Goal: Task Accomplishment & Management: Use online tool/utility

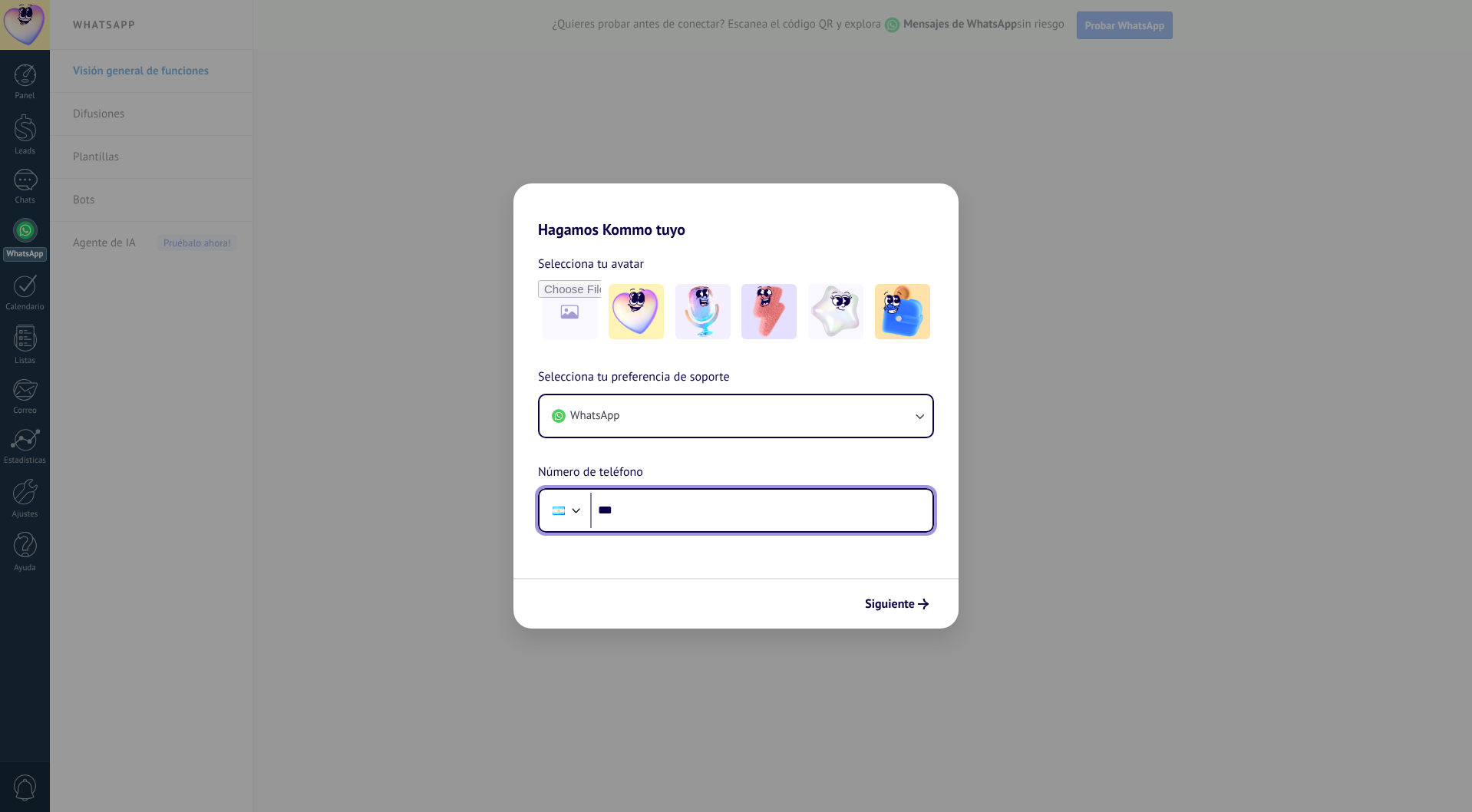
click at [638, 515] on input "***" at bounding box center [761, 509] width 343 height 35
click at [645, 510] on input "***" at bounding box center [761, 509] width 343 height 35
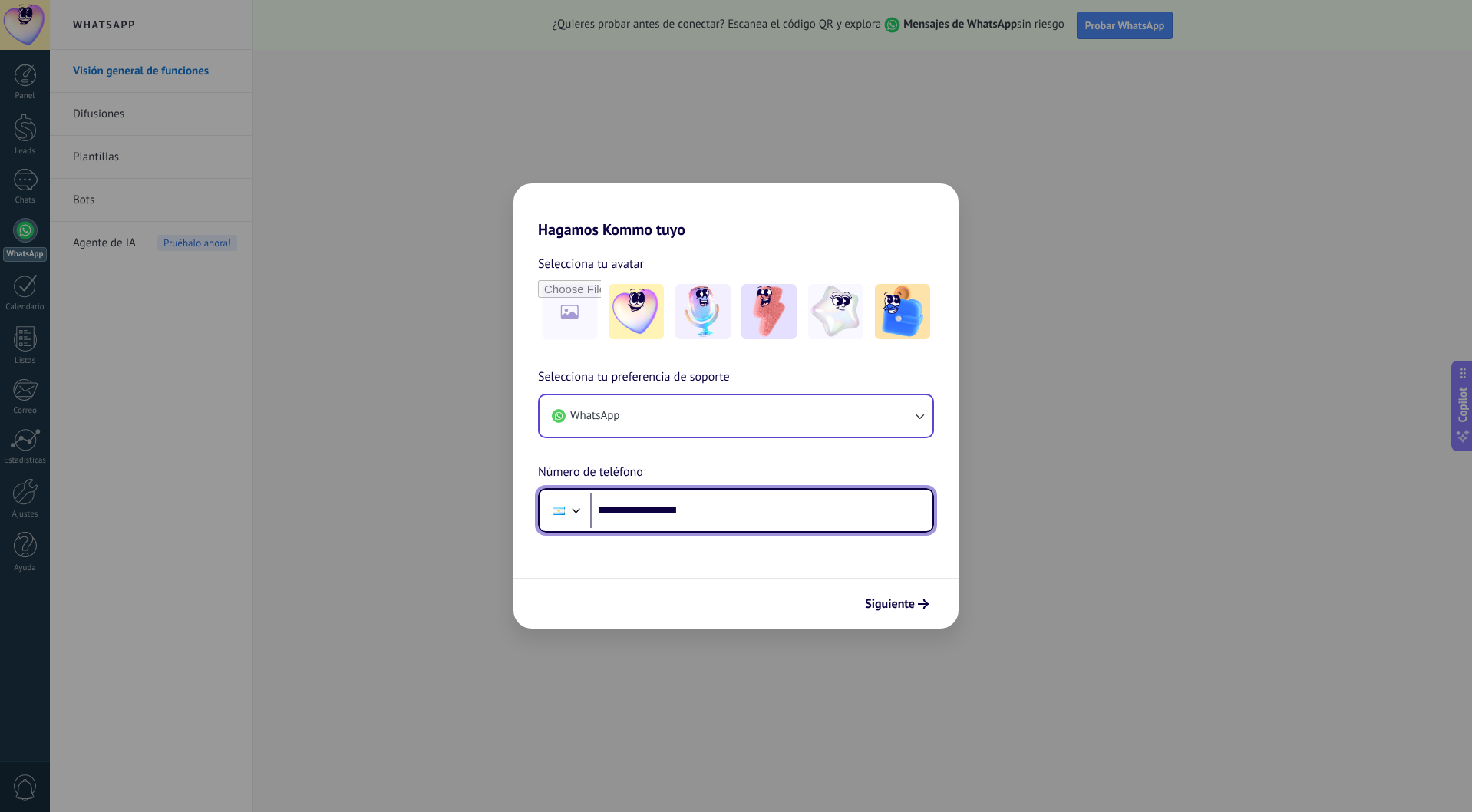
type input "**********"
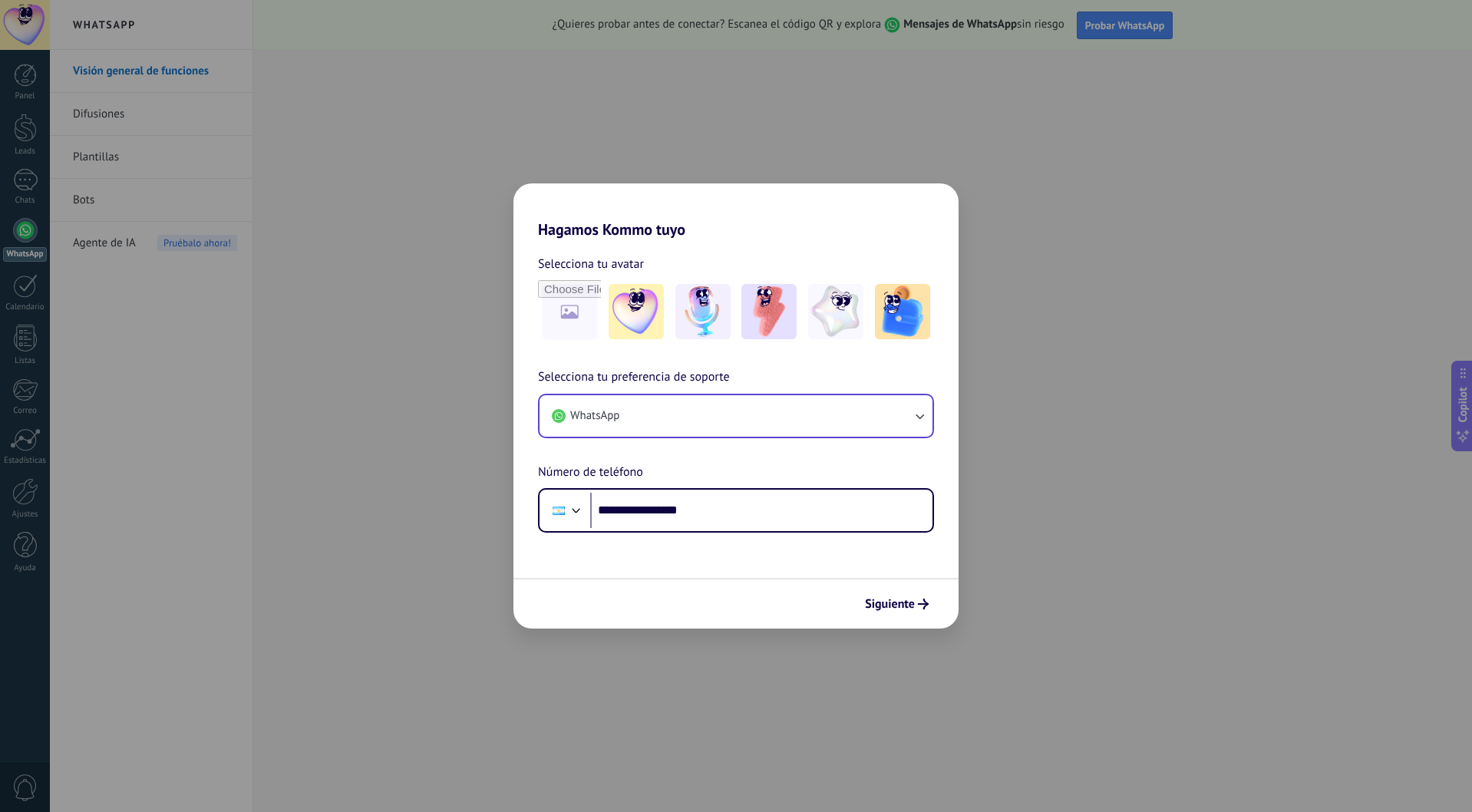
click at [821, 426] on button "WhatsApp" at bounding box center [735, 415] width 393 height 42
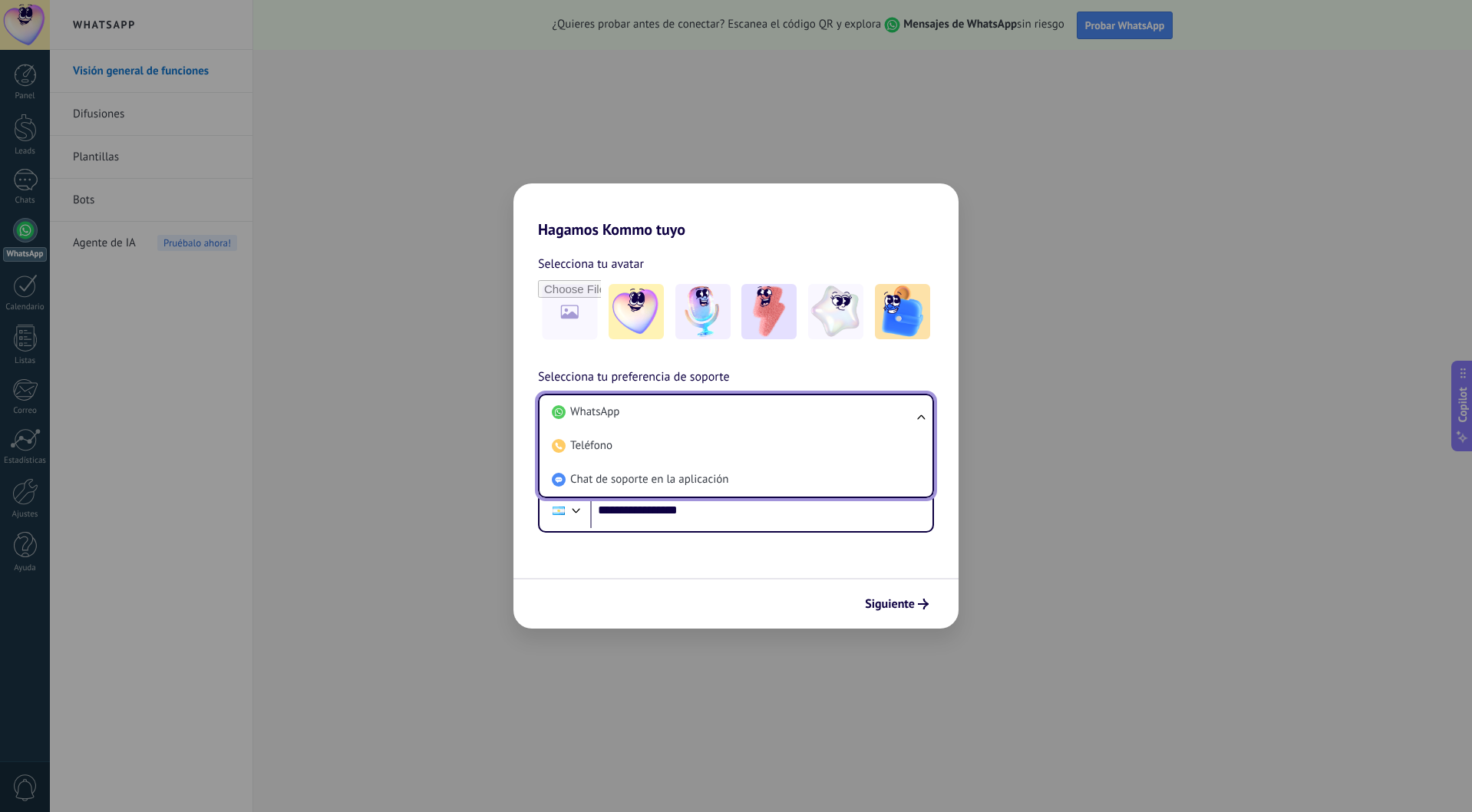
click at [821, 426] on li "WhatsApp" at bounding box center [733, 411] width 375 height 34
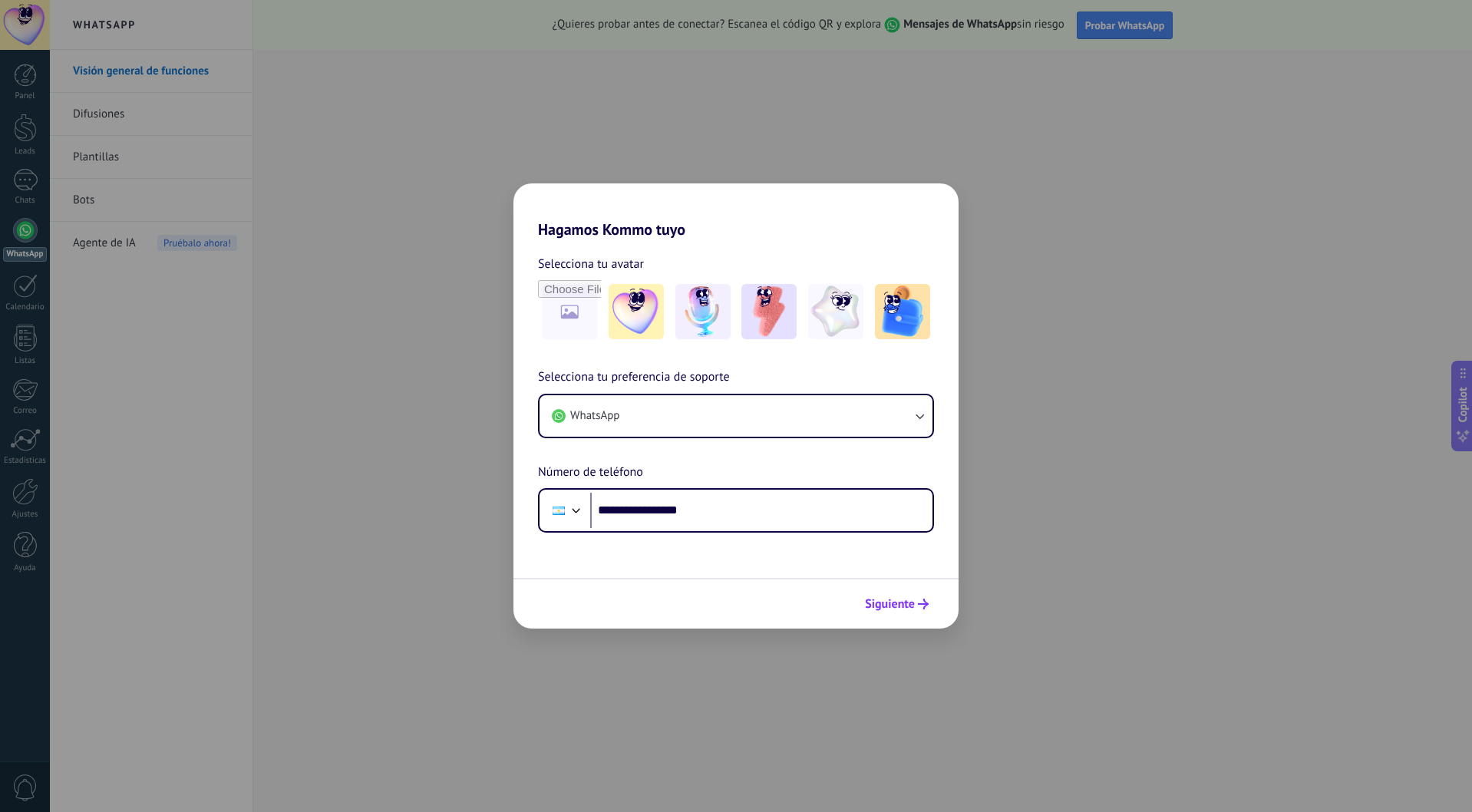
click at [906, 608] on span "Siguiente" at bounding box center [890, 604] width 50 height 11
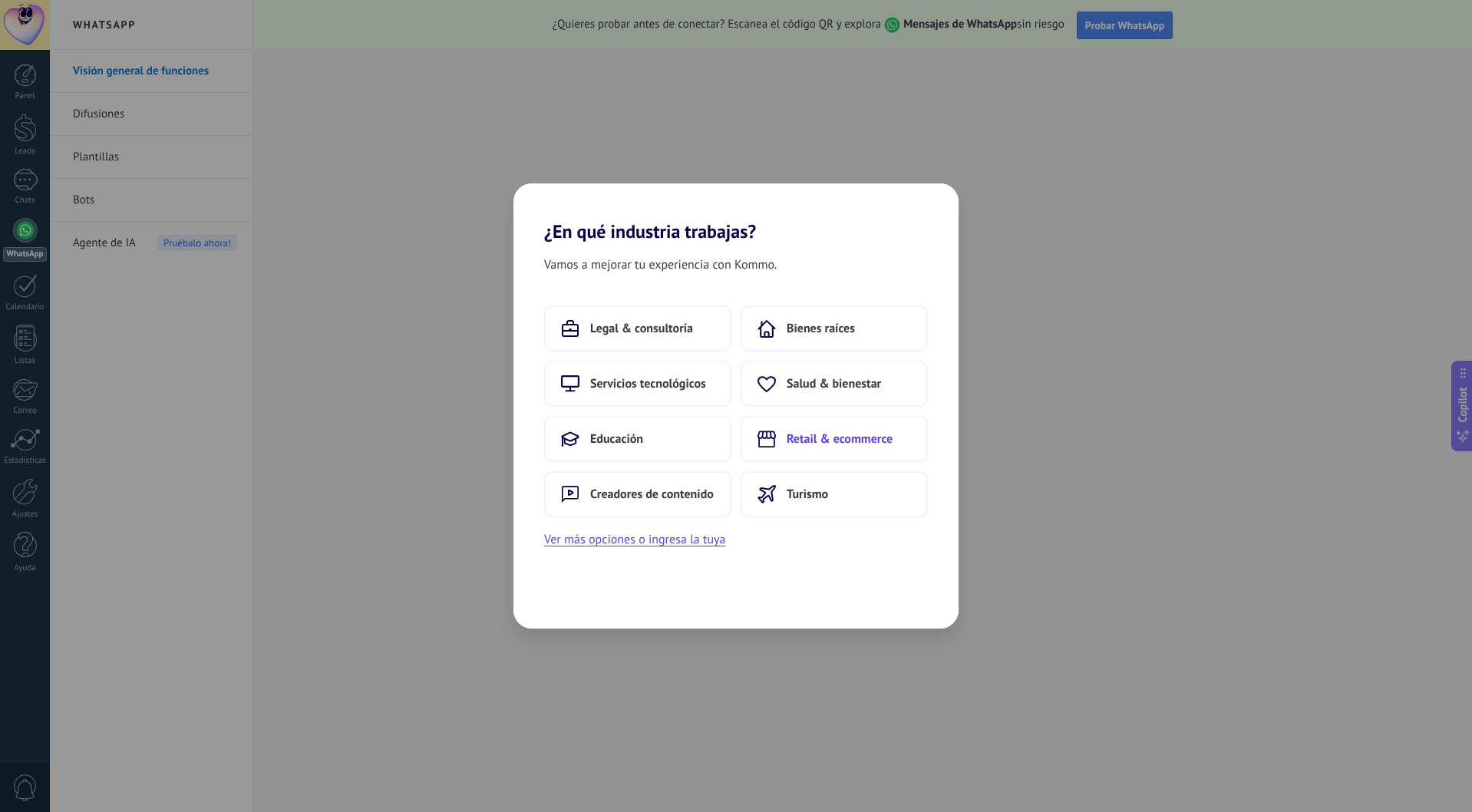
click at [814, 440] on span "Retail & ecommerce" at bounding box center [839, 439] width 106 height 16
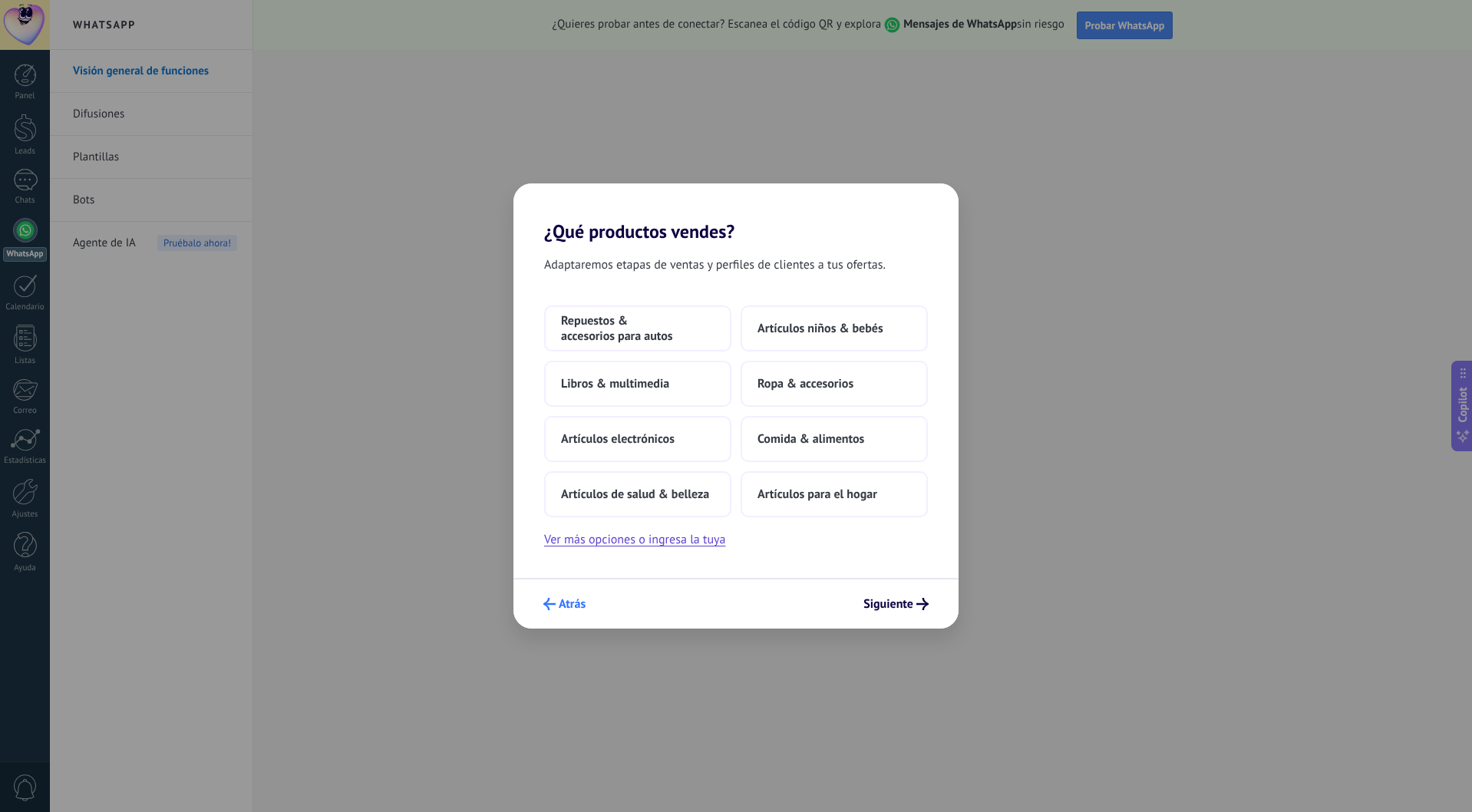
click at [578, 606] on span "Atrás" at bounding box center [572, 604] width 27 height 11
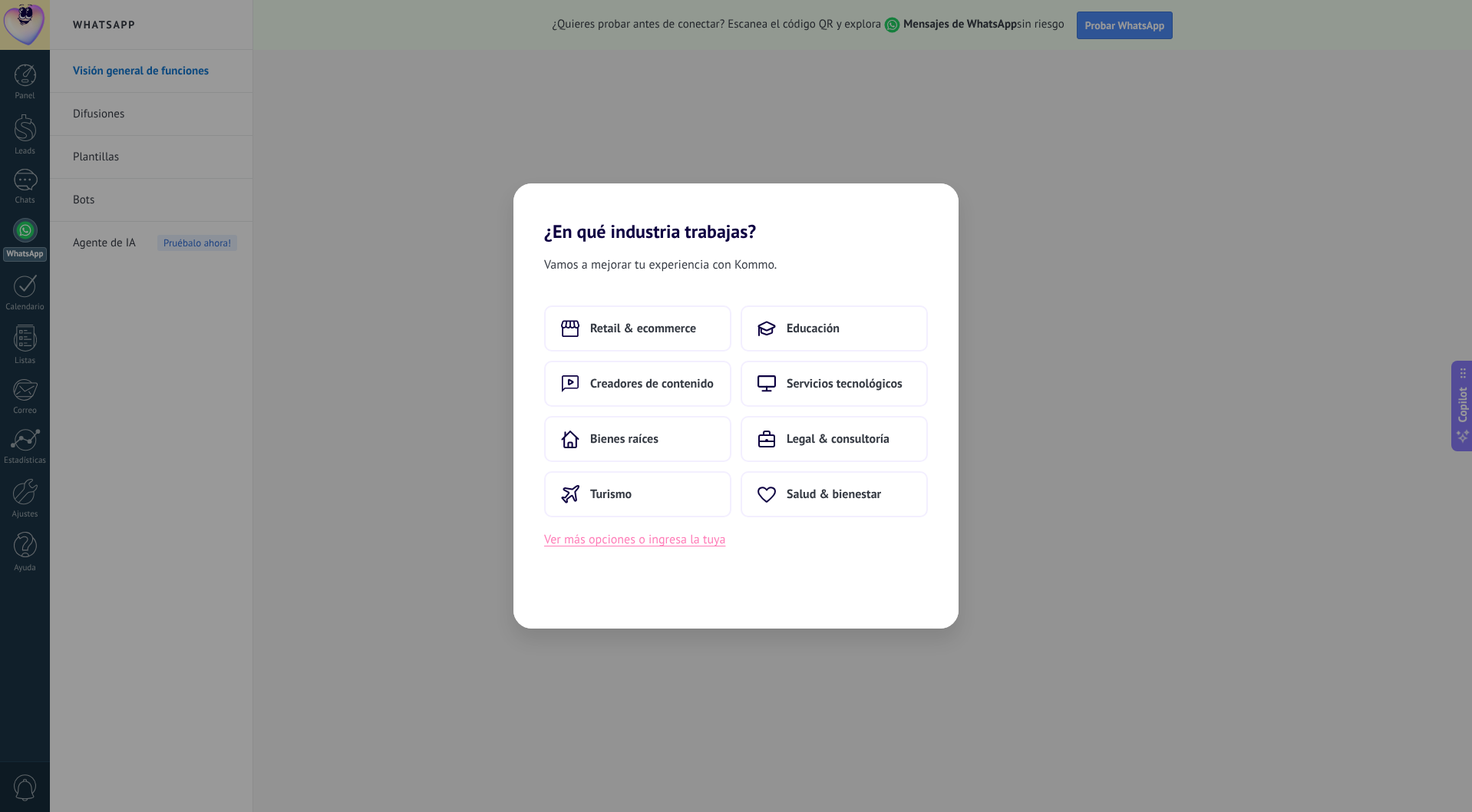
click at [686, 538] on button "Ver más opciones o ingresa la tuya" at bounding box center [634, 538] width 181 height 20
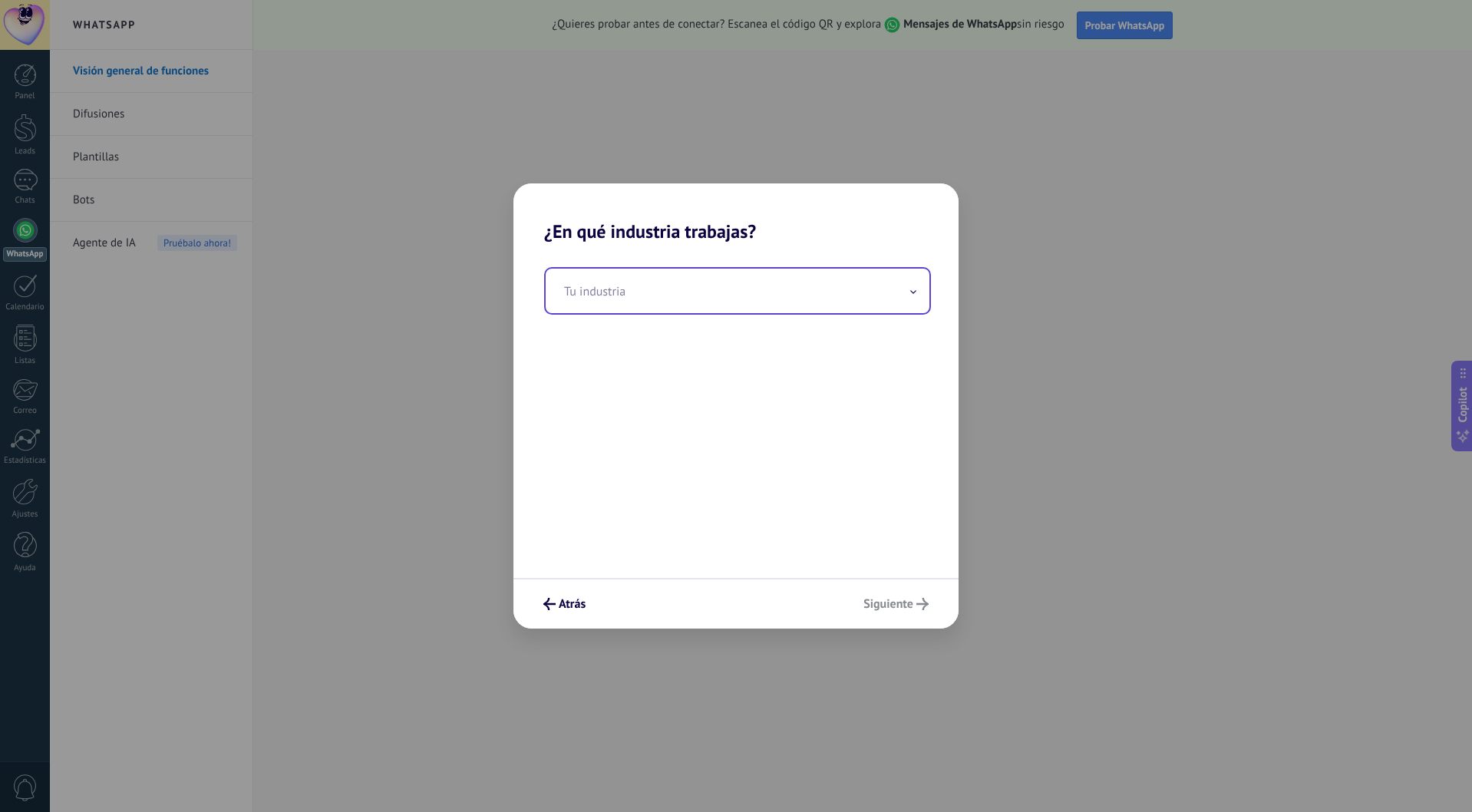
click at [804, 287] on input "text" at bounding box center [737, 291] width 383 height 45
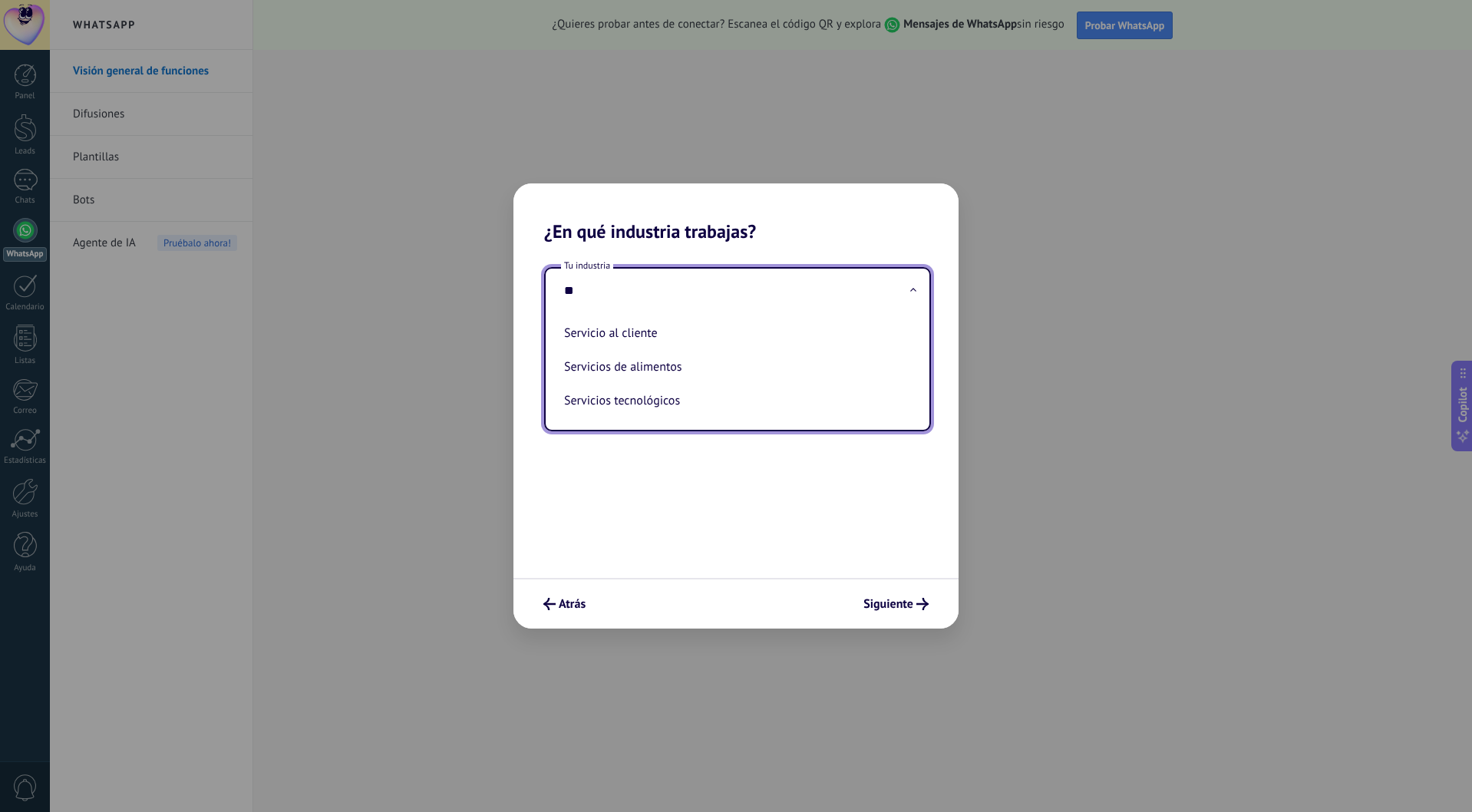
type input "*"
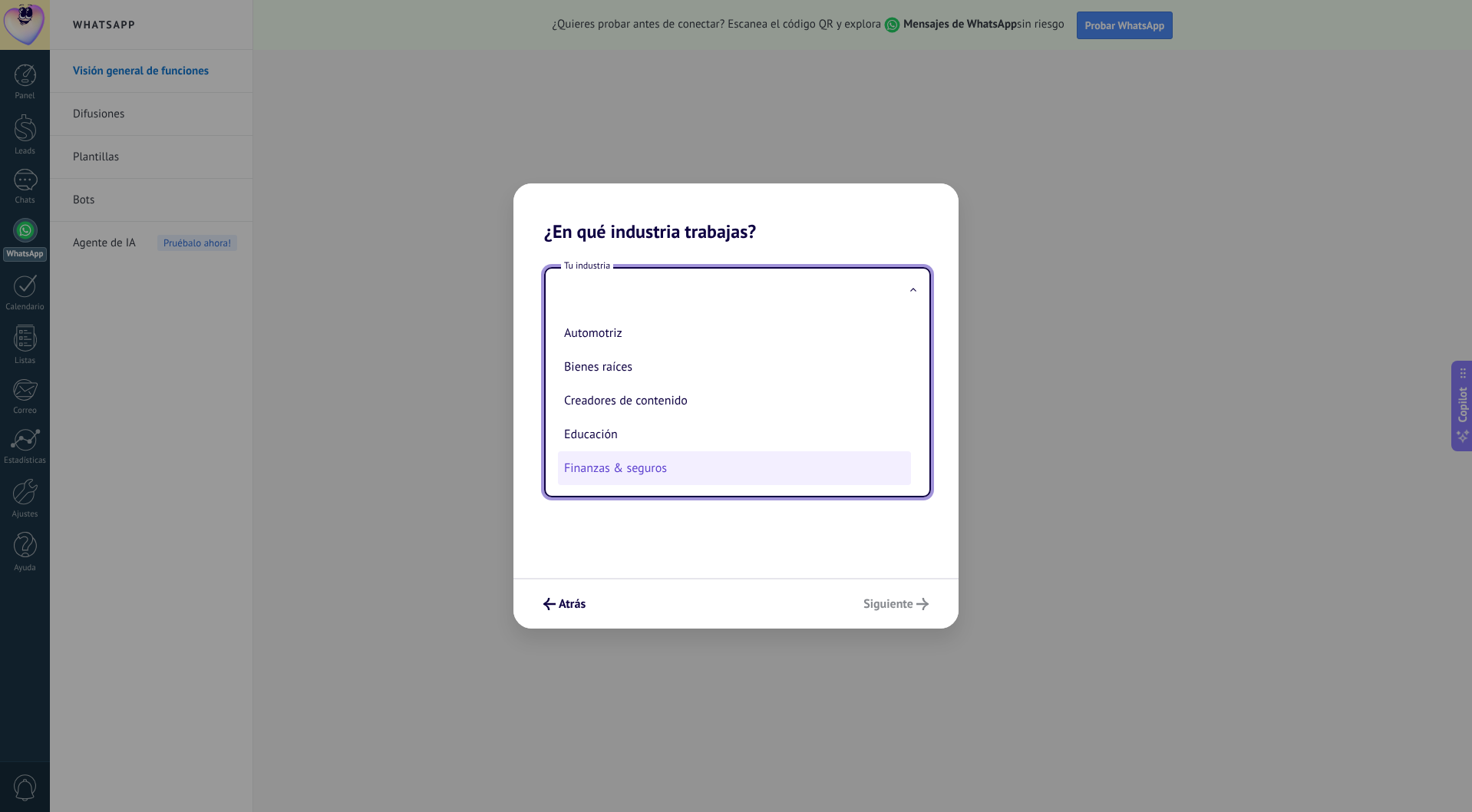
click at [638, 469] on li "Finanzas & seguros" at bounding box center [734, 468] width 353 height 34
type input "**********"
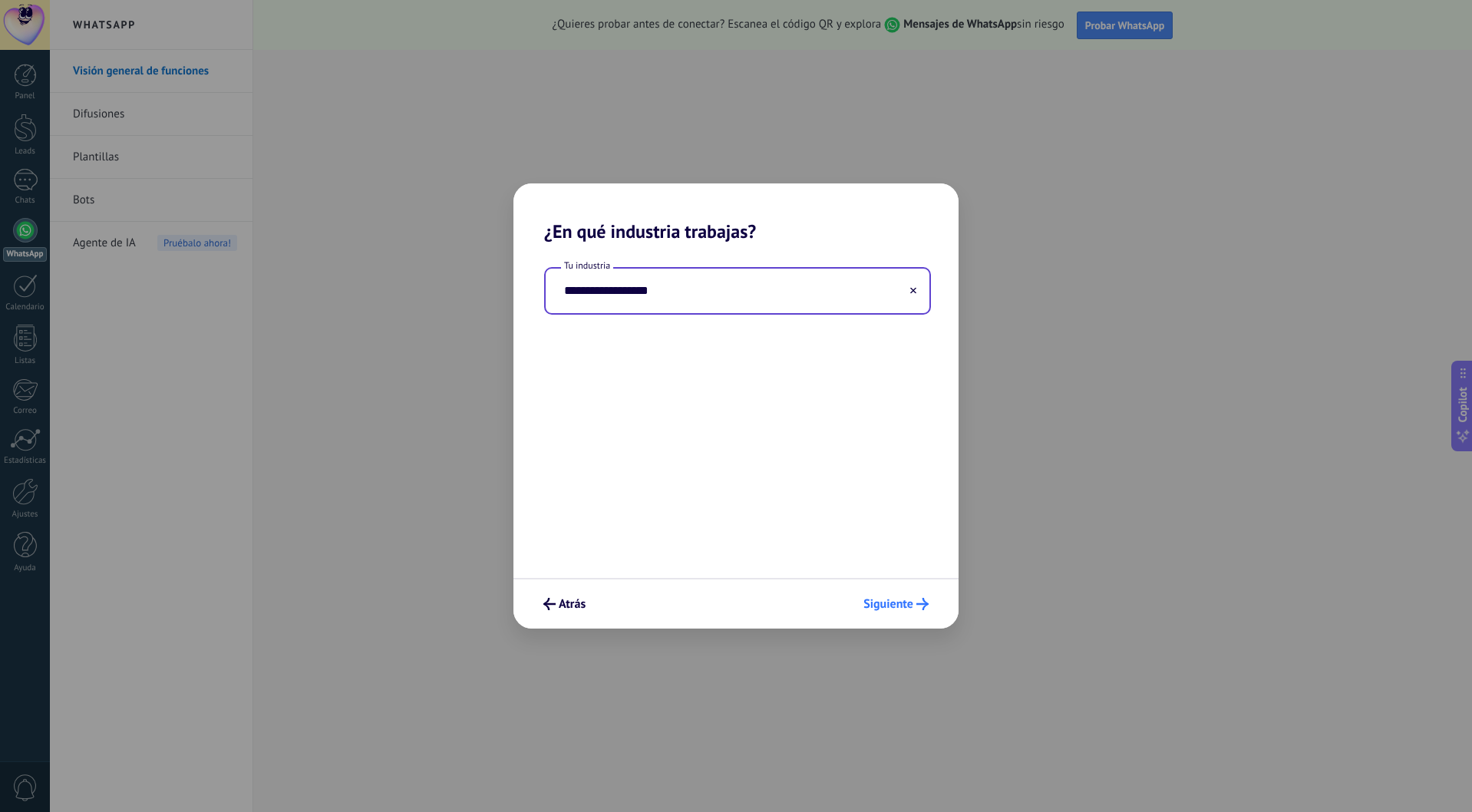
click at [894, 593] on button "Siguiente" at bounding box center [896, 604] width 79 height 26
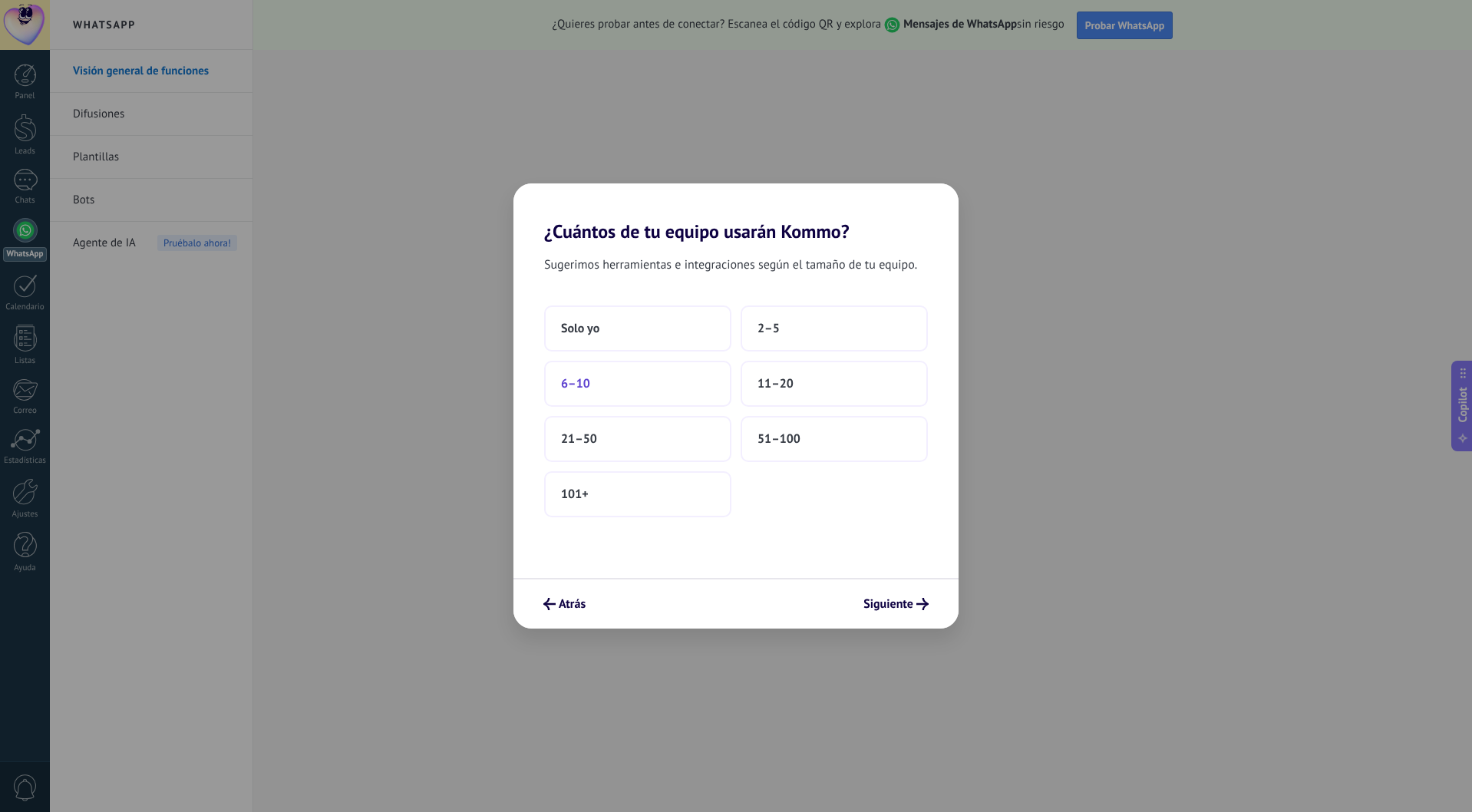
click at [658, 376] on button "6–10" at bounding box center [637, 383] width 187 height 46
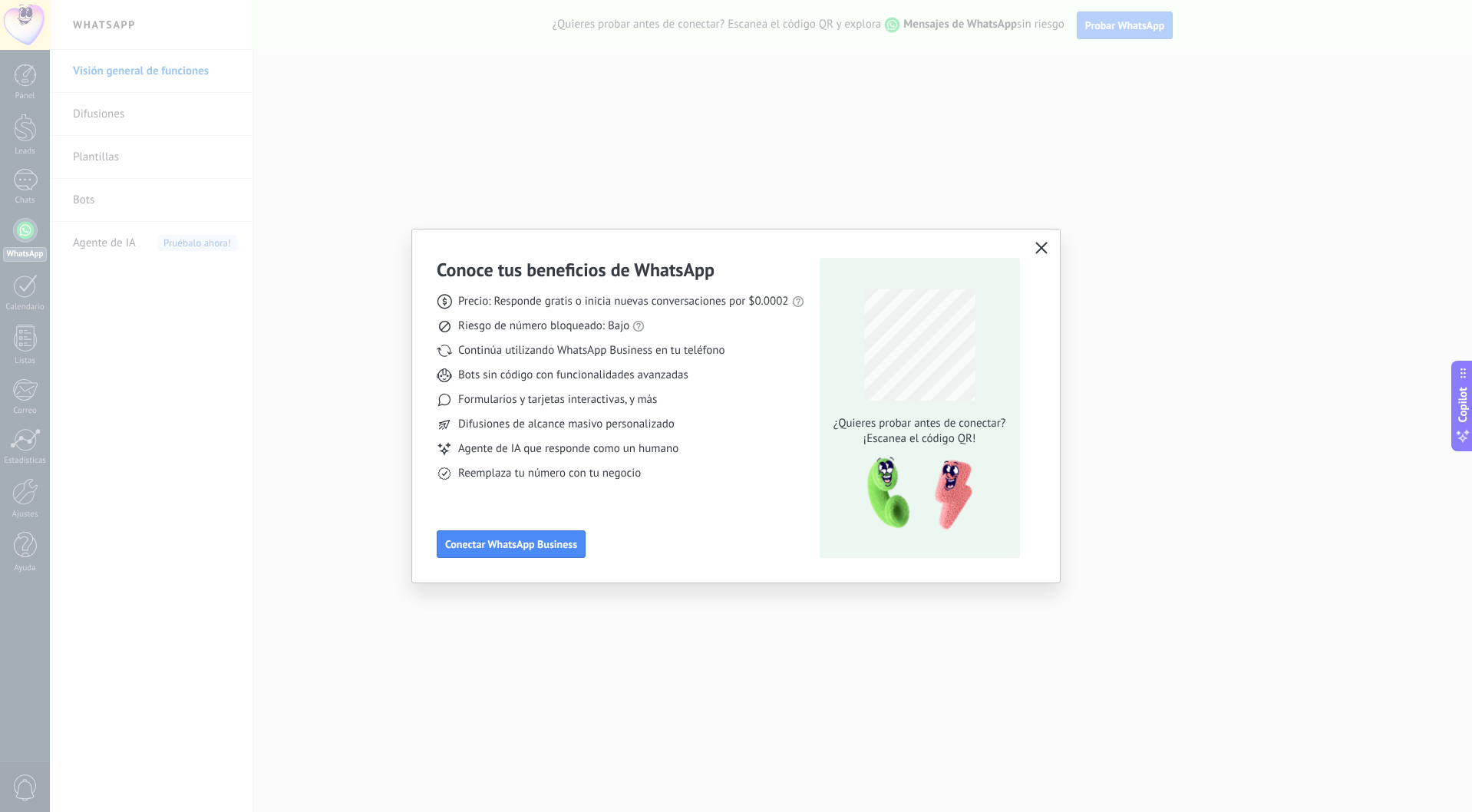
click at [1034, 241] on button "button" at bounding box center [1041, 248] width 20 height 21
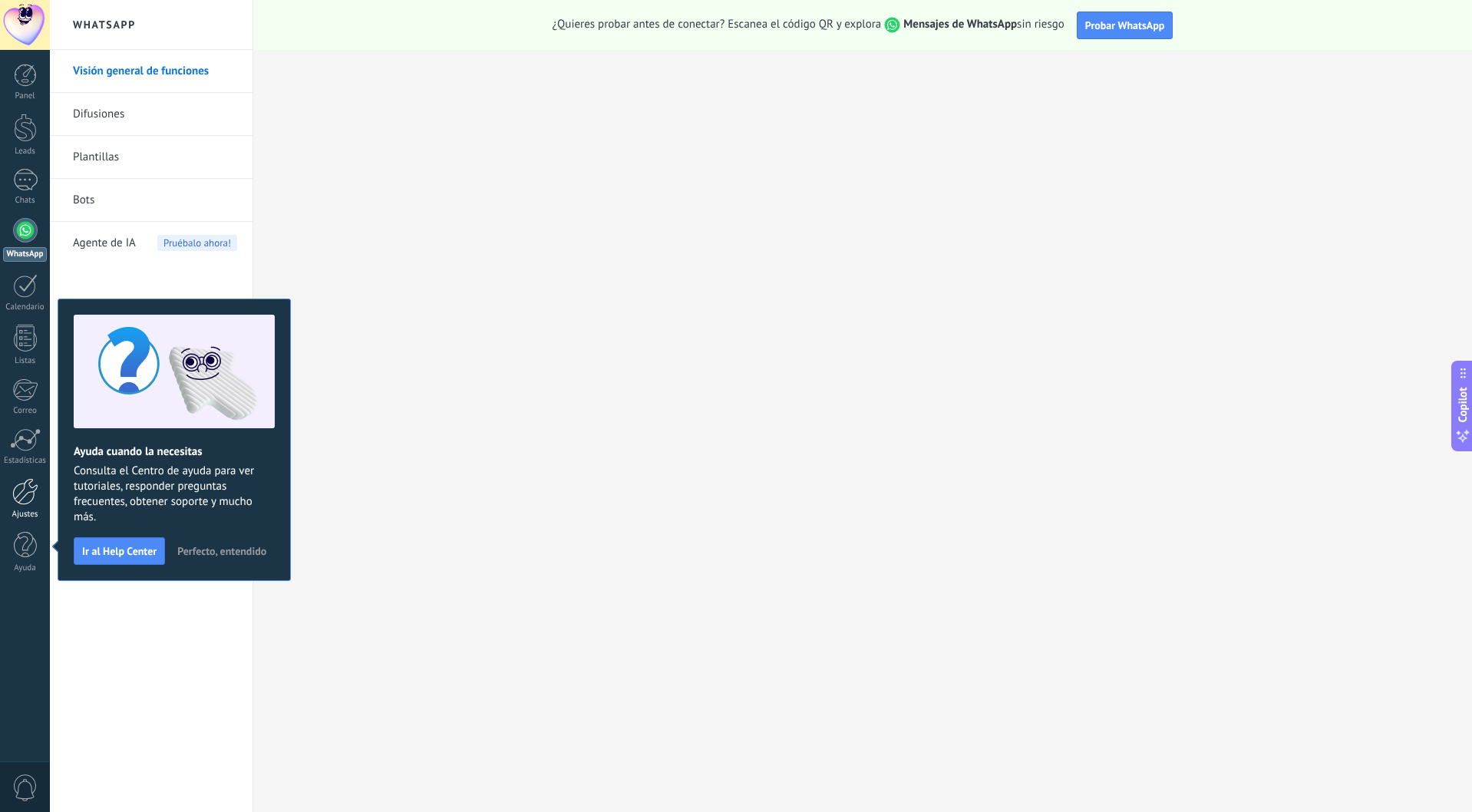
click at [35, 492] on div at bounding box center [25, 491] width 26 height 27
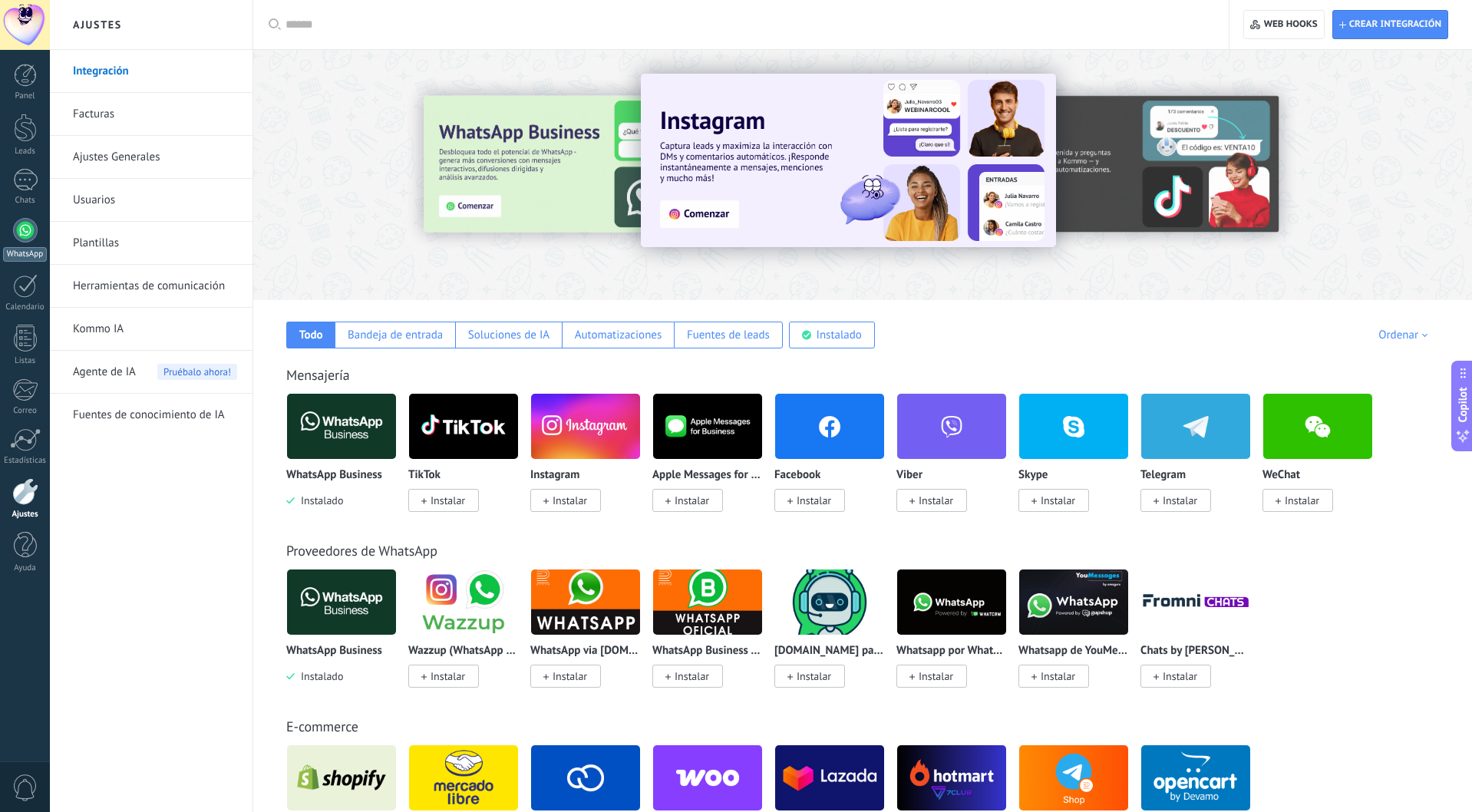
click at [29, 224] on div at bounding box center [25, 230] width 24 height 24
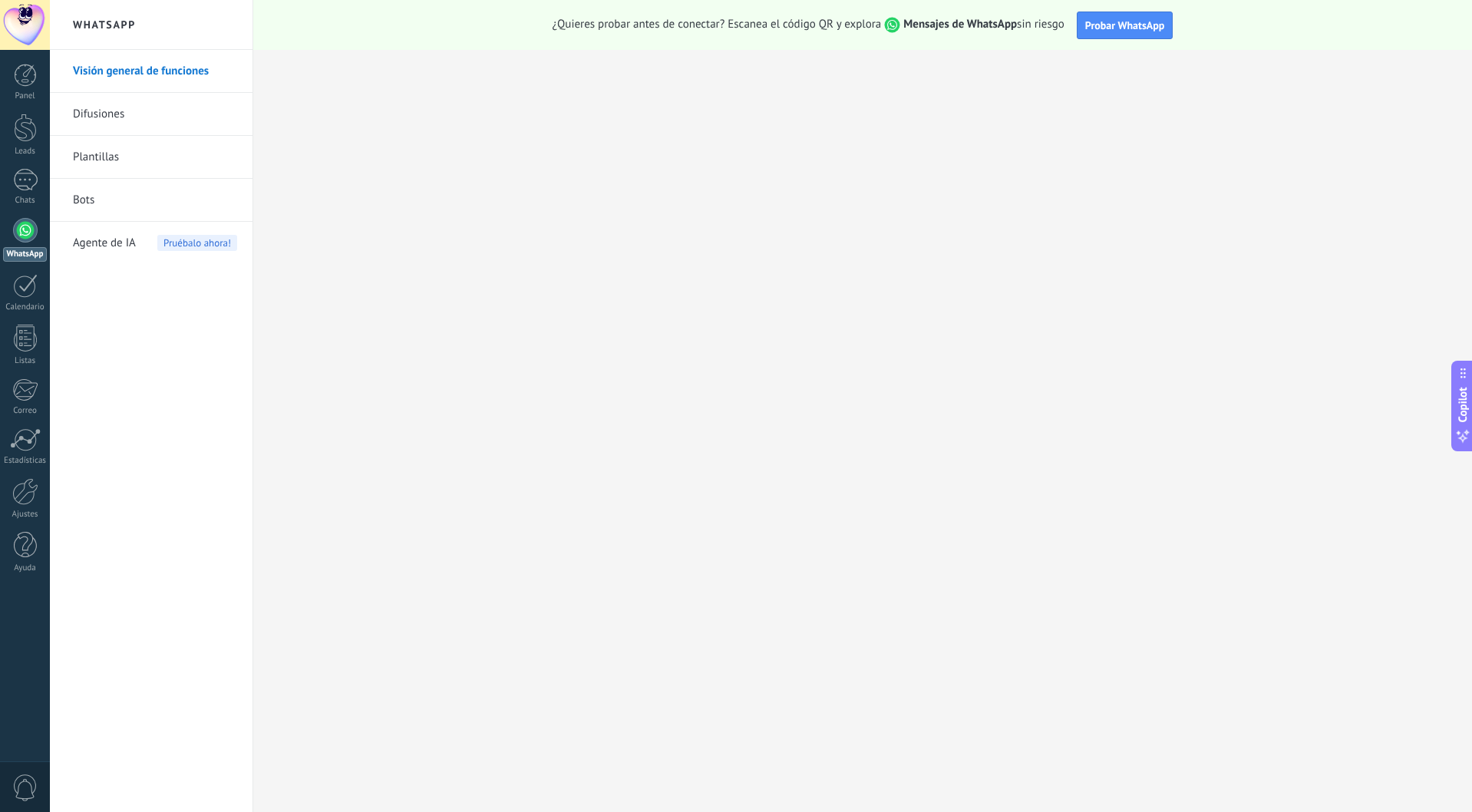
click at [31, 238] on div at bounding box center [25, 230] width 24 height 24
click at [128, 68] on link "Visión general de funciones" at bounding box center [154, 71] width 164 height 43
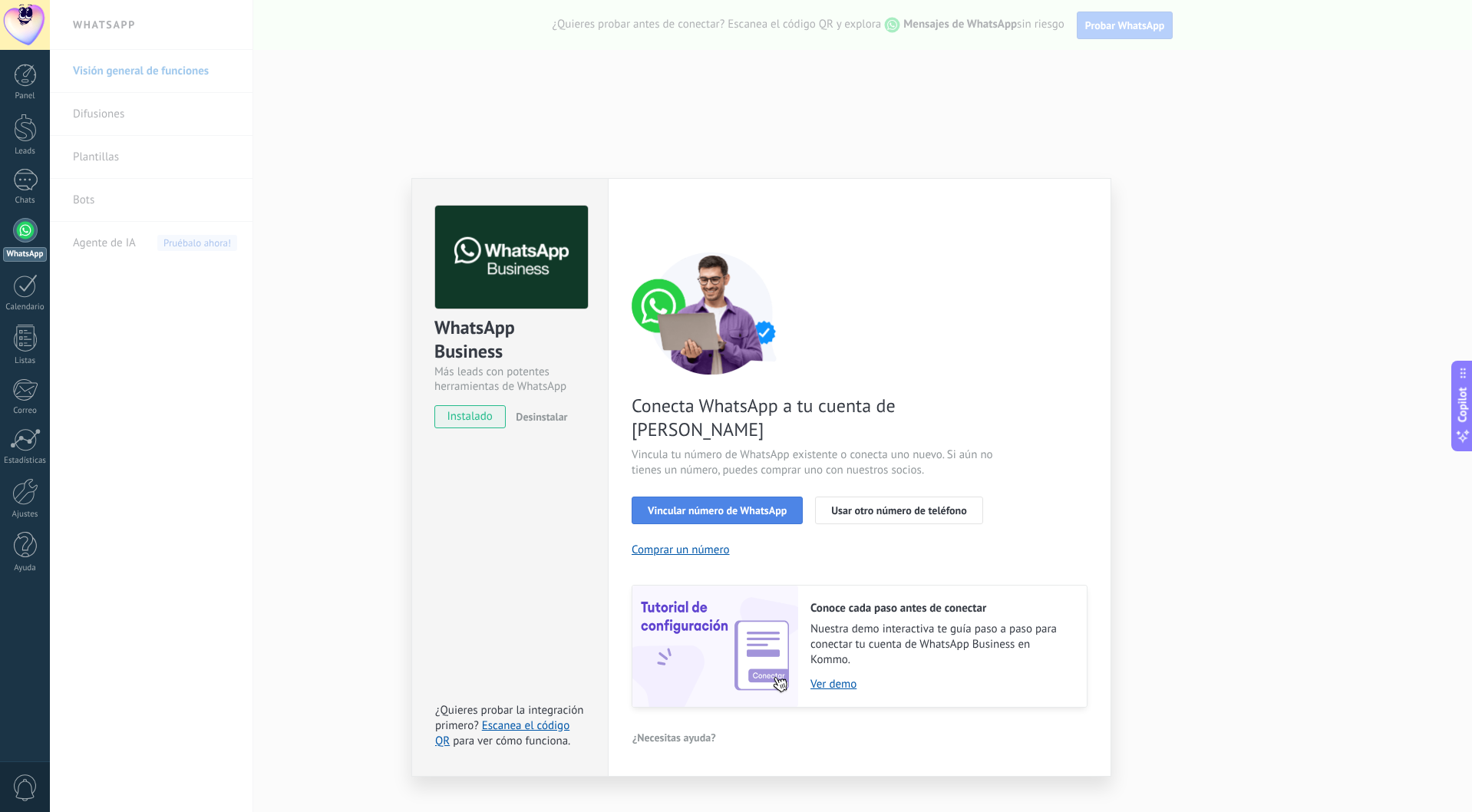
click at [720, 496] on button "Vincular número de WhatsApp" at bounding box center [717, 509] width 171 height 27
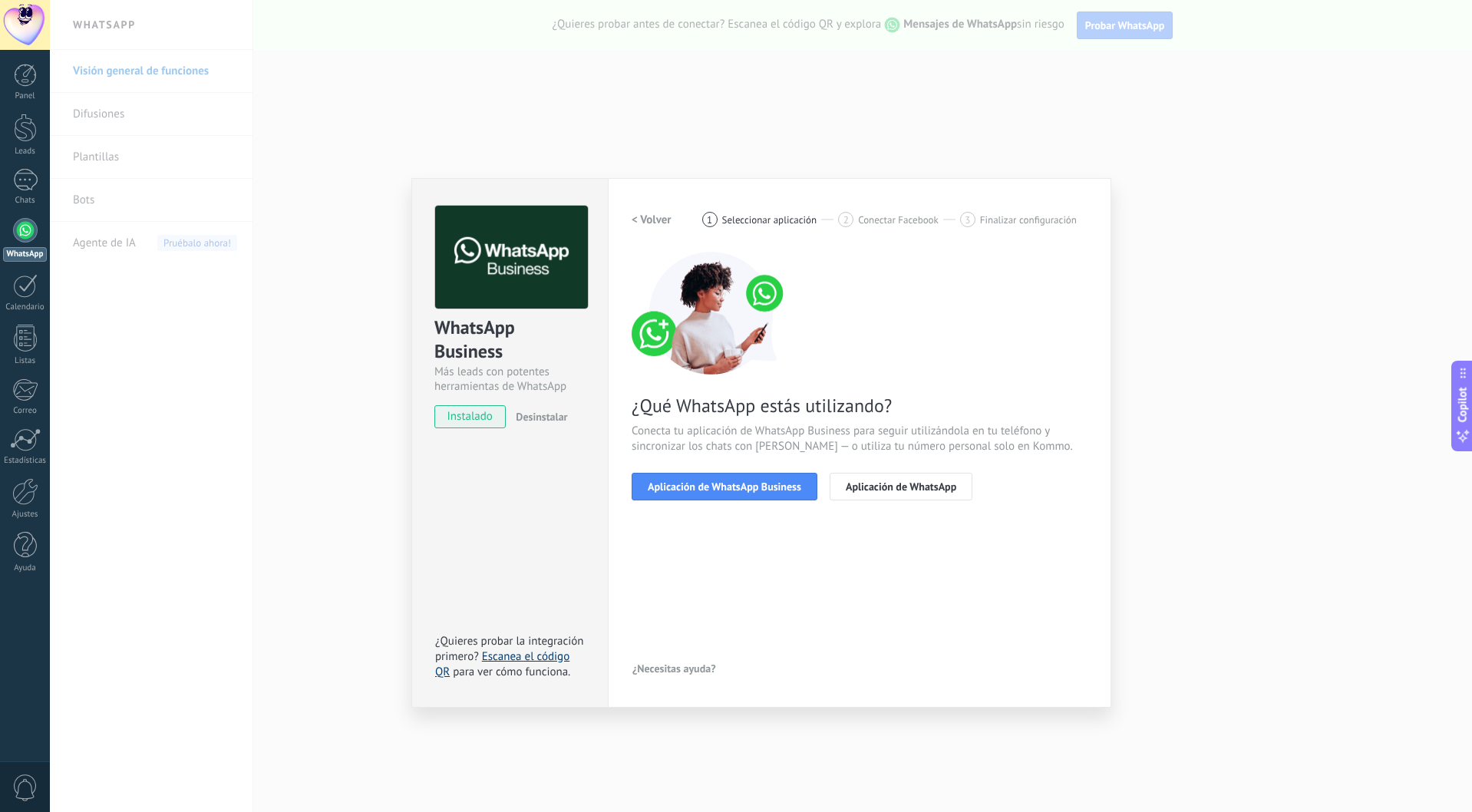
click at [542, 658] on link "Escanea el código QR" at bounding box center [502, 664] width 134 height 30
click at [708, 488] on span "Aplicación de WhatsApp Business" at bounding box center [724, 487] width 154 height 11
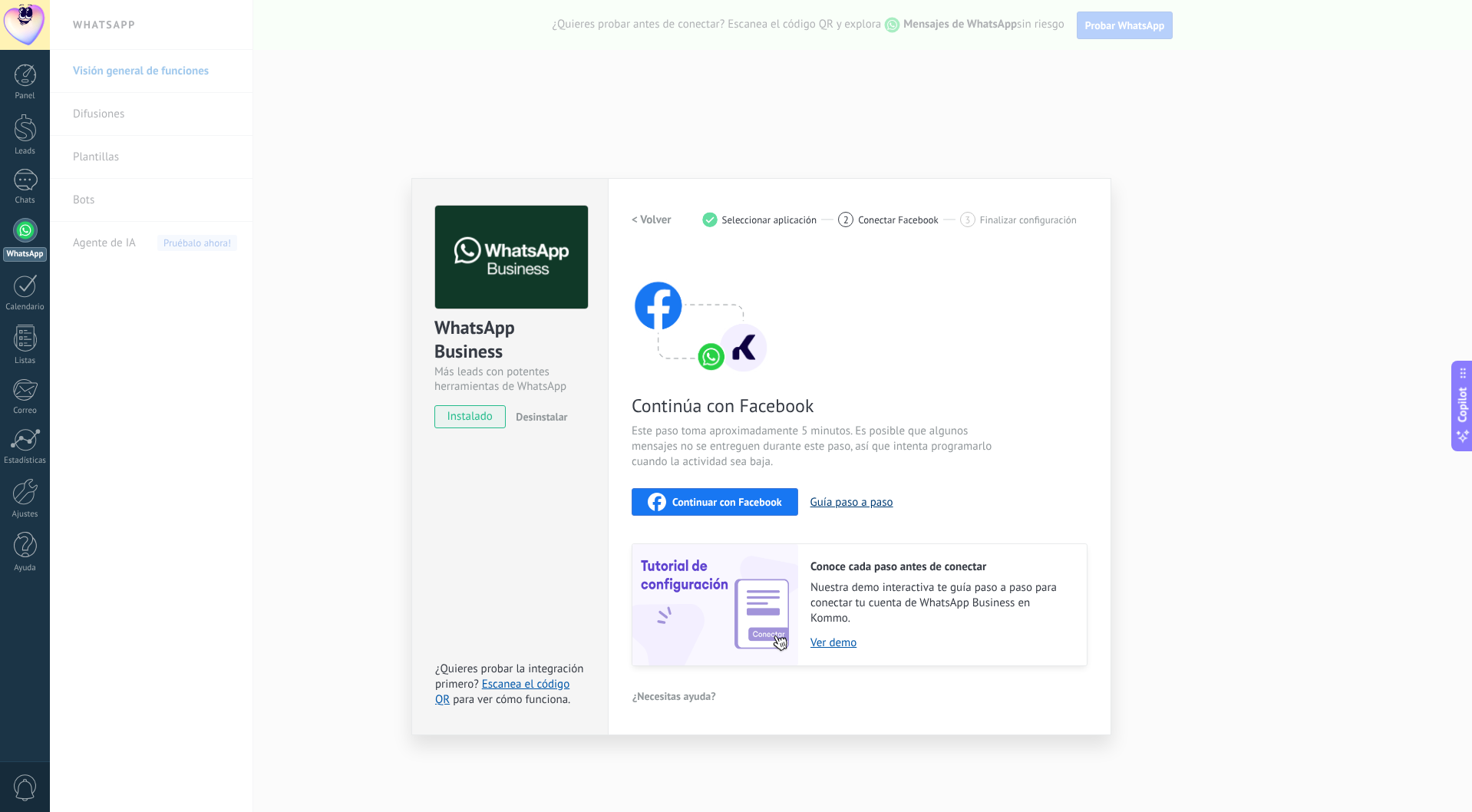
click at [836, 503] on button "Guía paso a paso" at bounding box center [852, 502] width 83 height 15
click at [500, 680] on link "Escanea el código QR" at bounding box center [502, 691] width 134 height 30
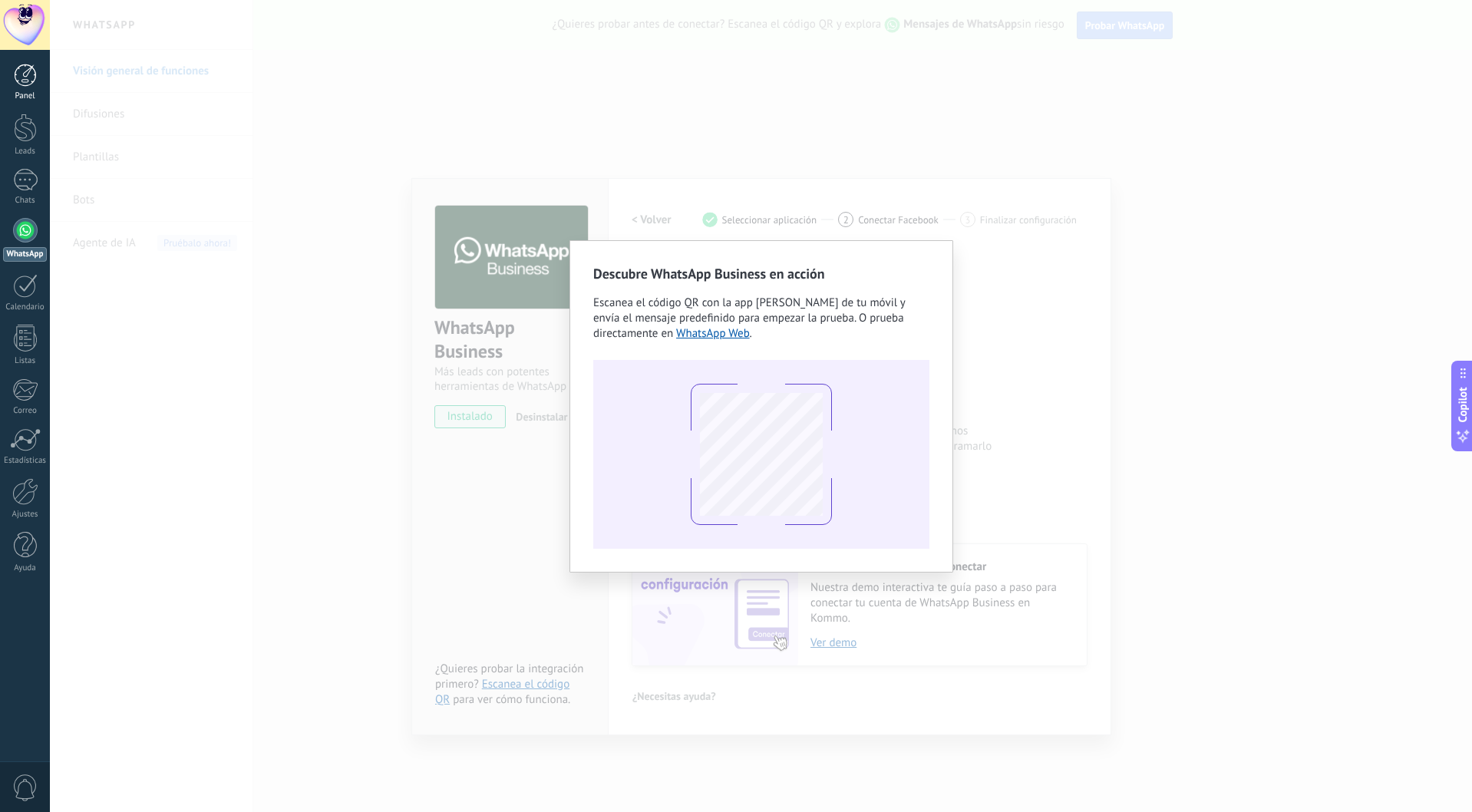
click at [22, 88] on link "Panel" at bounding box center [25, 82] width 50 height 38
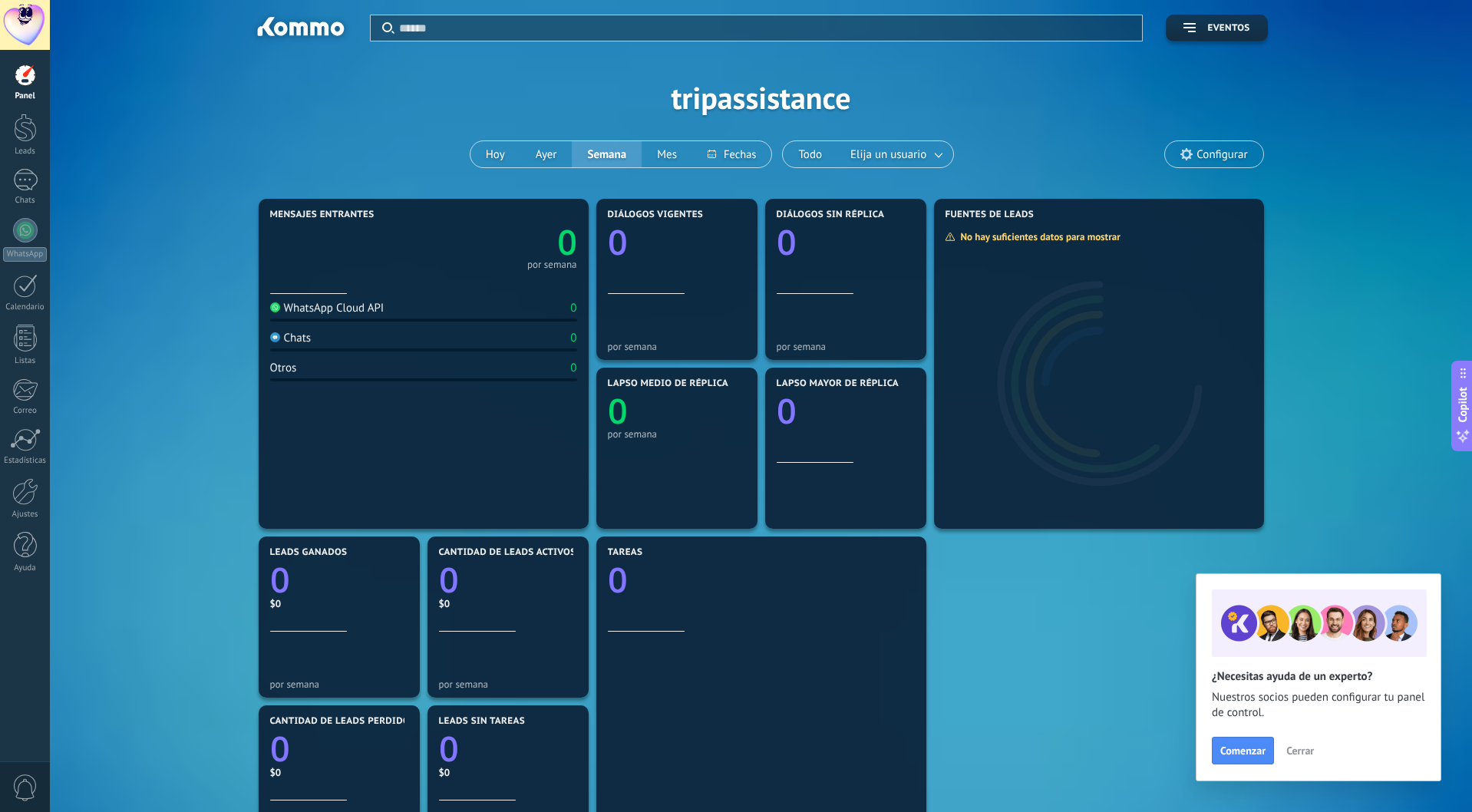
click at [19, 471] on div "Panel Leads Chats WhatsApp Clientes" at bounding box center [25, 326] width 50 height 525
drag, startPoint x: 26, startPoint y: 460, endPoint x: 36, endPoint y: 498, distance: 39.3
click at [26, 460] on div "Estadísticas" at bounding box center [25, 460] width 45 height 10
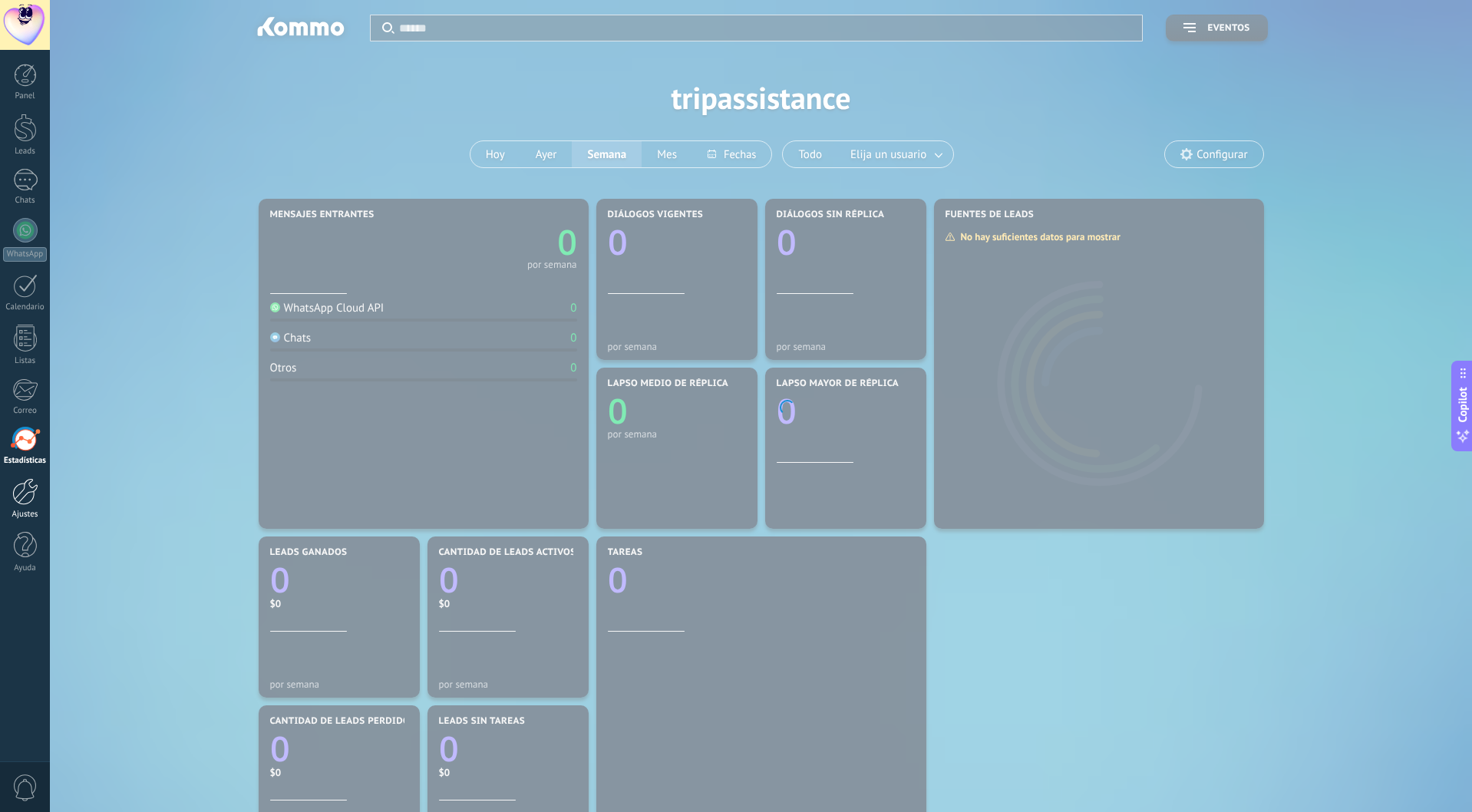
click at [38, 504] on div at bounding box center [25, 491] width 26 height 27
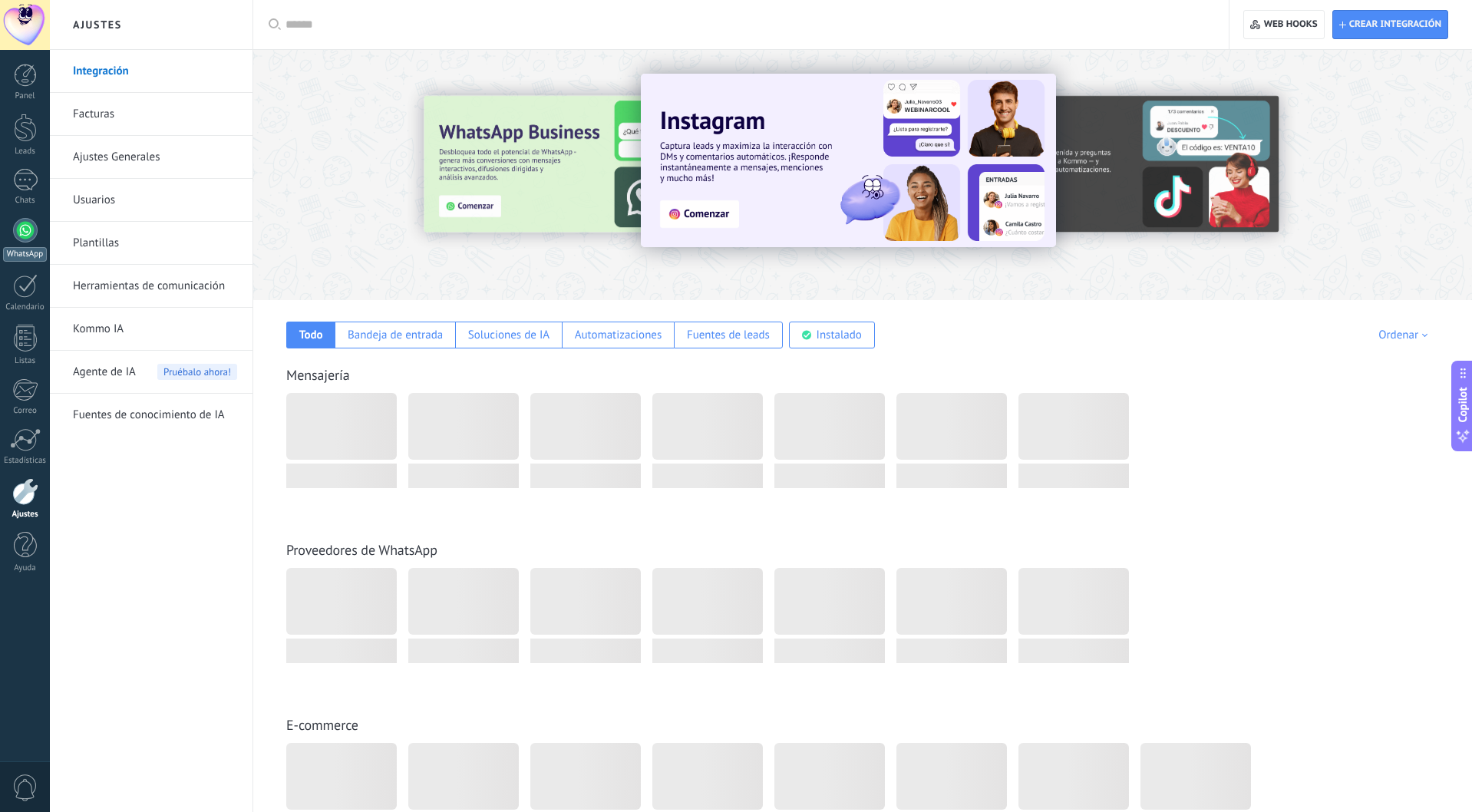
click at [27, 227] on div at bounding box center [25, 230] width 24 height 24
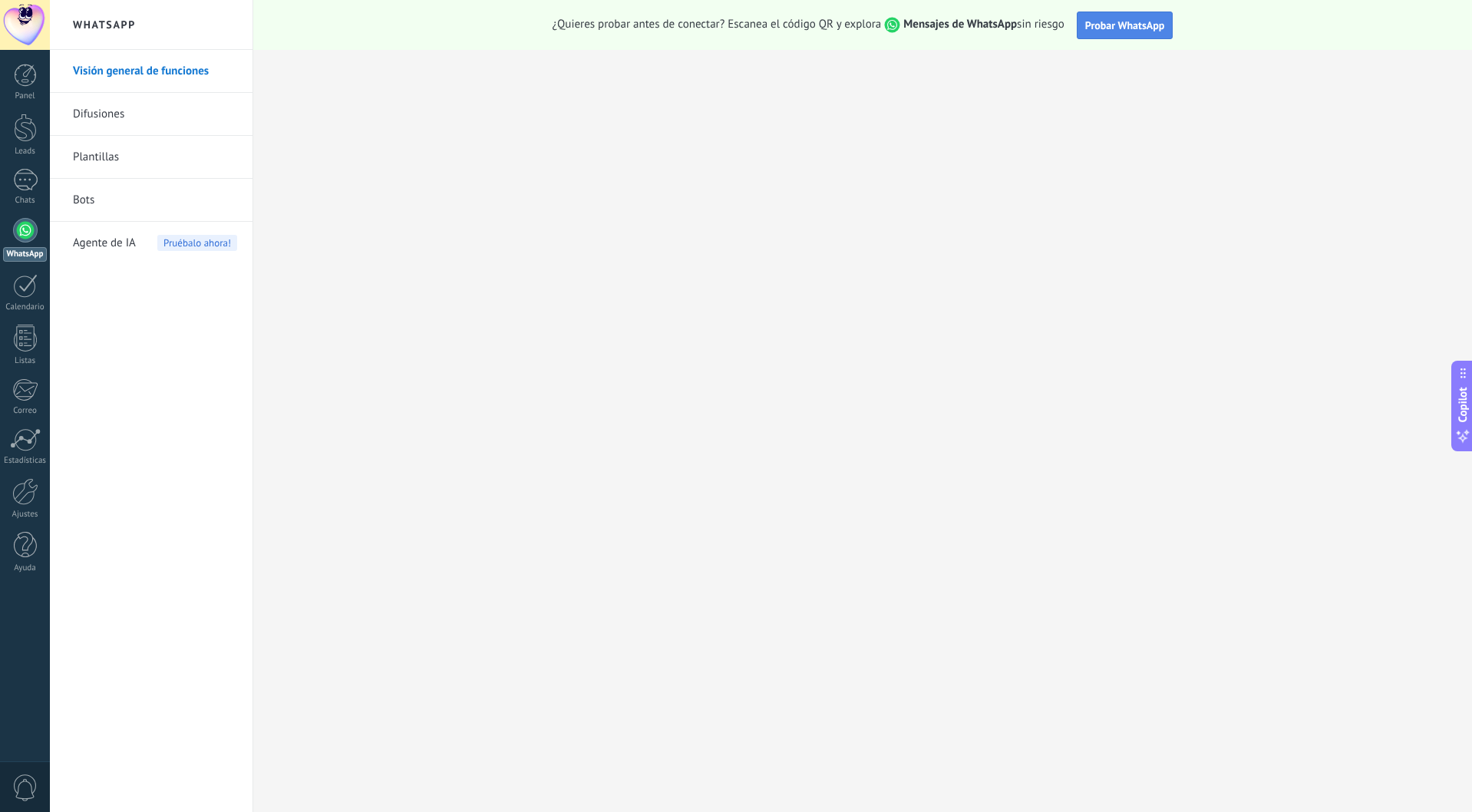
click at [1100, 25] on span "Probar WhatsApp" at bounding box center [1125, 25] width 80 height 14
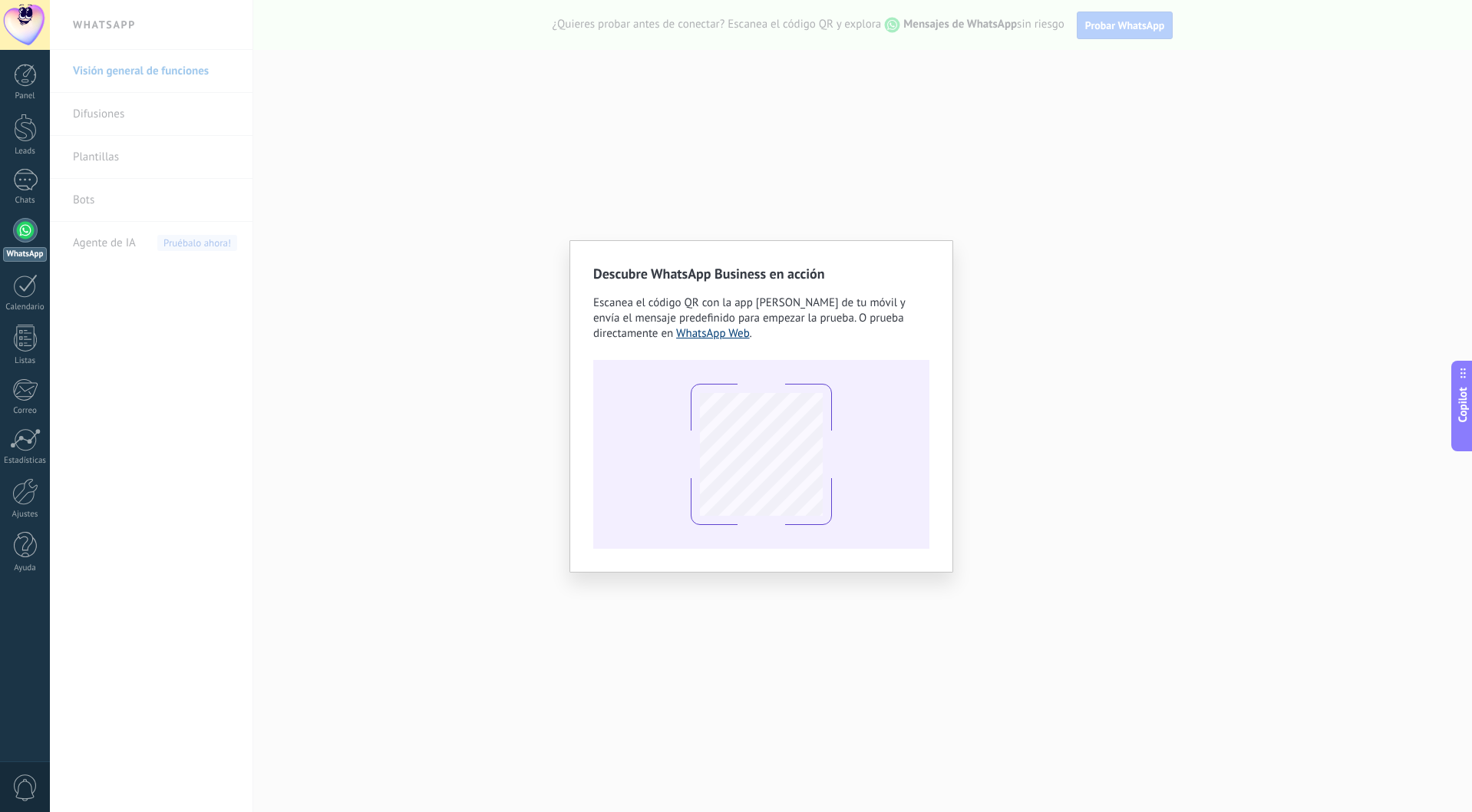
click at [705, 338] on link "WhatsApp Web" at bounding box center [712, 333] width 74 height 15
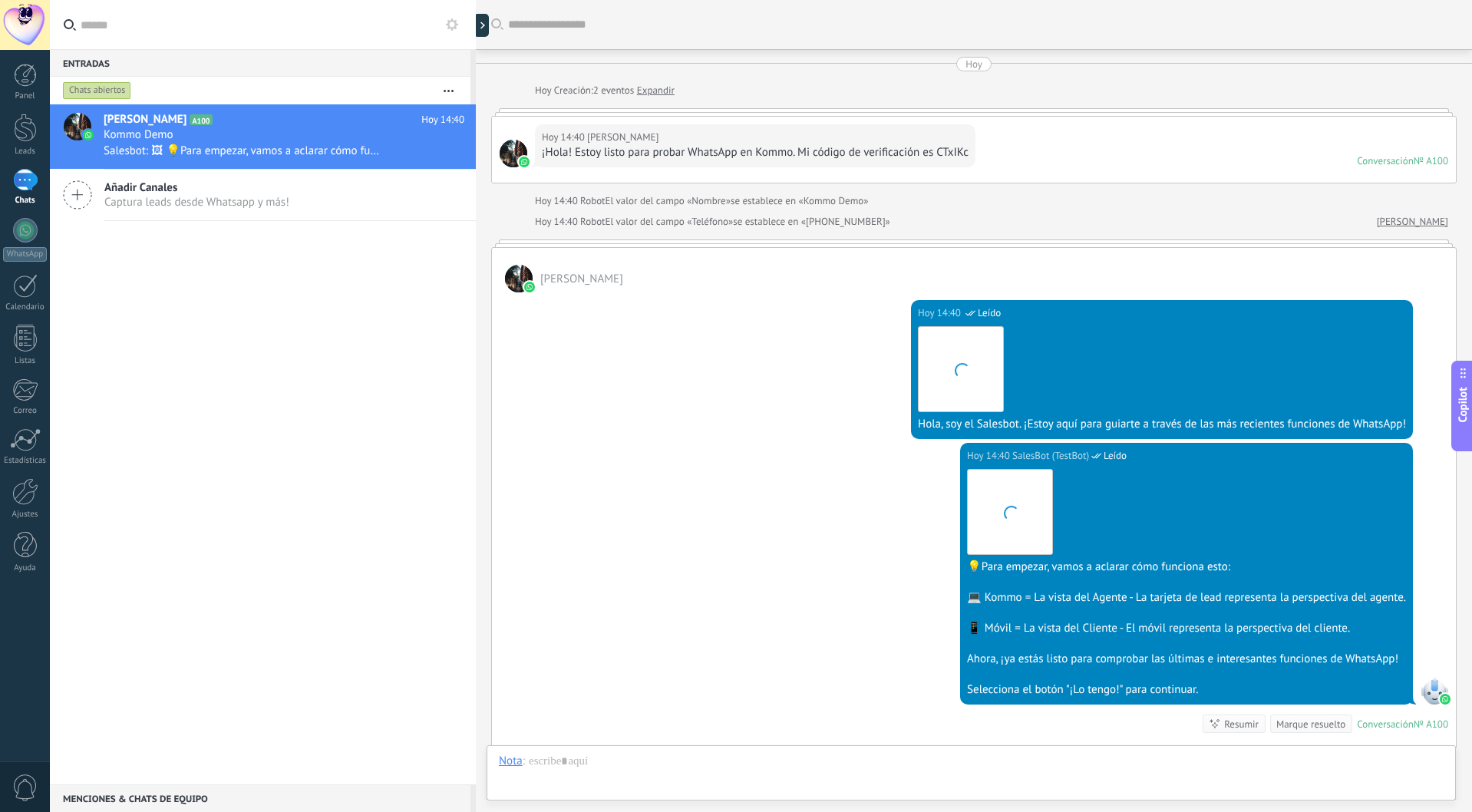
scroll to position [205, 0]
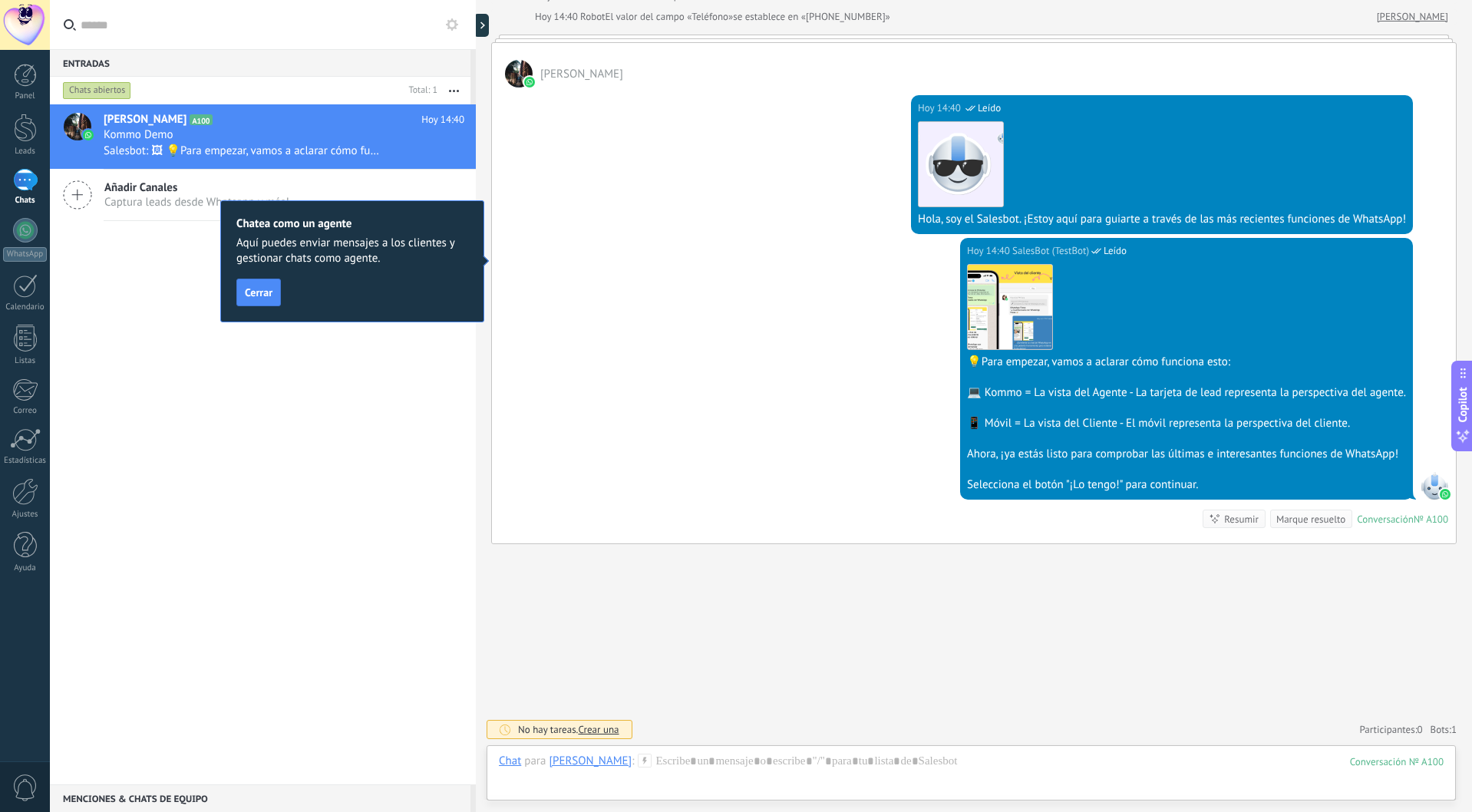
click at [257, 297] on span "Cerrar" at bounding box center [258, 292] width 27 height 11
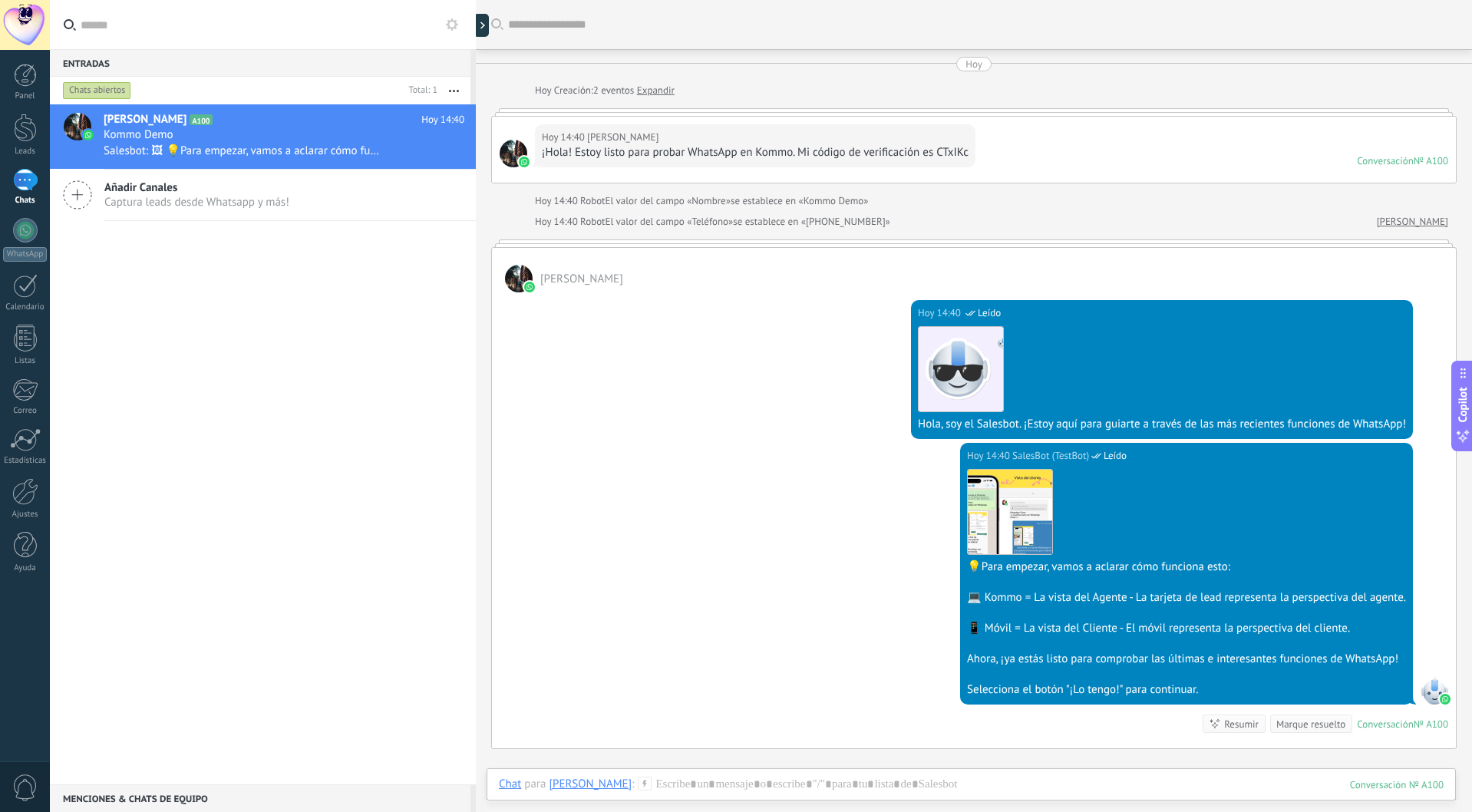
scroll to position [0, 0]
click at [245, 206] on span "Captura leads desde Whatsapp y más!" at bounding box center [197, 202] width 185 height 15
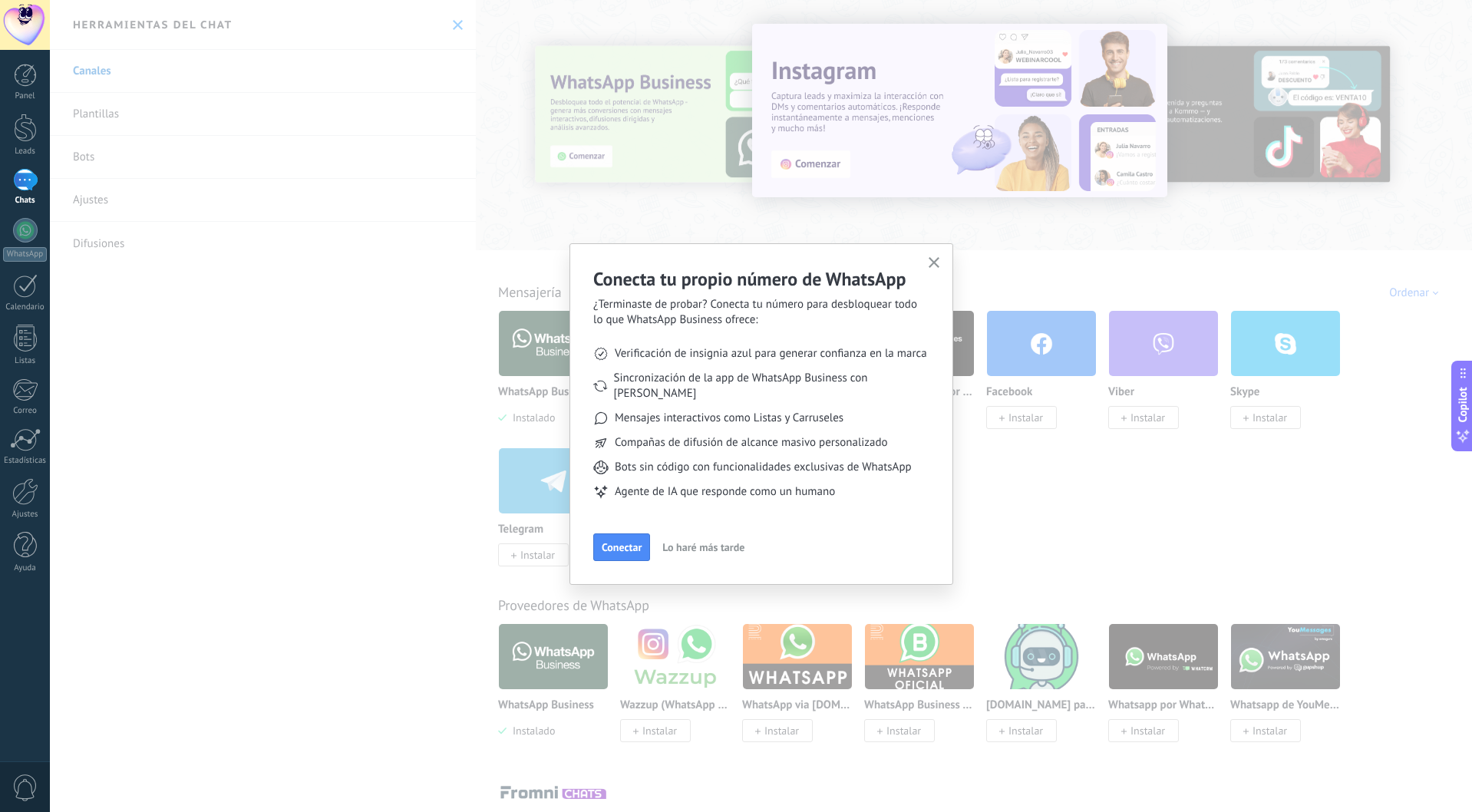
click at [20, 187] on div "1" at bounding box center [25, 179] width 24 height 22
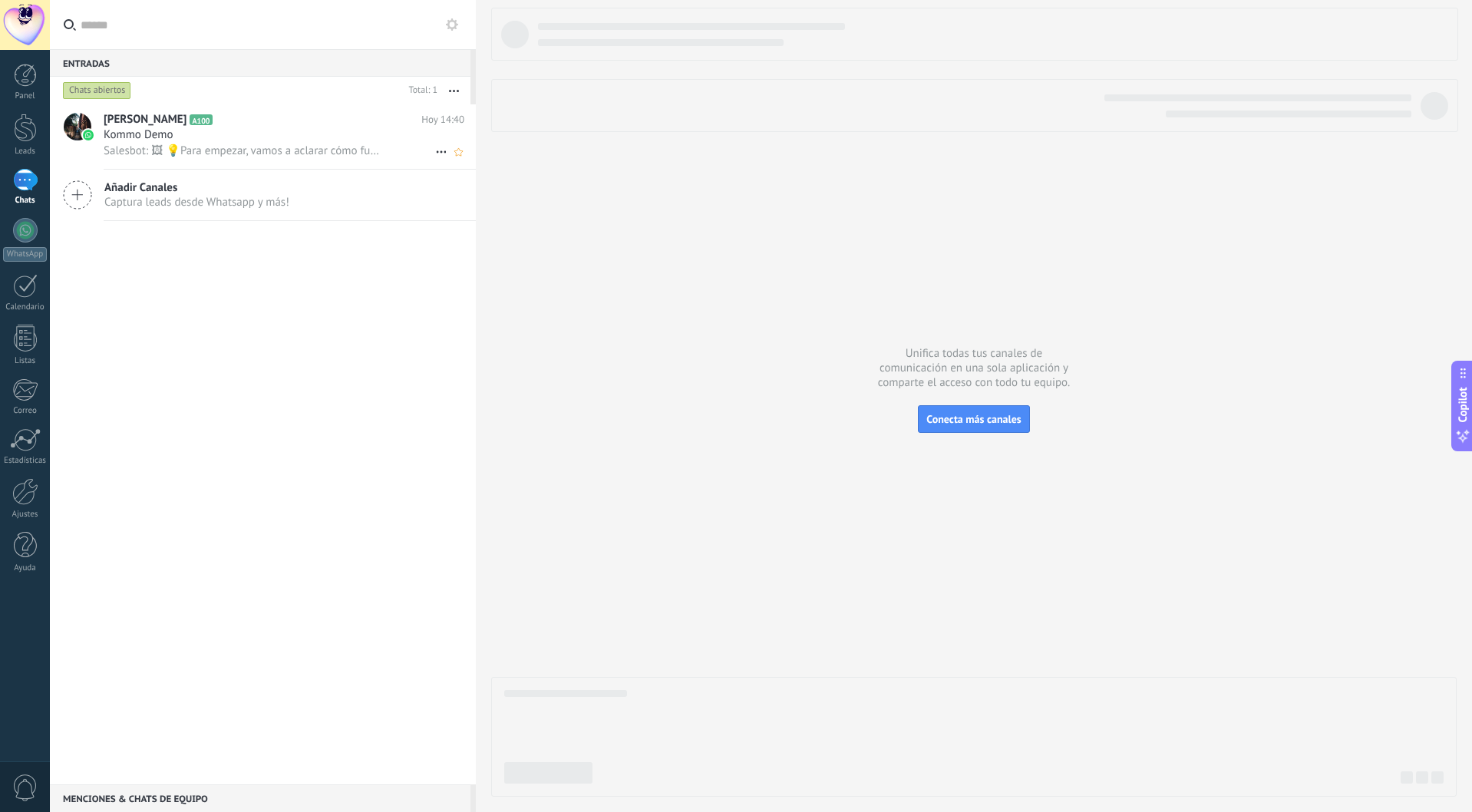
click at [293, 140] on div "Kommo Demo" at bounding box center [284, 136] width 361 height 16
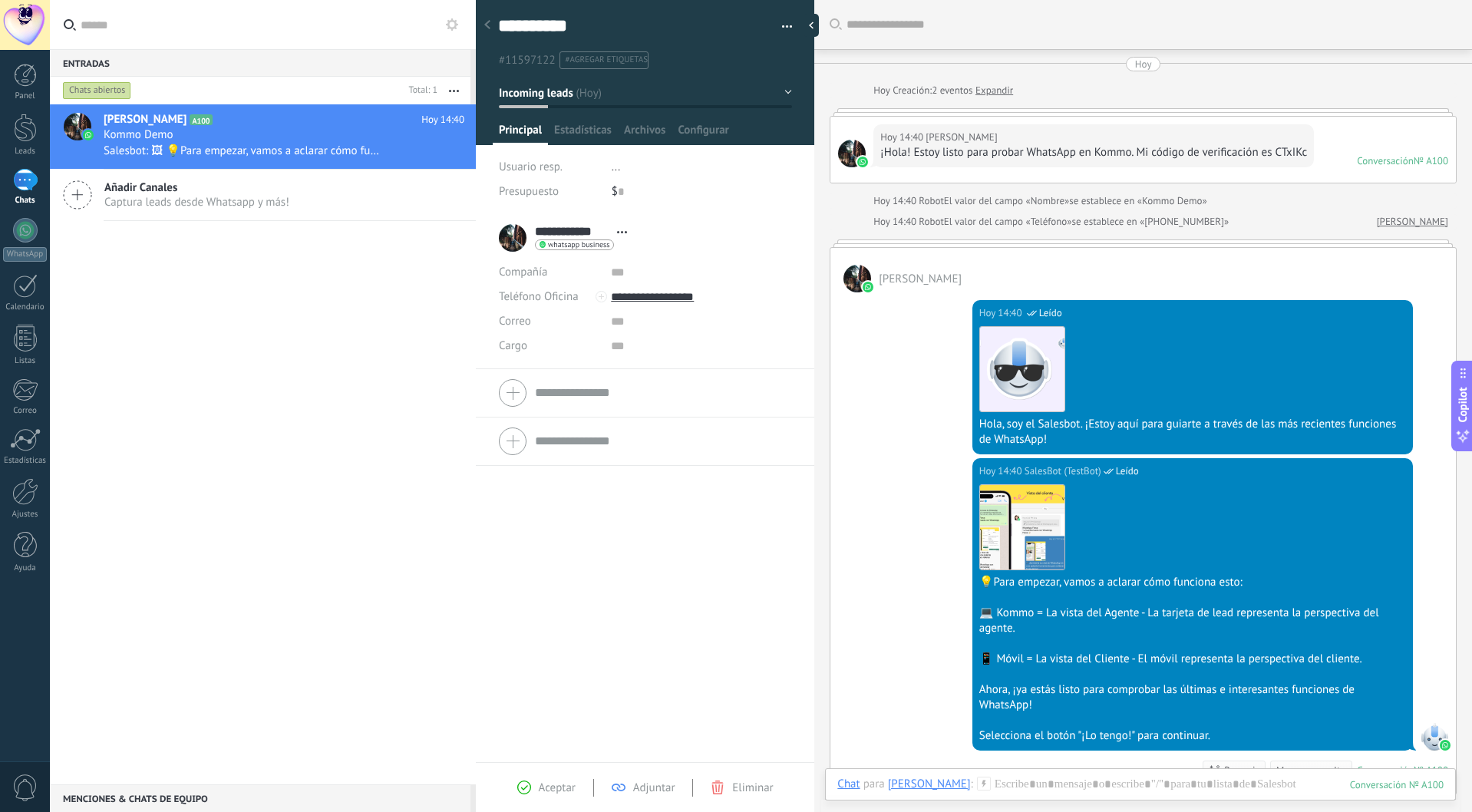
click at [582, 246] on span "whatsapp business" at bounding box center [578, 245] width 61 height 8
click at [515, 242] on div at bounding box center [736, 406] width 1472 height 812
click at [513, 238] on div "**********" at bounding box center [566, 237] width 136 height 38
click at [843, 167] on div at bounding box center [851, 153] width 27 height 27
click at [849, 167] on div at bounding box center [851, 153] width 27 height 27
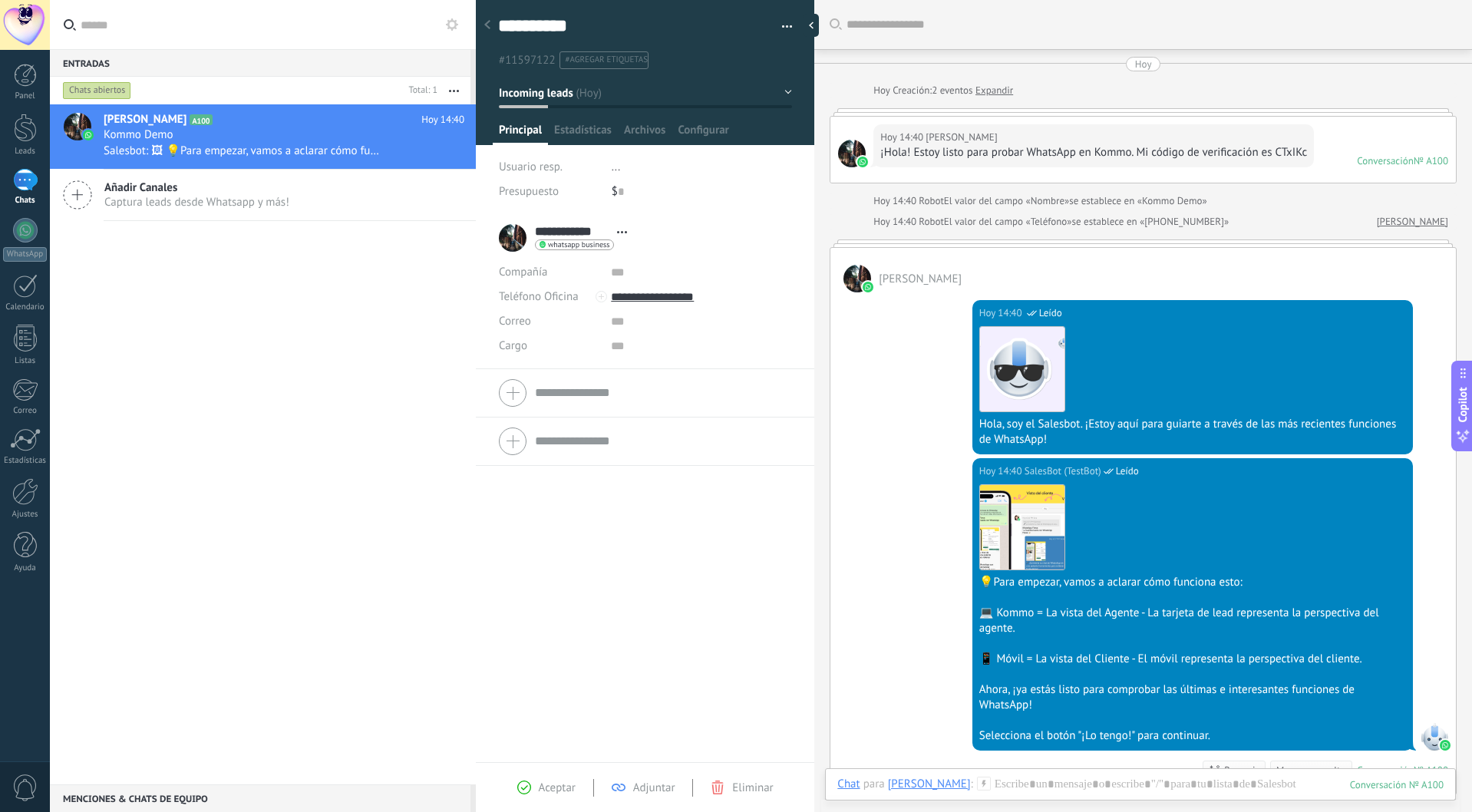
click at [853, 292] on div at bounding box center [857, 278] width 27 height 27
click at [1403, 230] on link "[PERSON_NAME]" at bounding box center [1412, 222] width 71 height 16
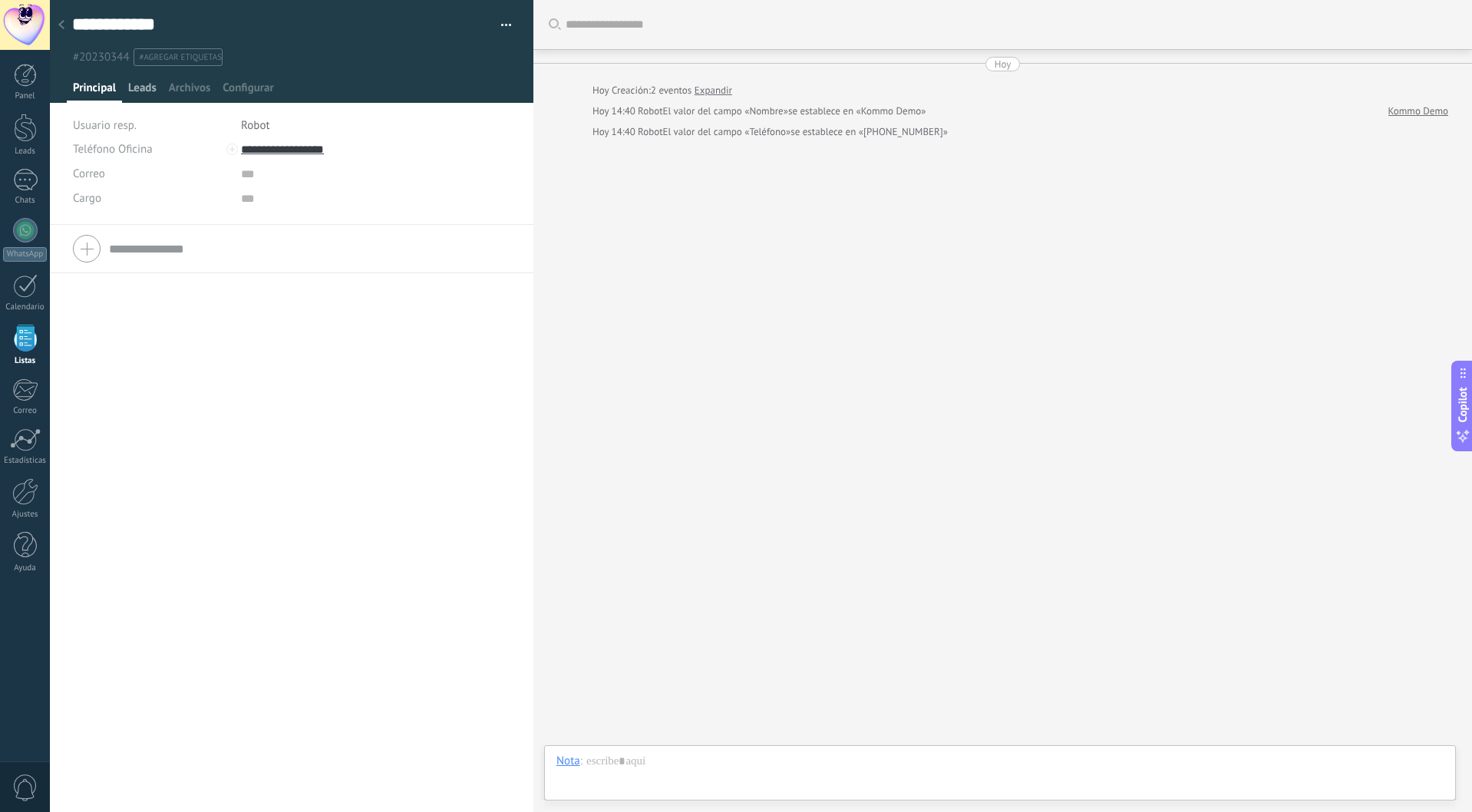
click at [135, 90] on span "Leads" at bounding box center [142, 92] width 28 height 22
click at [185, 89] on span "Archivos" at bounding box center [189, 92] width 42 height 22
click at [15, 78] on div at bounding box center [25, 74] width 23 height 23
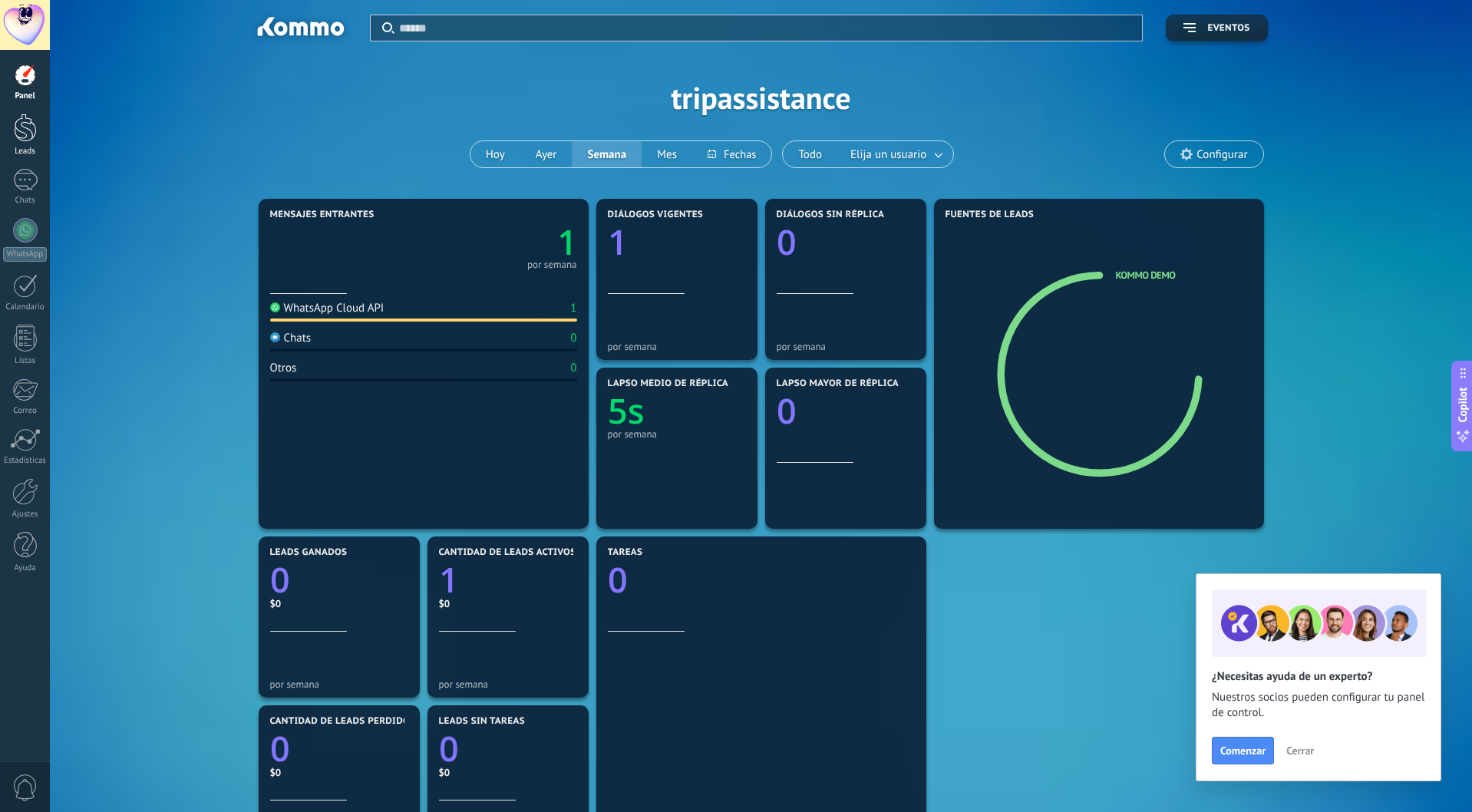
click at [26, 134] on div at bounding box center [25, 128] width 23 height 28
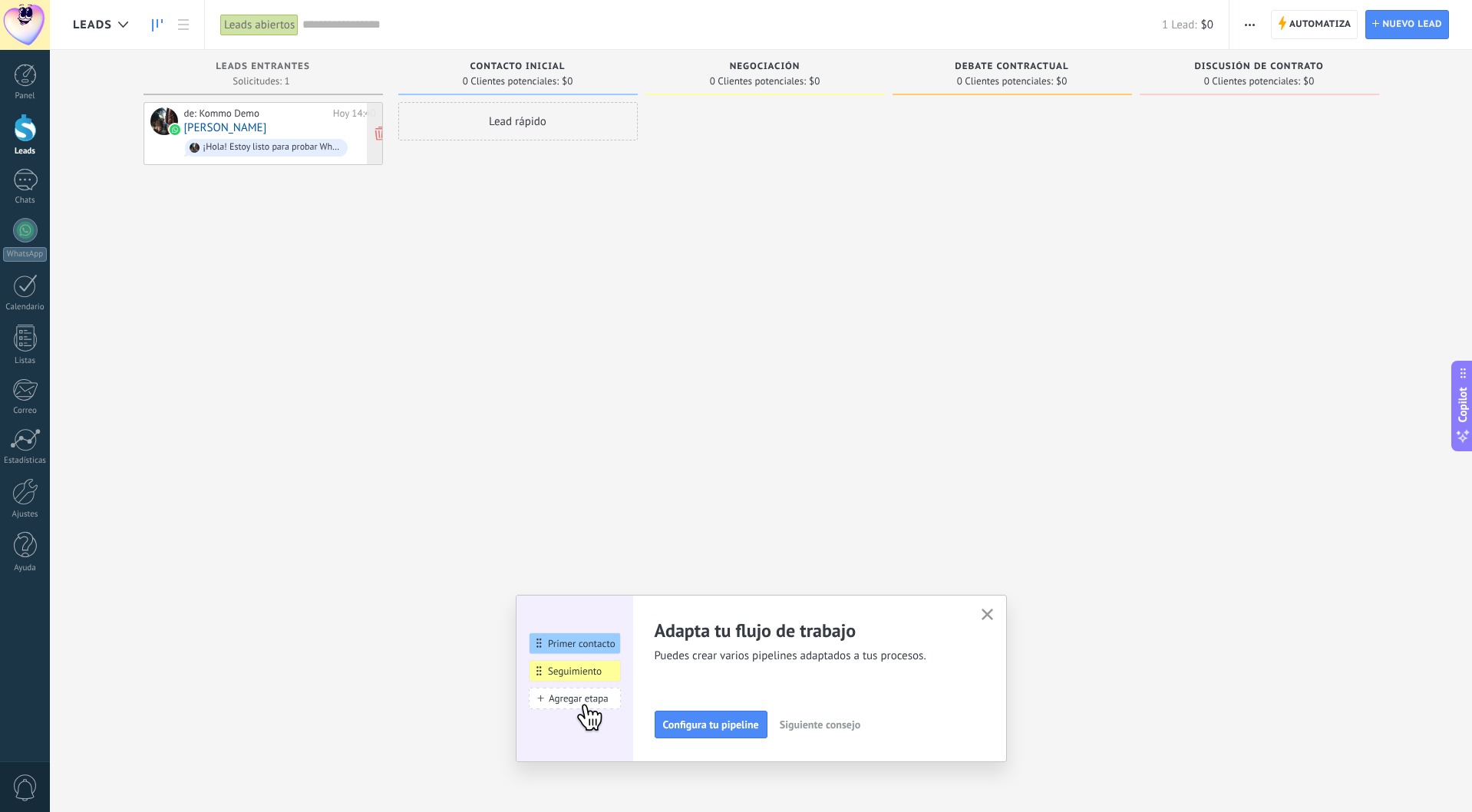
click at [162, 118] on div at bounding box center [164, 121] width 27 height 27
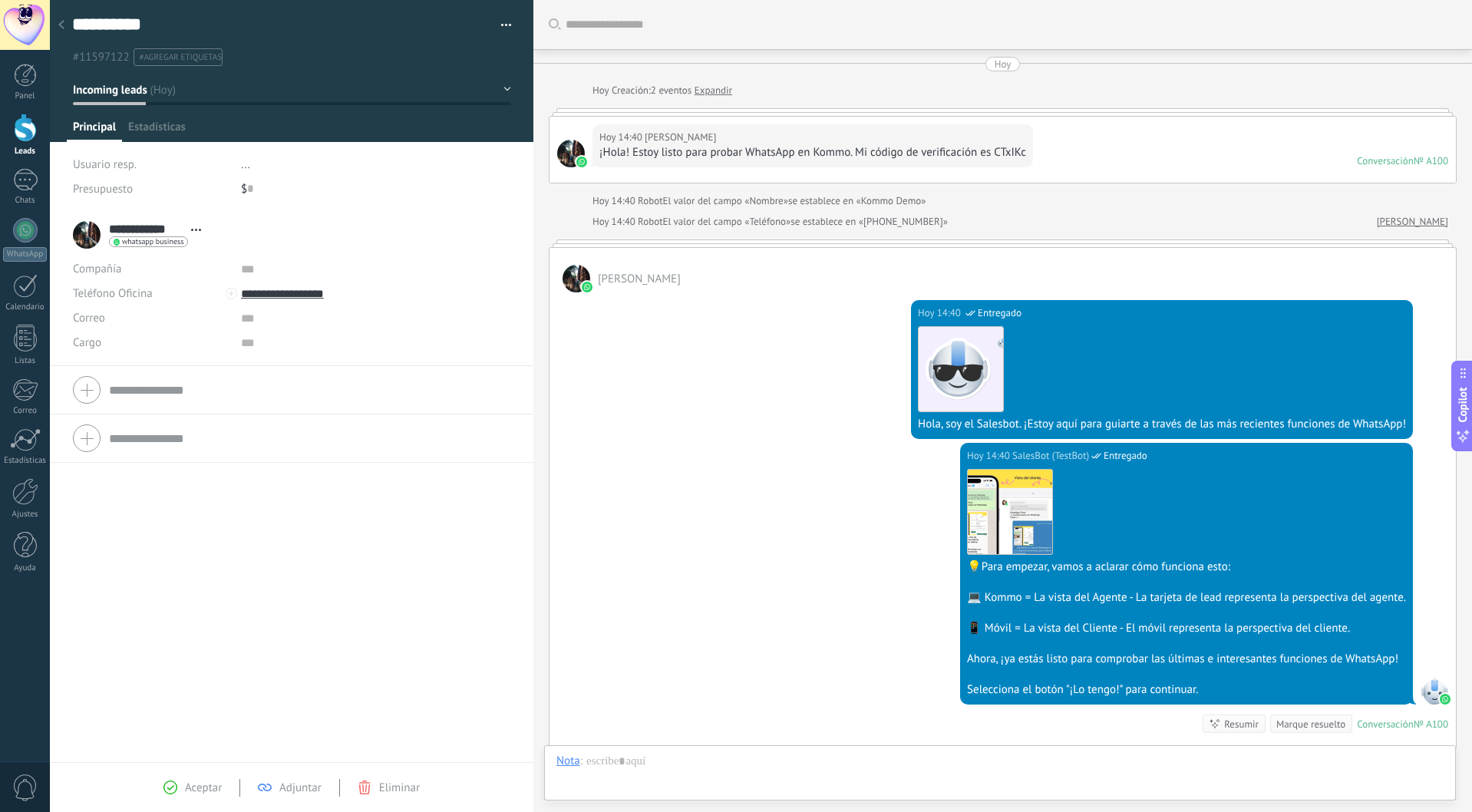
scroll to position [205, 0]
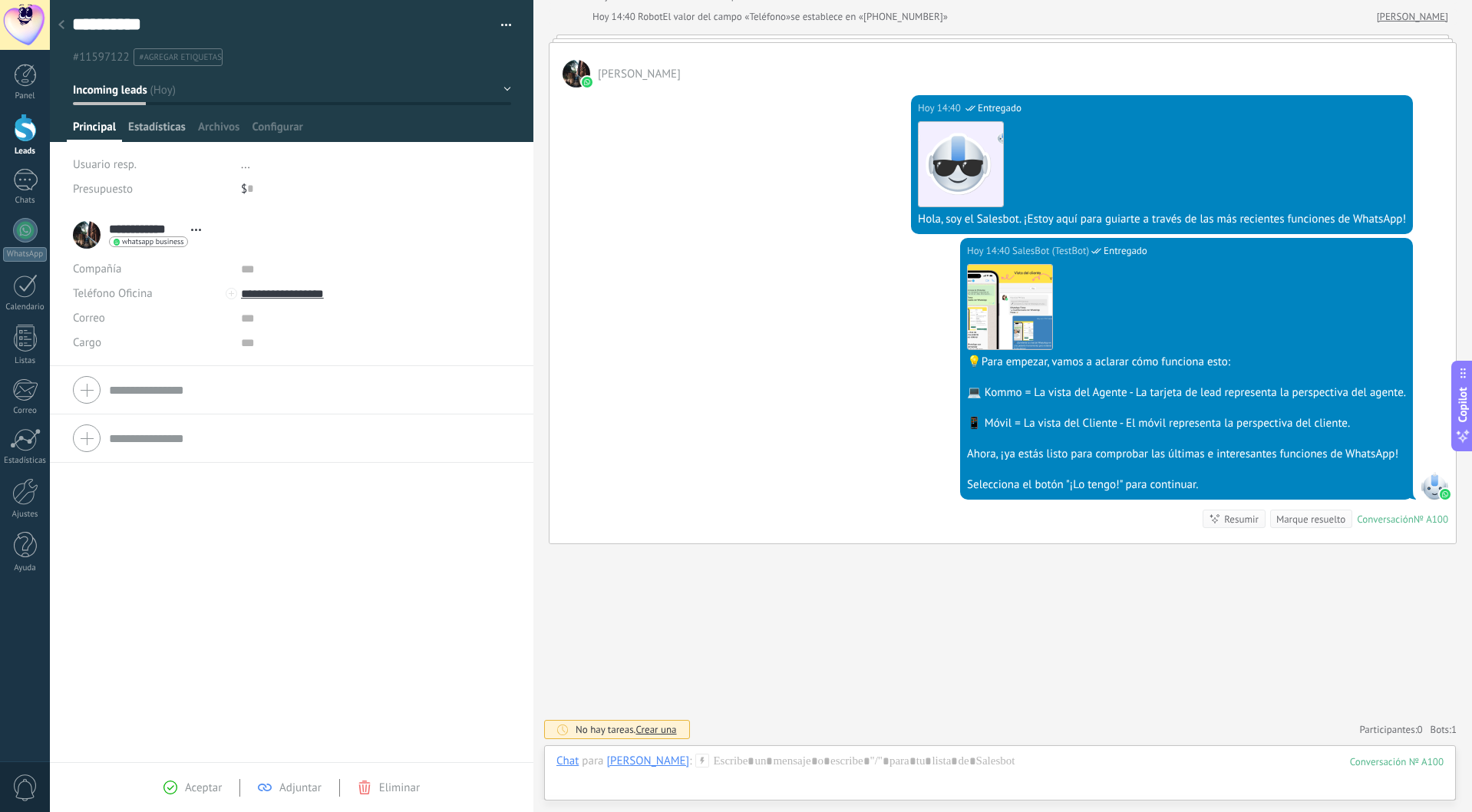
click at [164, 123] on span "Estadísticas" at bounding box center [156, 131] width 57 height 22
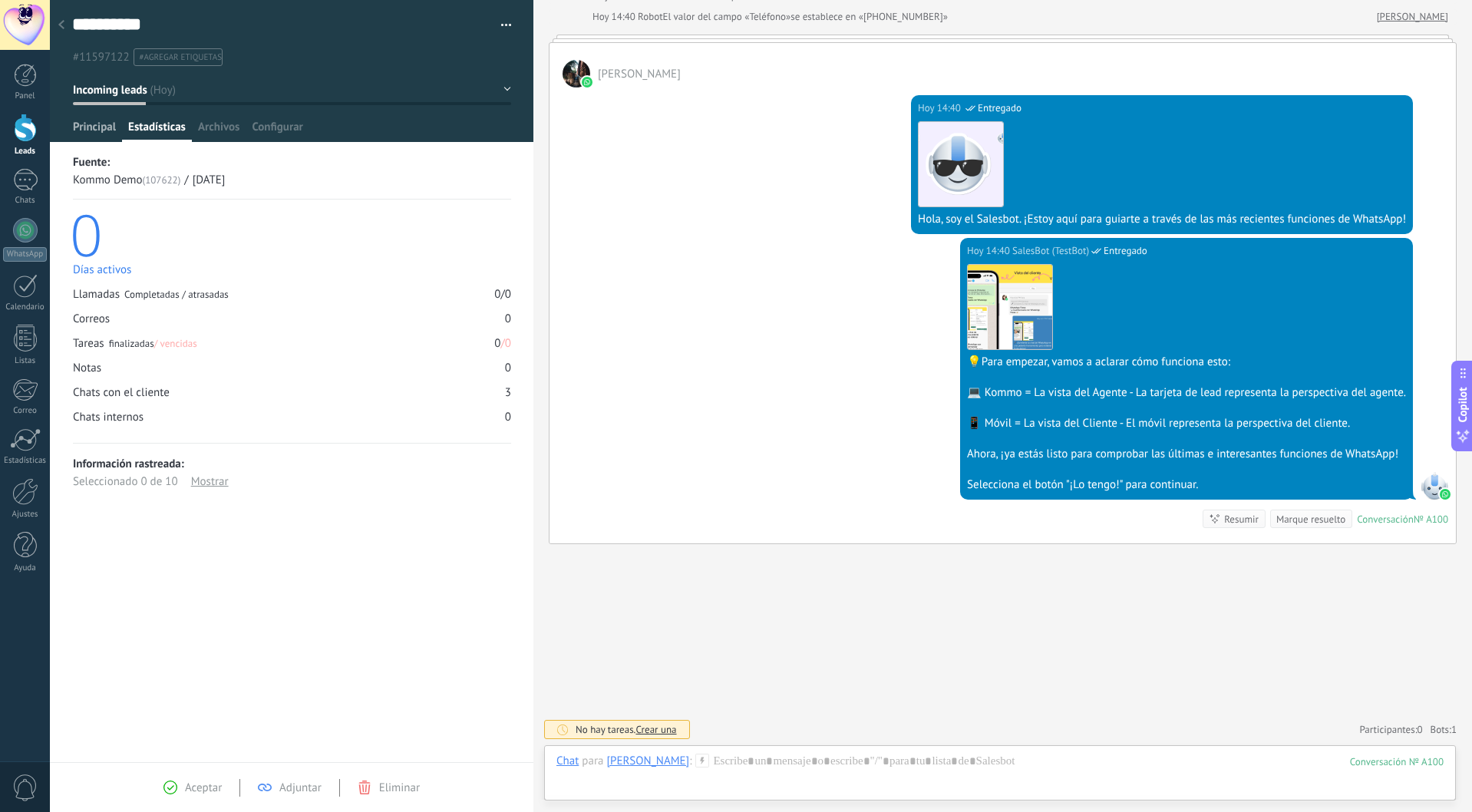
click at [111, 125] on span "Principal" at bounding box center [94, 131] width 43 height 22
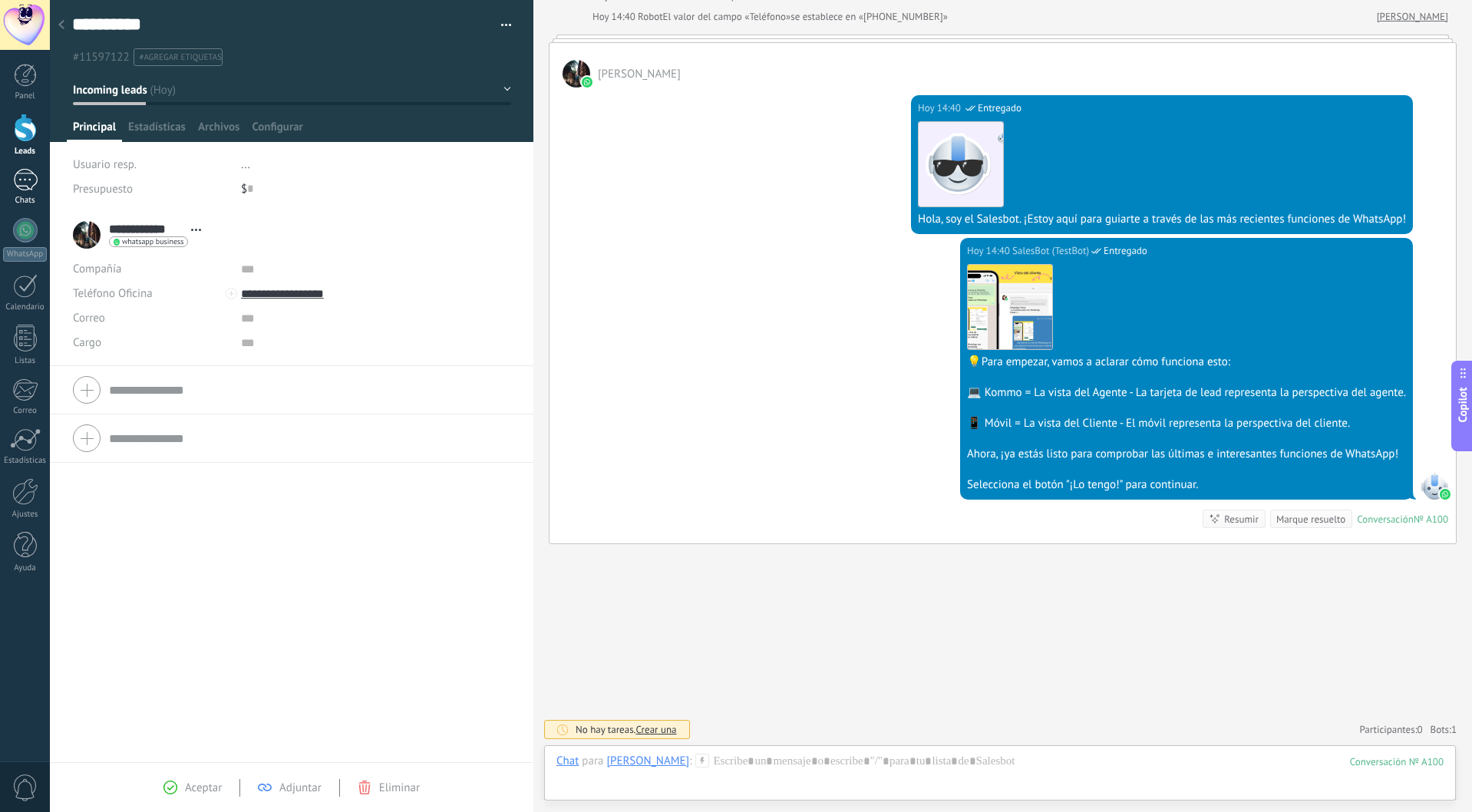
click at [41, 172] on link "1 Chats" at bounding box center [25, 187] width 50 height 37
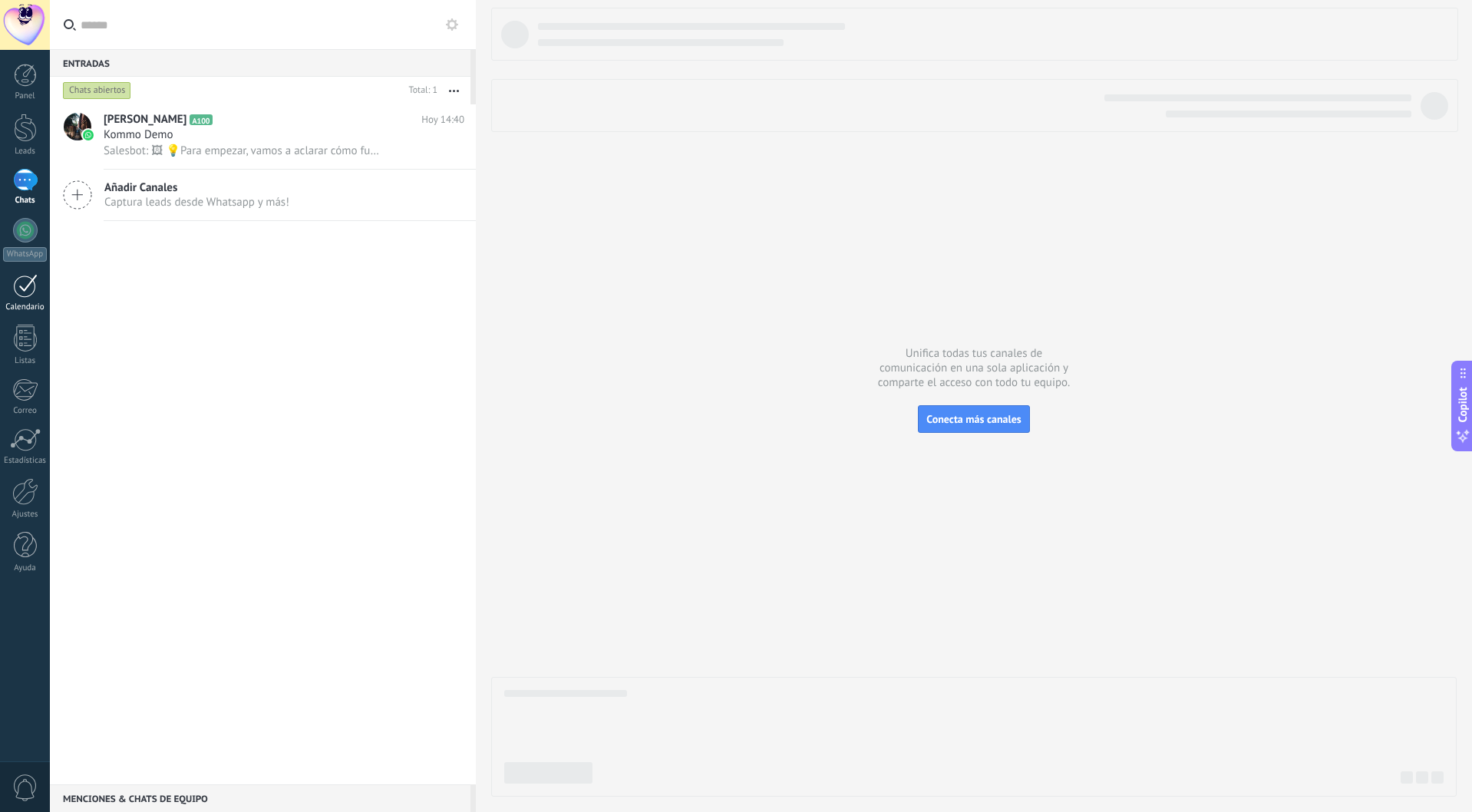
click at [31, 288] on div at bounding box center [25, 285] width 24 height 24
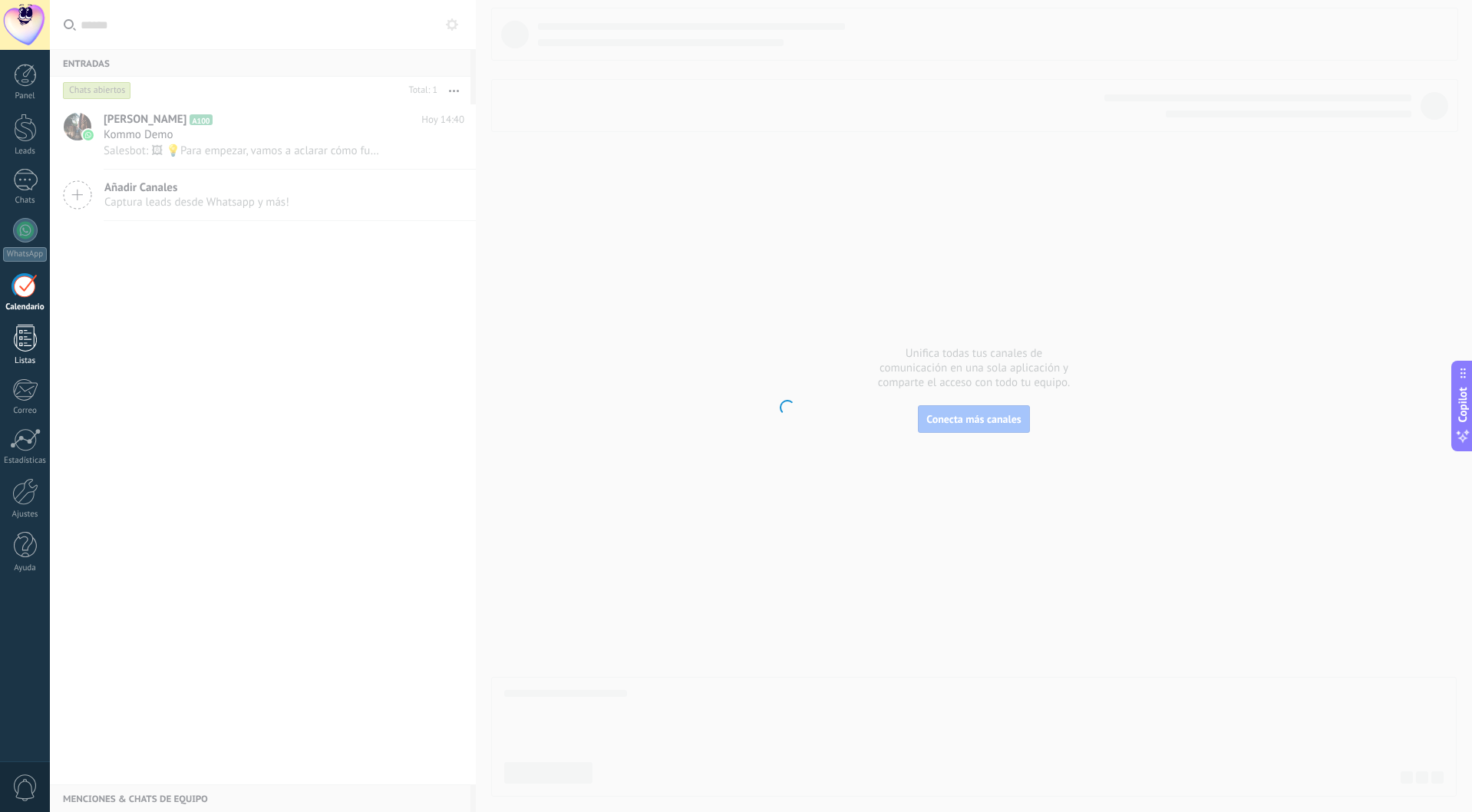
click at [27, 335] on div at bounding box center [25, 338] width 23 height 27
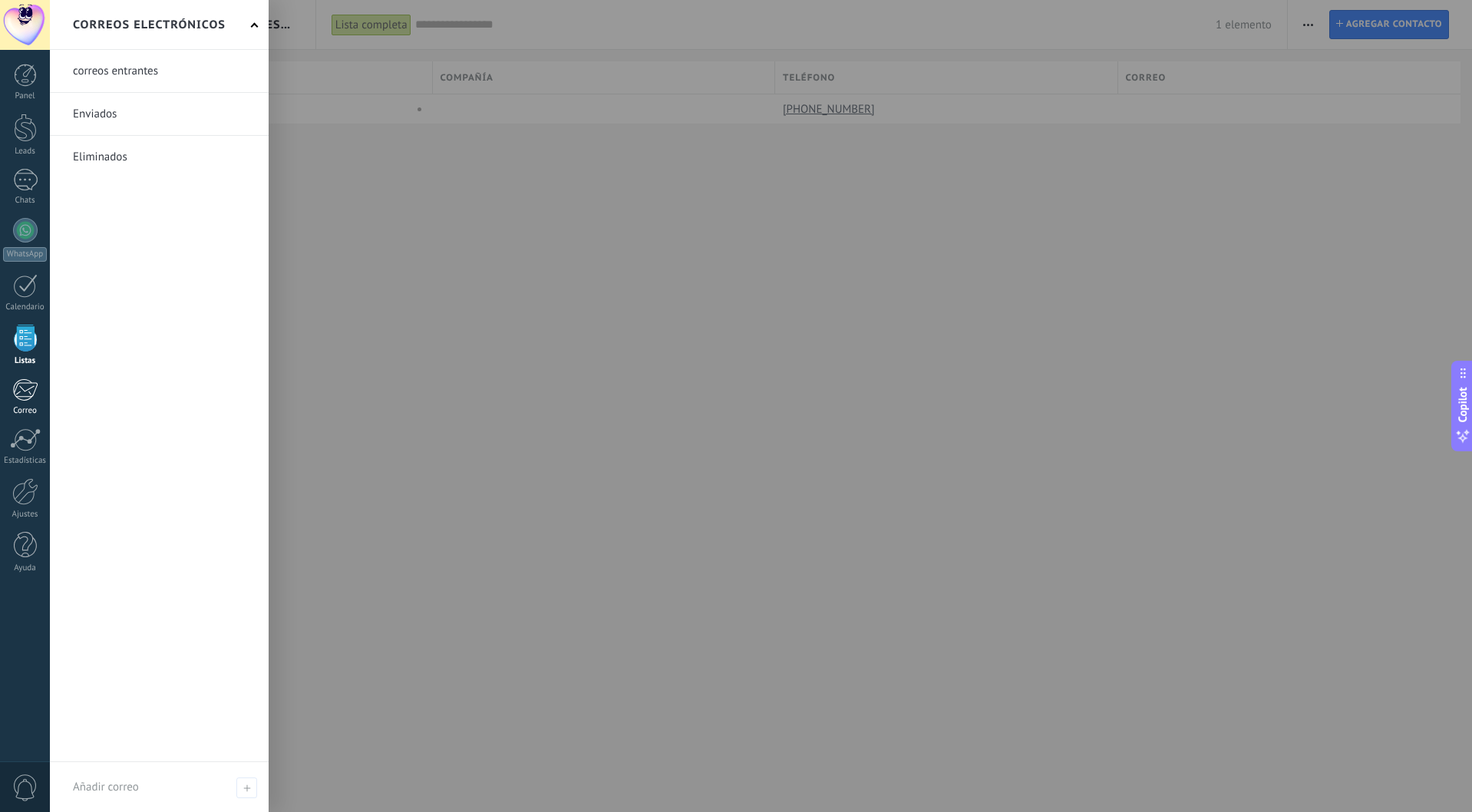
click at [28, 411] on div "Correo" at bounding box center [25, 411] width 45 height 10
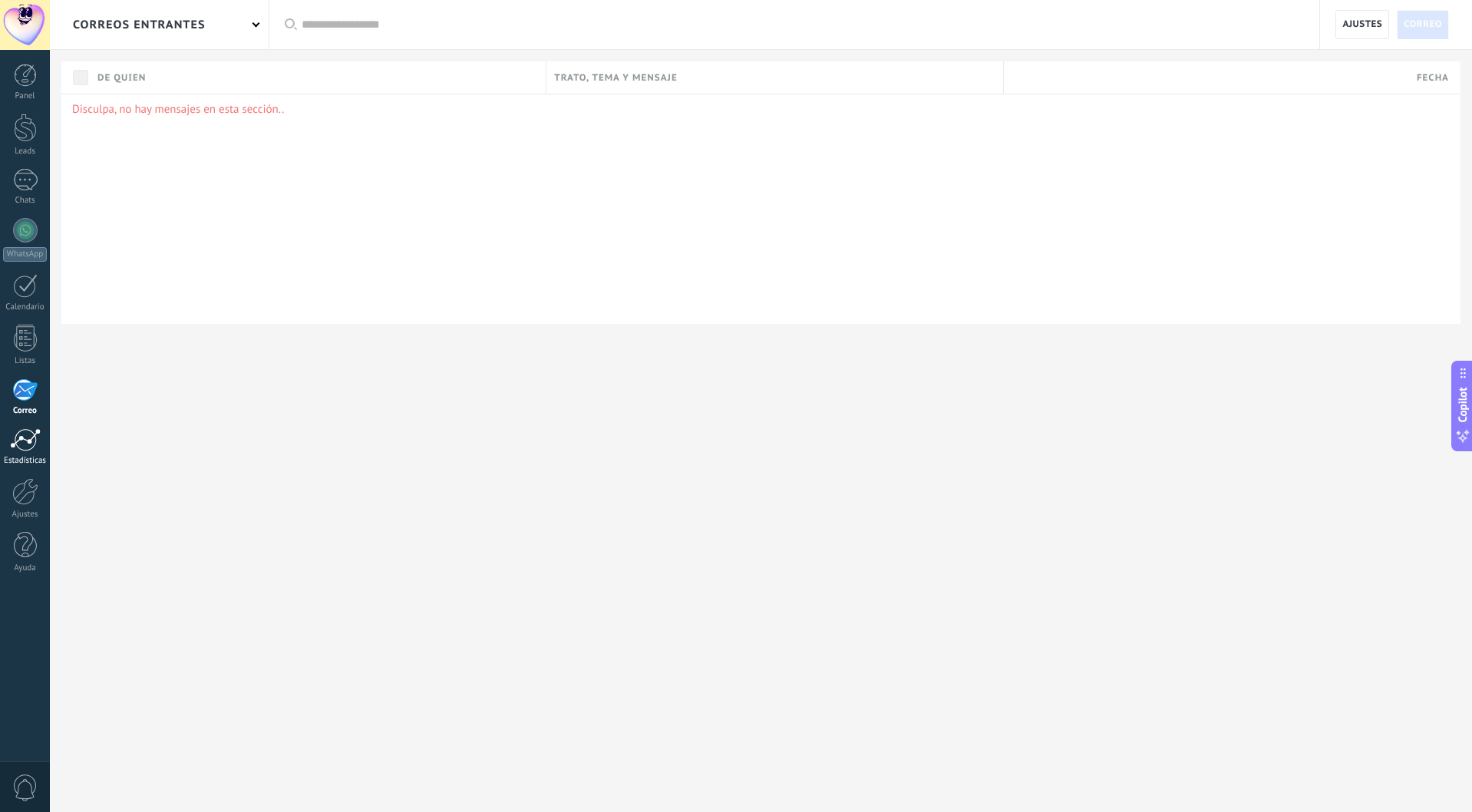
click at [26, 439] on div at bounding box center [25, 439] width 31 height 23
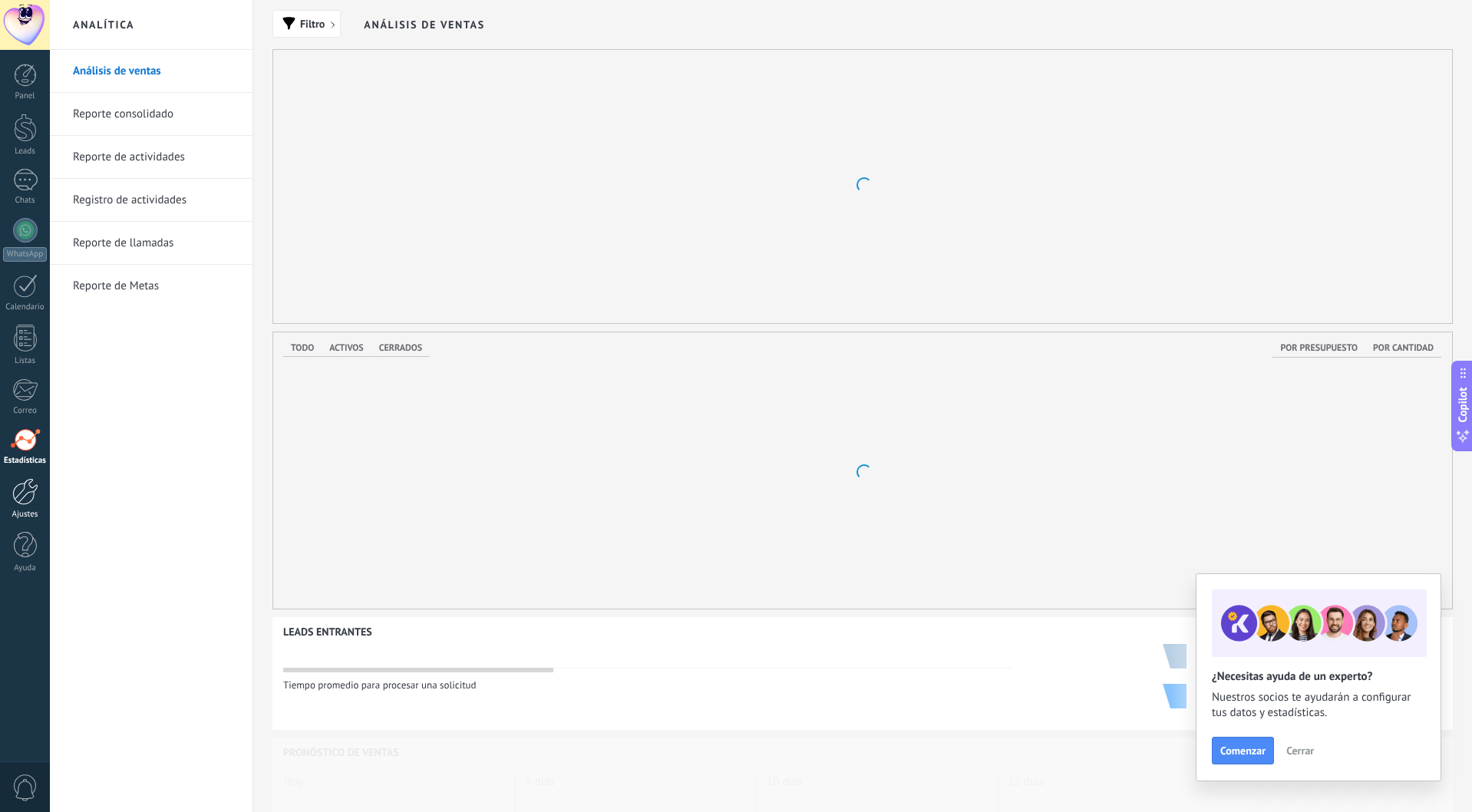
click at [23, 485] on div at bounding box center [25, 491] width 26 height 27
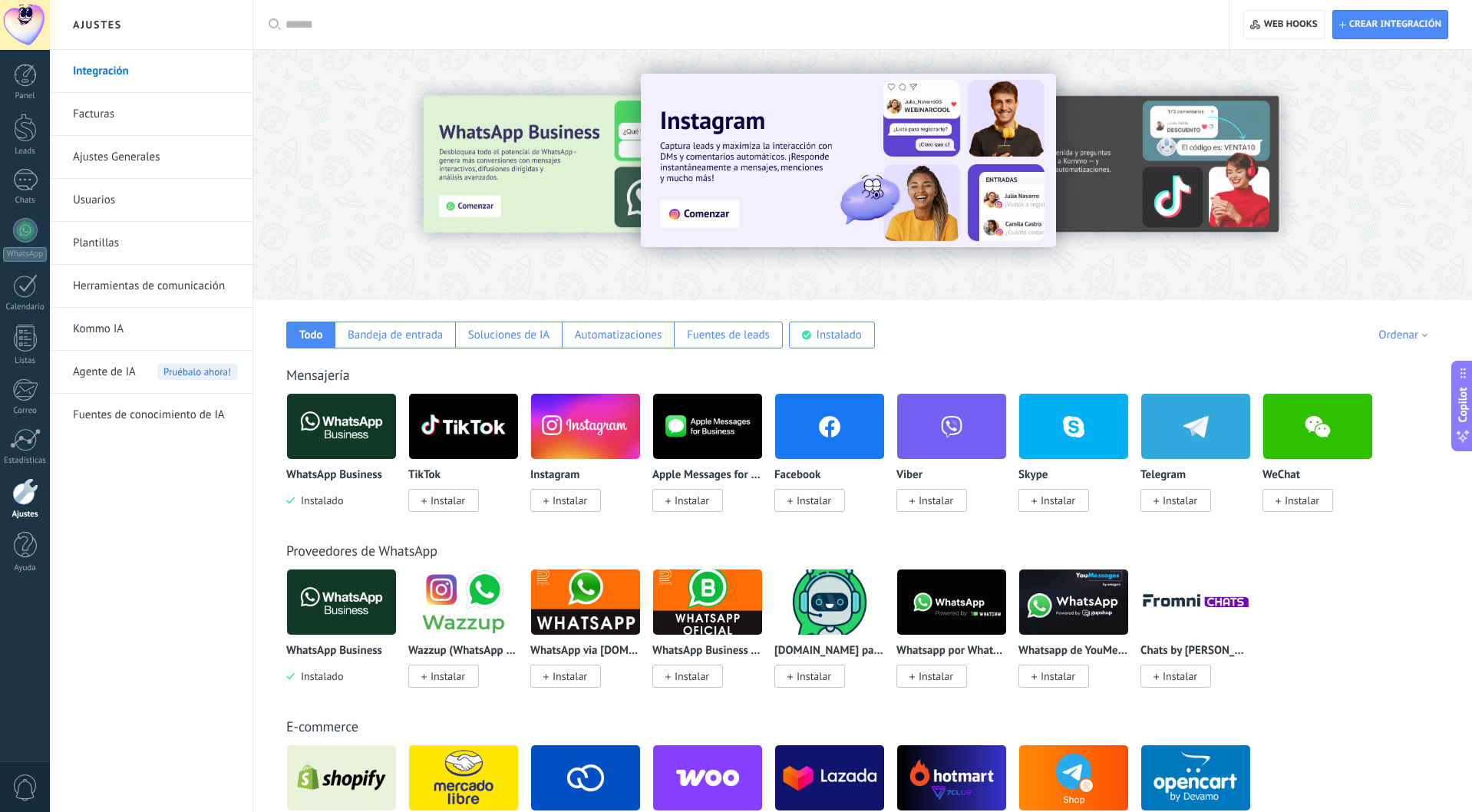
click at [127, 372] on span "Agente de IA" at bounding box center [104, 372] width 63 height 43
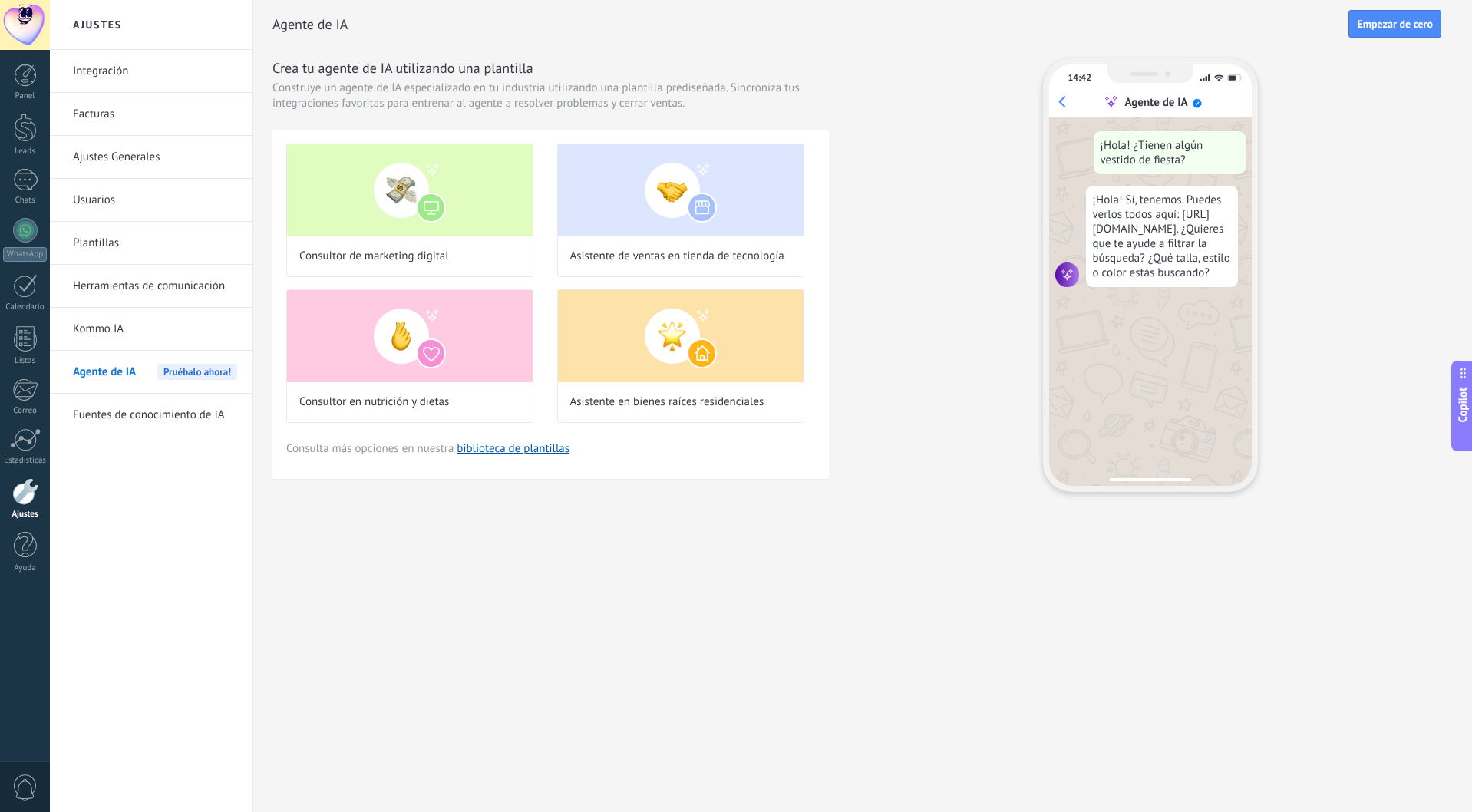
click at [128, 414] on link "Fuentes de conocimiento de IA" at bounding box center [154, 415] width 164 height 43
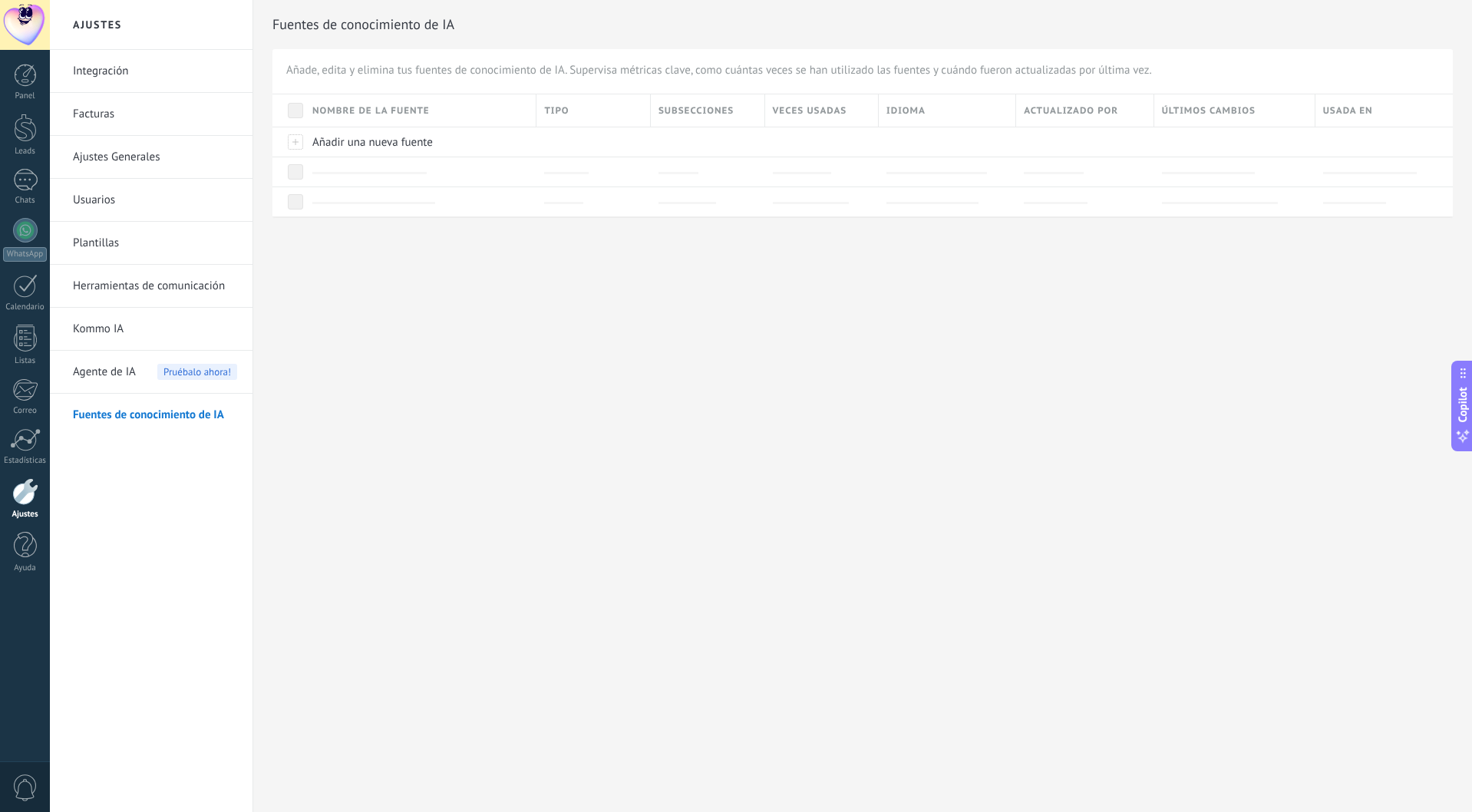
click at [111, 339] on link "Kommo IA" at bounding box center [154, 329] width 164 height 43
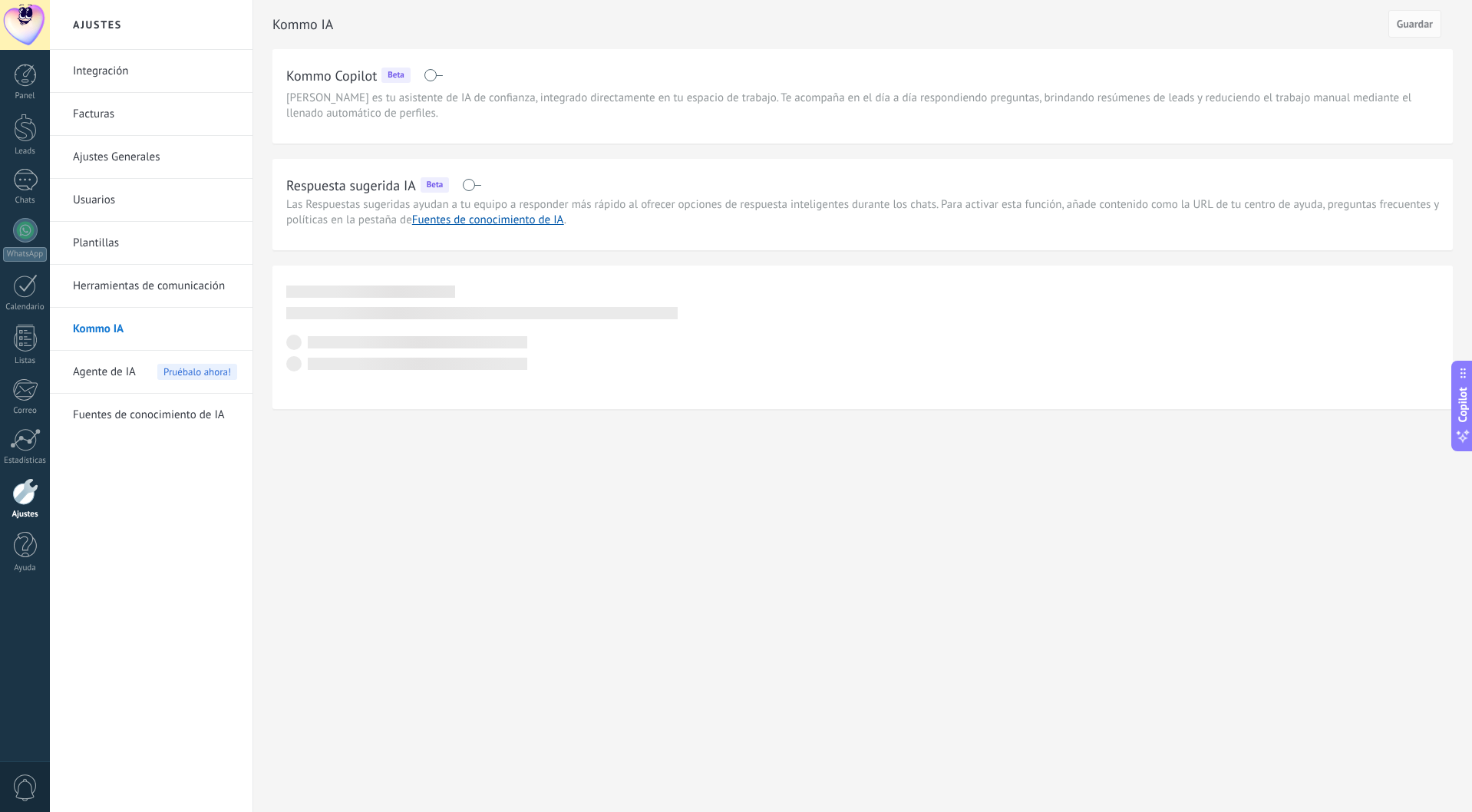
click at [119, 277] on link "Herramientas de comunicación" at bounding box center [154, 286] width 164 height 43
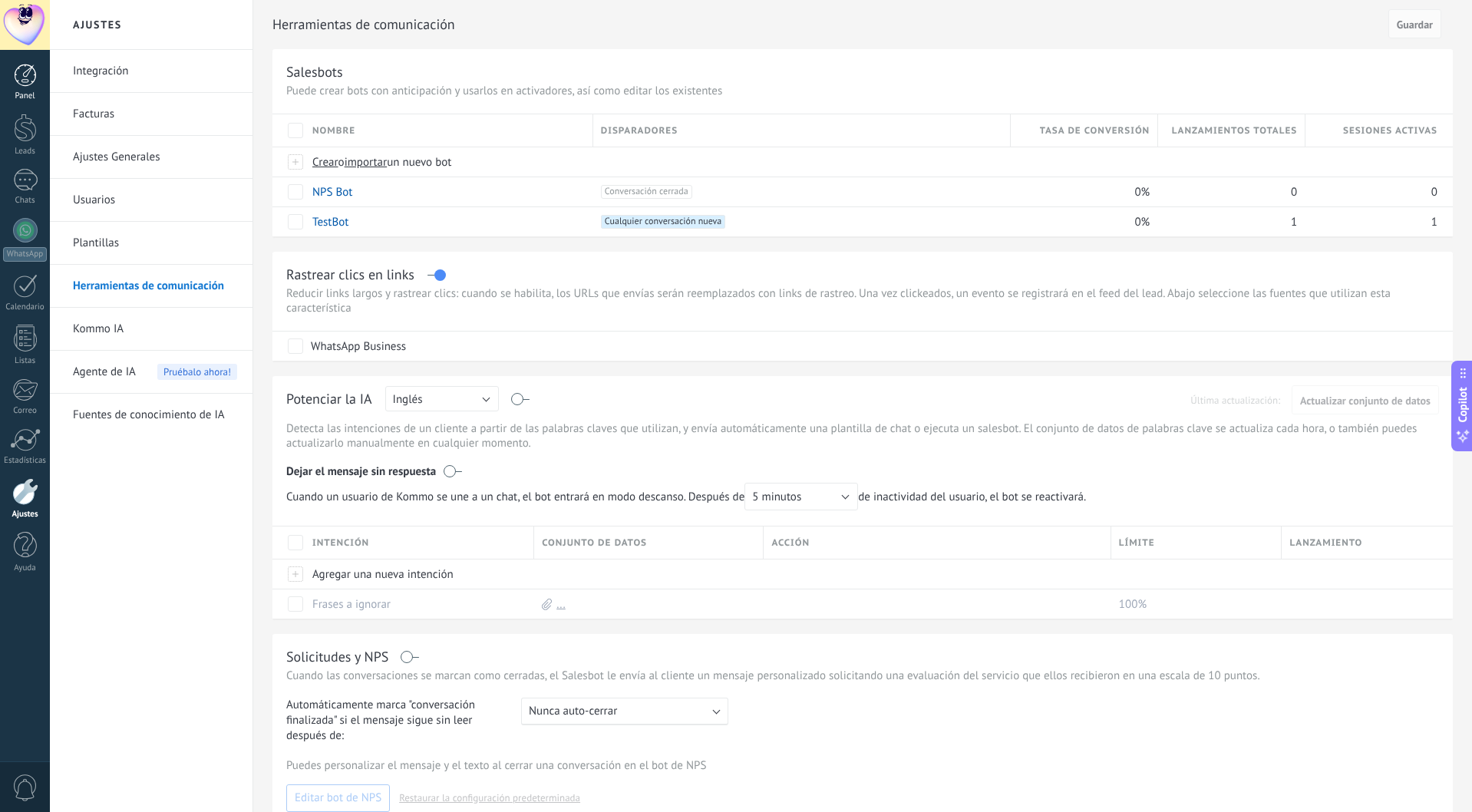
click at [9, 87] on link "Panel" at bounding box center [25, 82] width 50 height 38
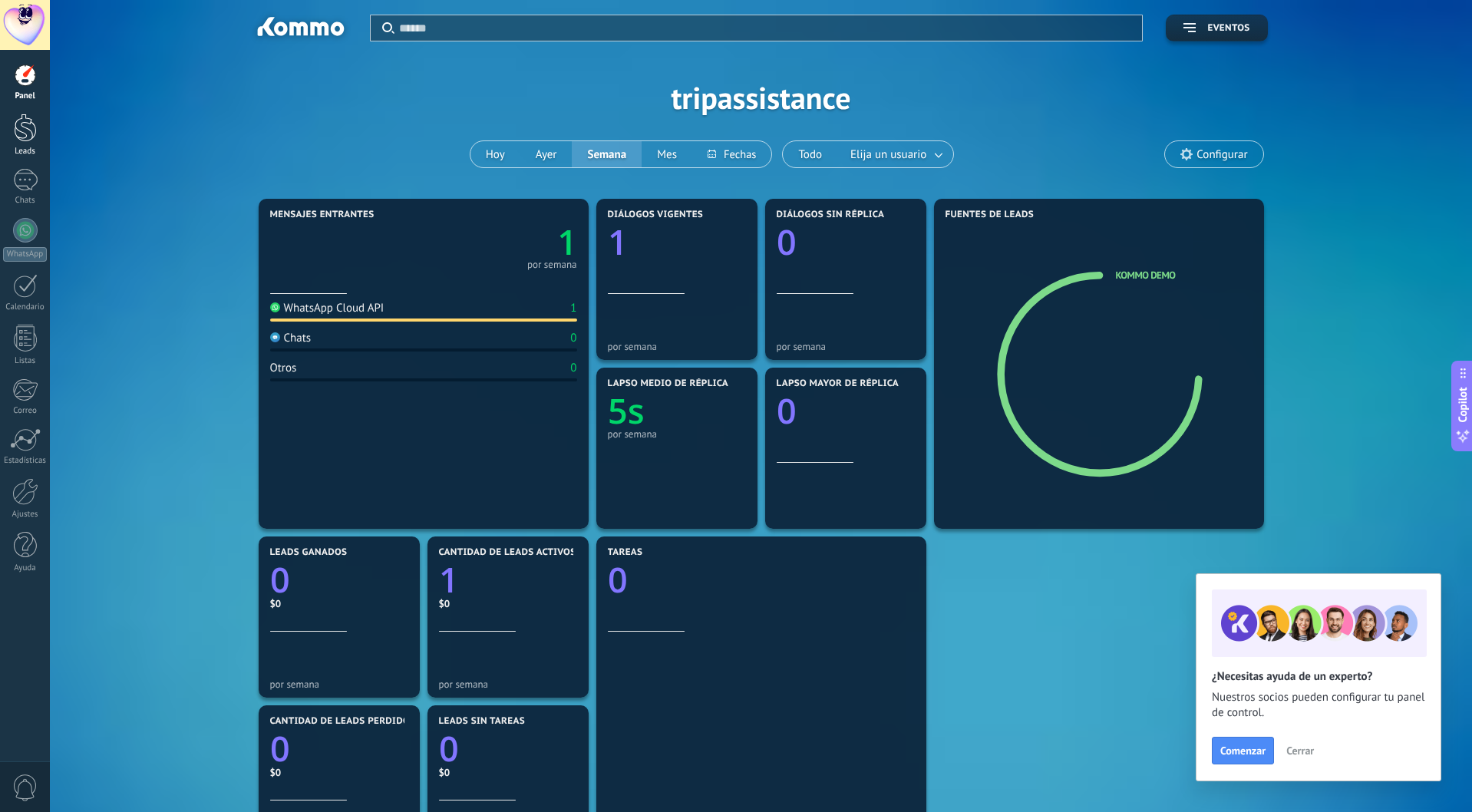
click at [28, 135] on div at bounding box center [25, 128] width 23 height 28
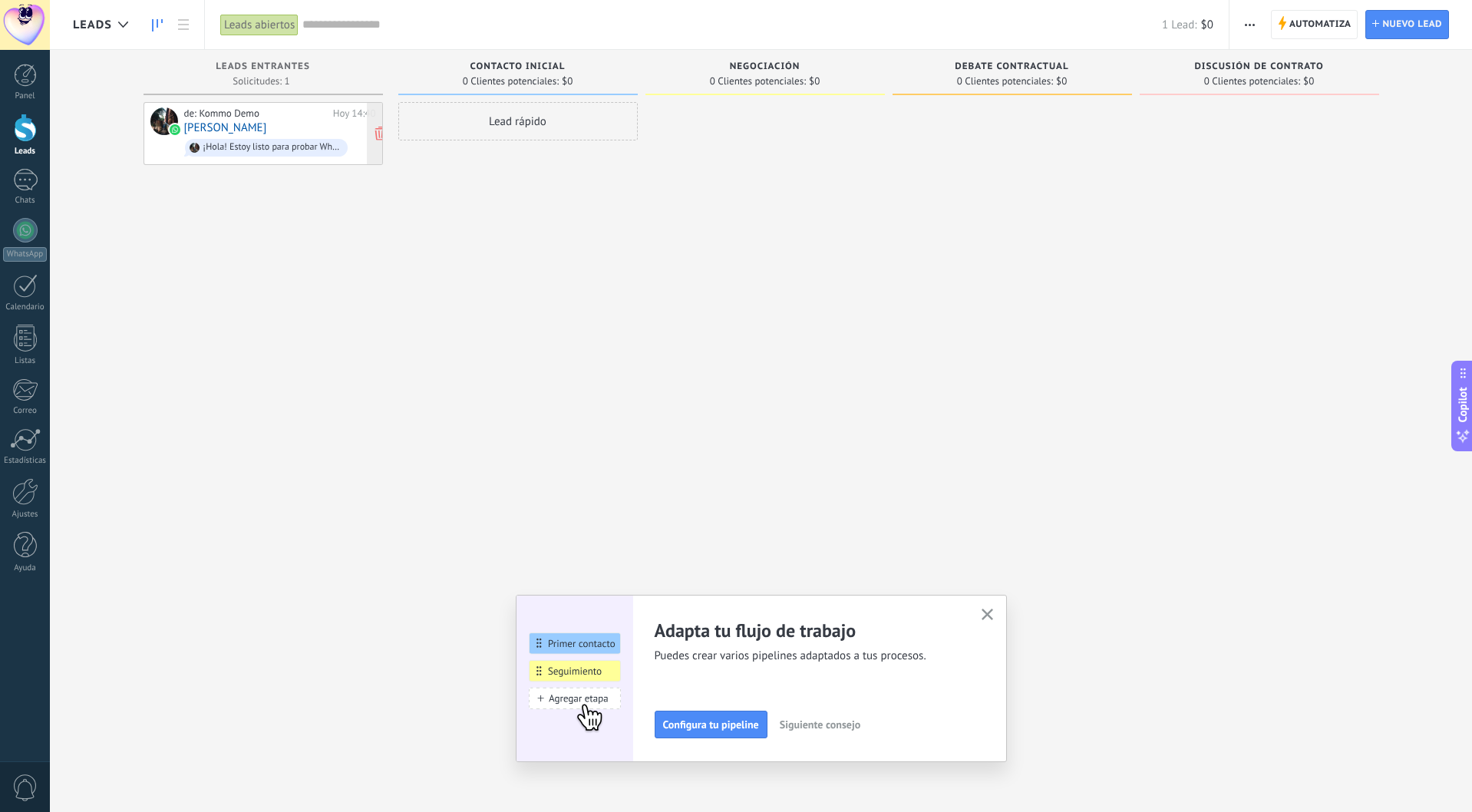
click at [309, 136] on span "¡Hola! Estoy listo para probar WhatsApp en Kommo. Mi código de verificación es …" at bounding box center [280, 147] width 192 height 24
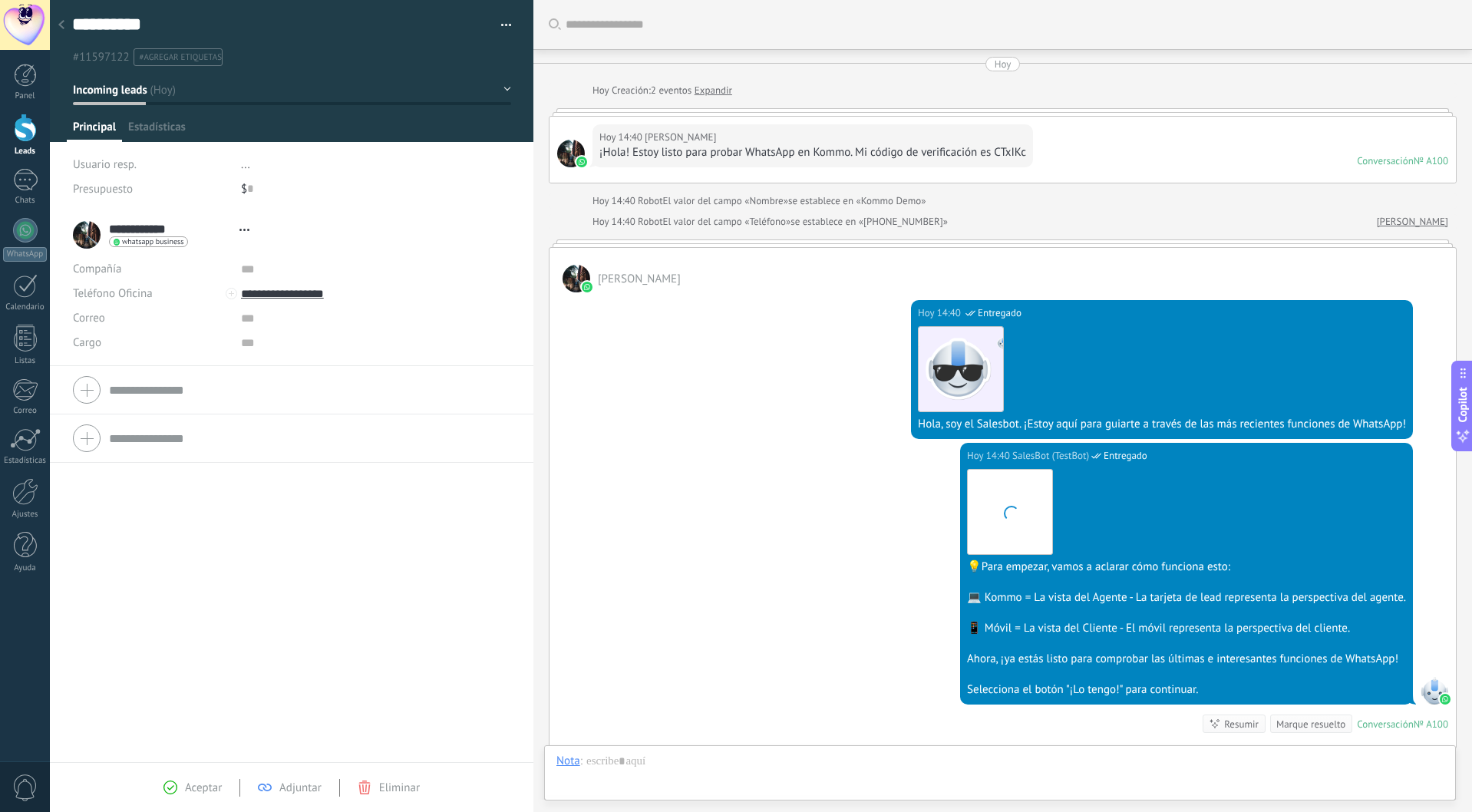
type textarea "**********"
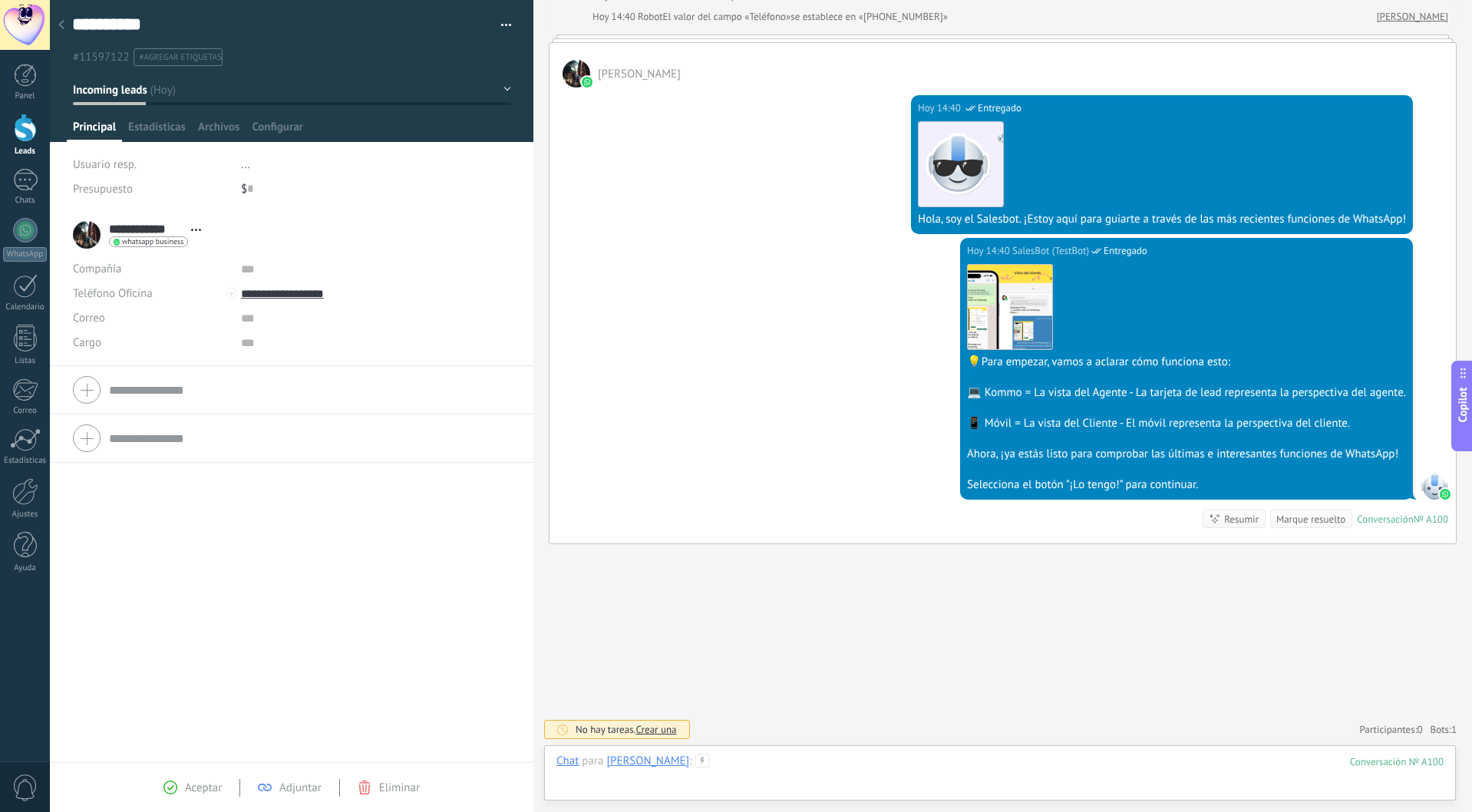
drag, startPoint x: 707, startPoint y: 768, endPoint x: 770, endPoint y: 770, distance: 63.0
click at [707, 768] on div at bounding box center [1000, 776] width 887 height 46
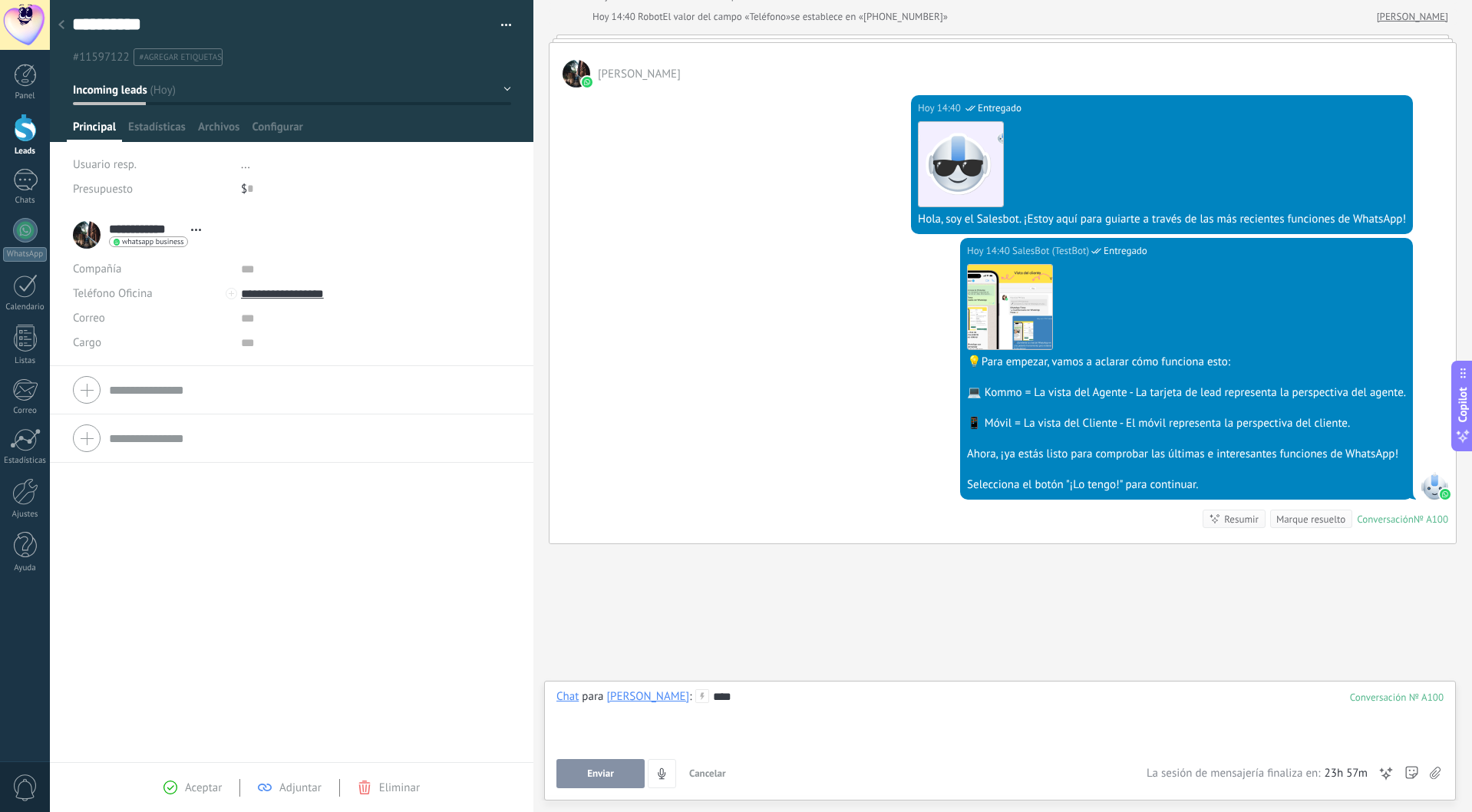
click at [695, 697] on icon at bounding box center [702, 696] width 14 height 14
click at [718, 648] on span "/TestBot" at bounding box center [769, 645] width 169 height 15
click at [604, 766] on button "Enviar" at bounding box center [600, 773] width 89 height 29
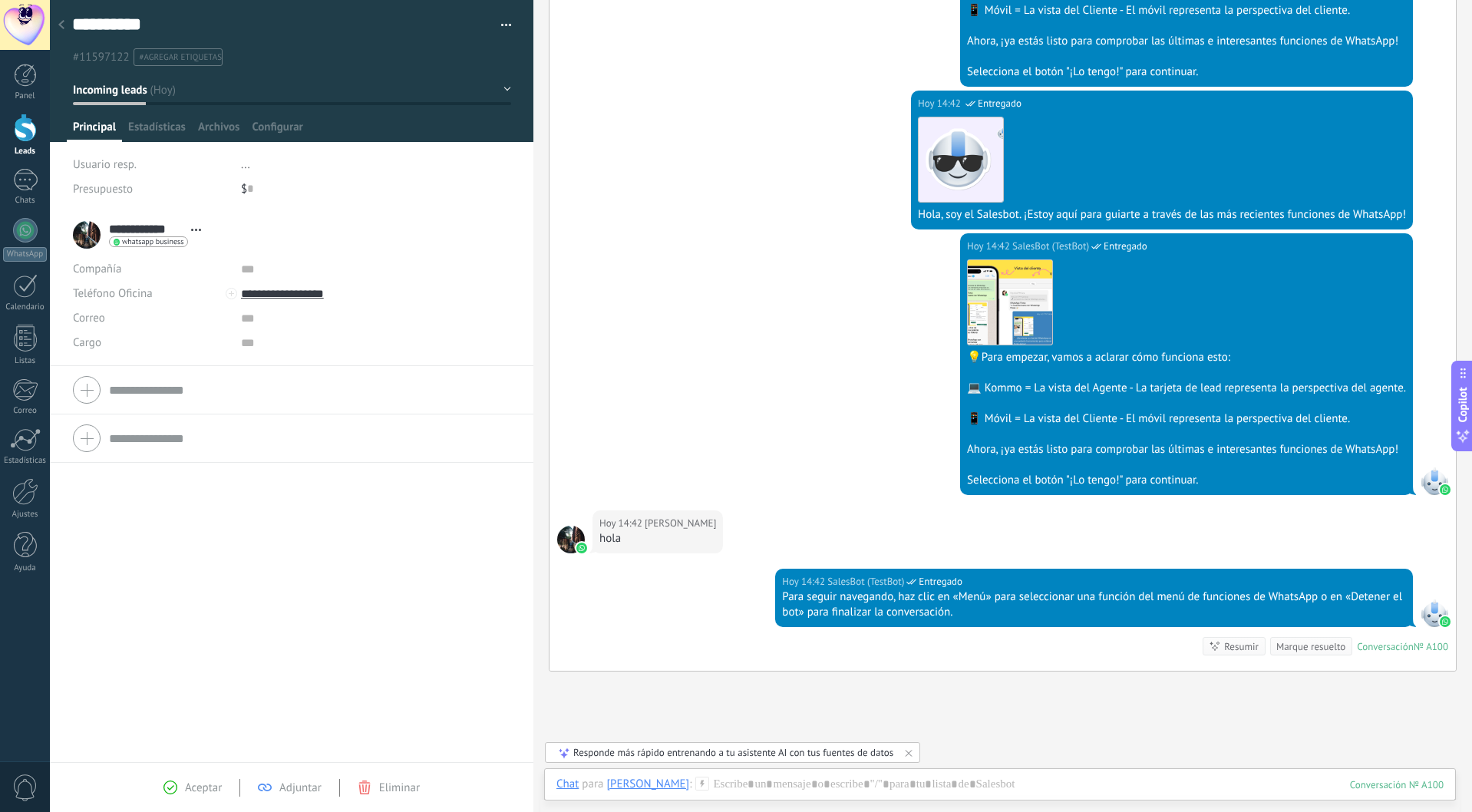
scroll to position [633, 0]
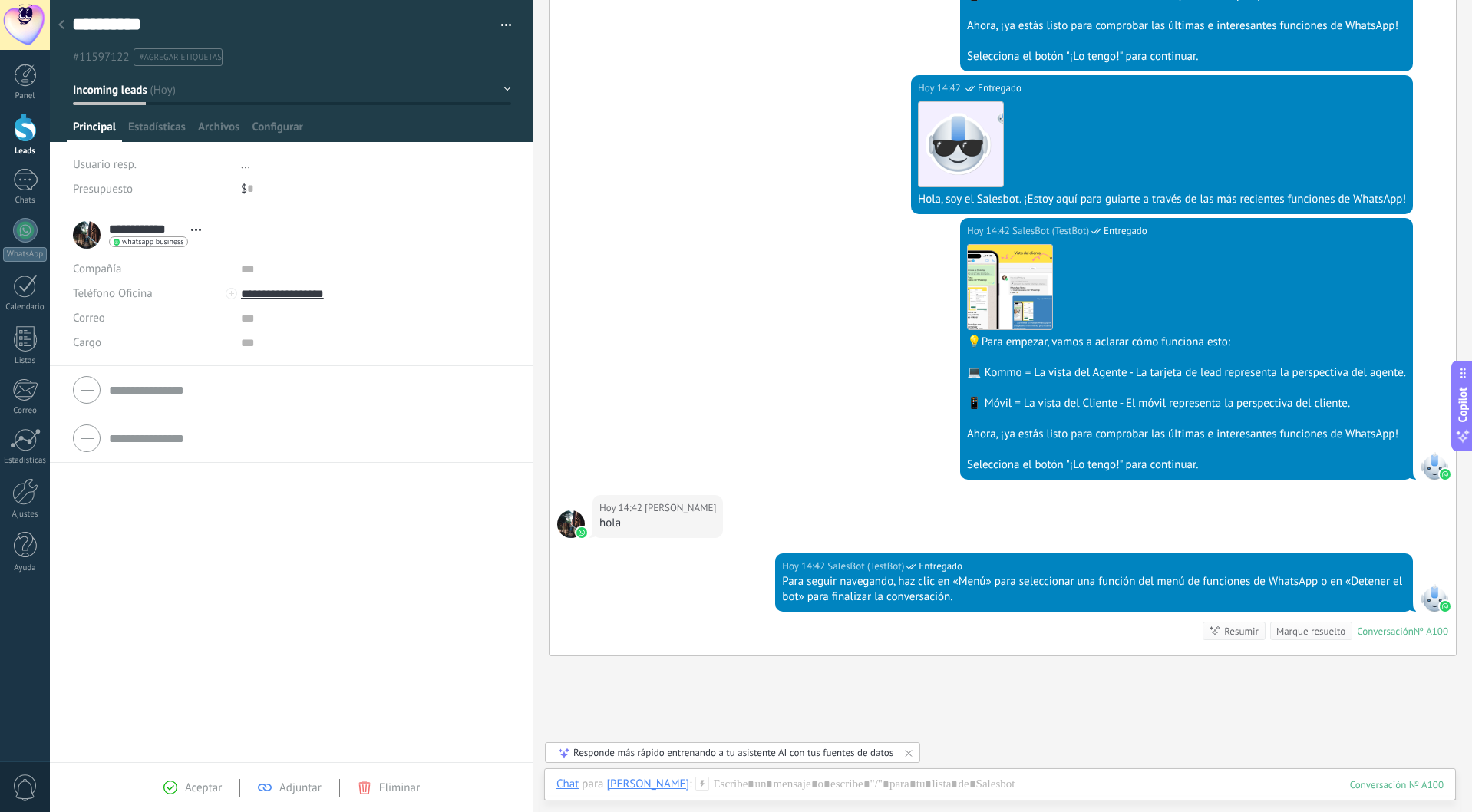
click at [243, 170] on span "..." at bounding box center [245, 165] width 9 height 15
click at [143, 195] on div "Presupuesto" at bounding box center [151, 188] width 157 height 24
click at [31, 234] on div at bounding box center [25, 230] width 24 height 24
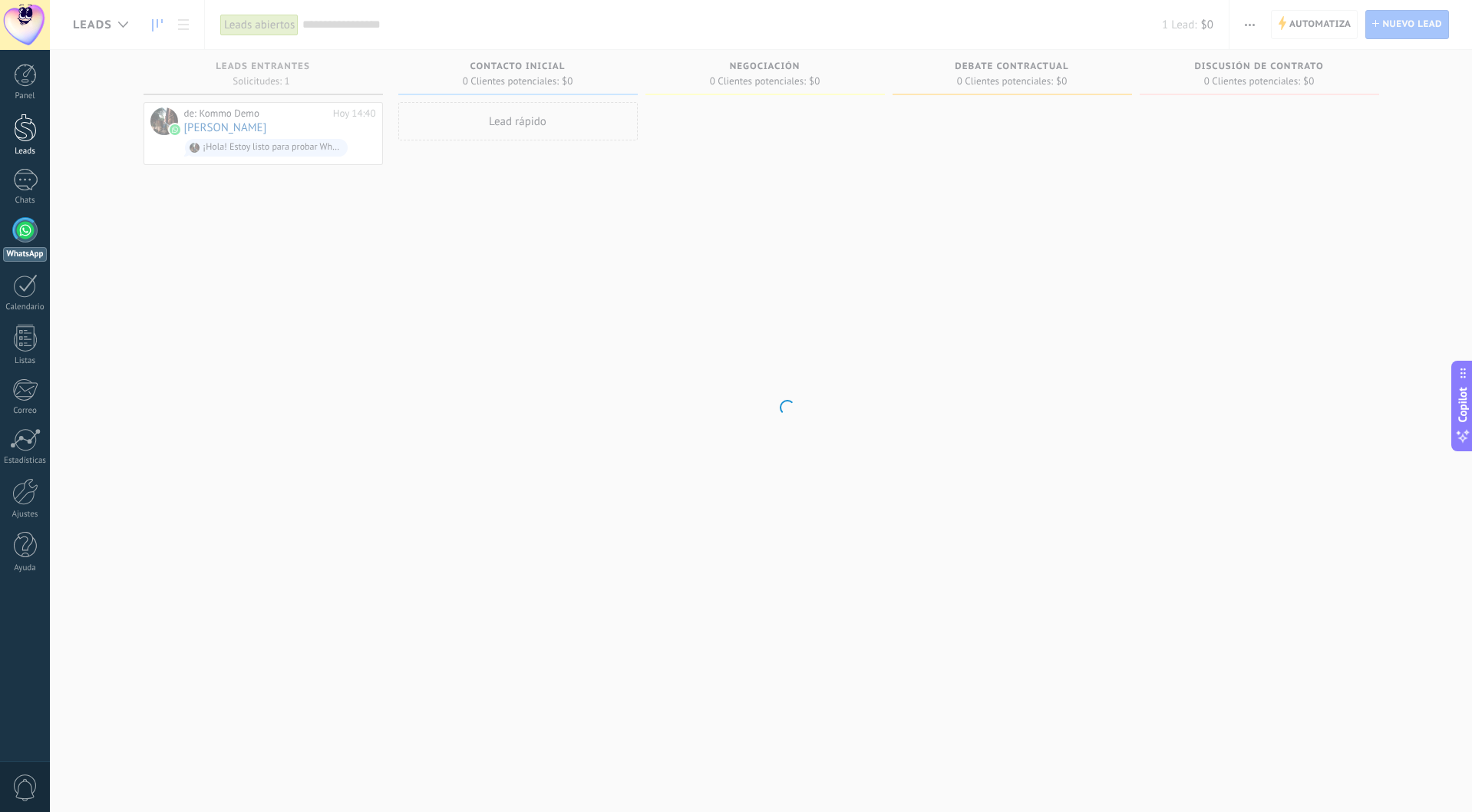
click at [30, 131] on div at bounding box center [25, 128] width 23 height 28
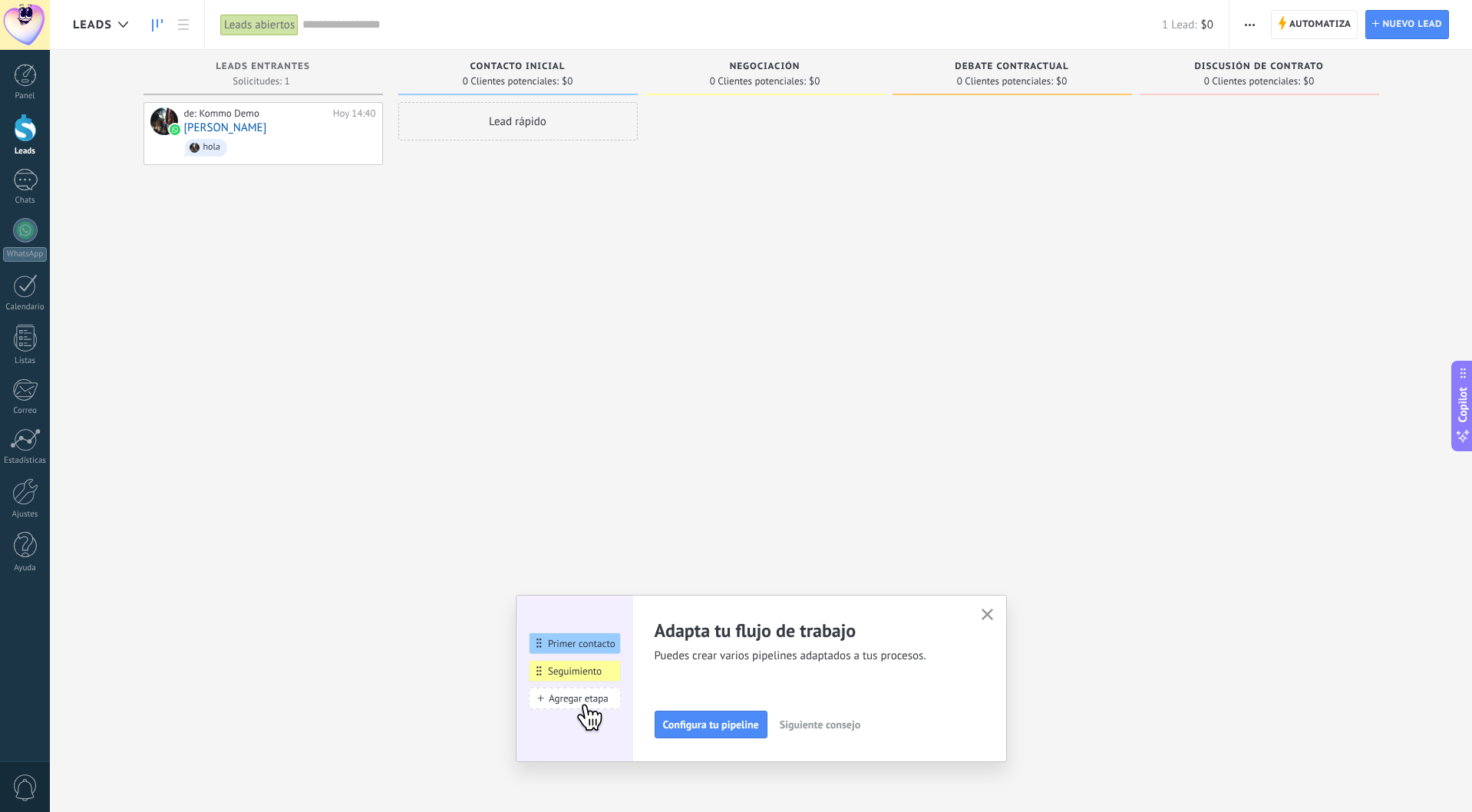
click at [107, 28] on span "Leads" at bounding box center [92, 25] width 39 height 15
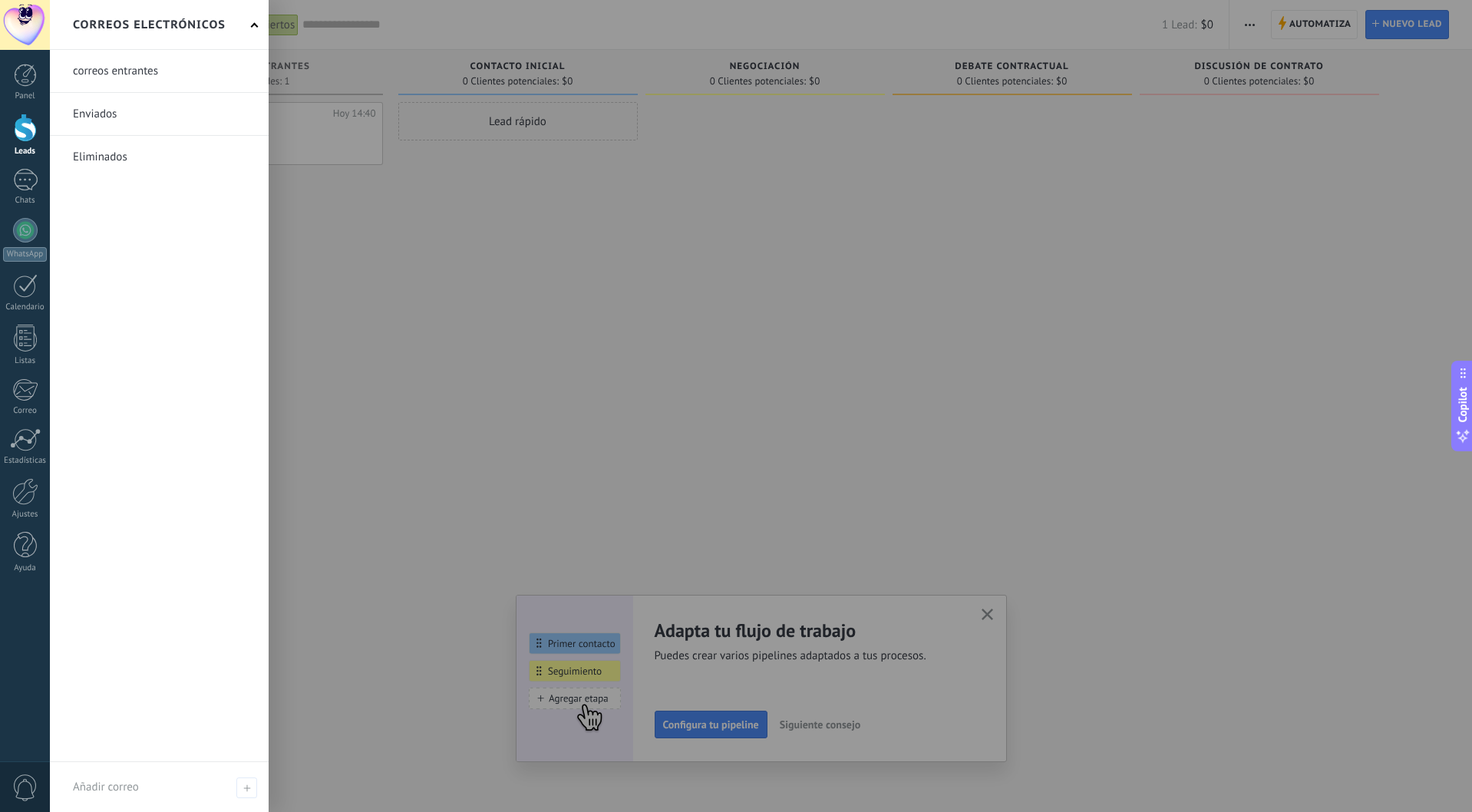
click at [459, 247] on div at bounding box center [786, 406] width 1472 height 812
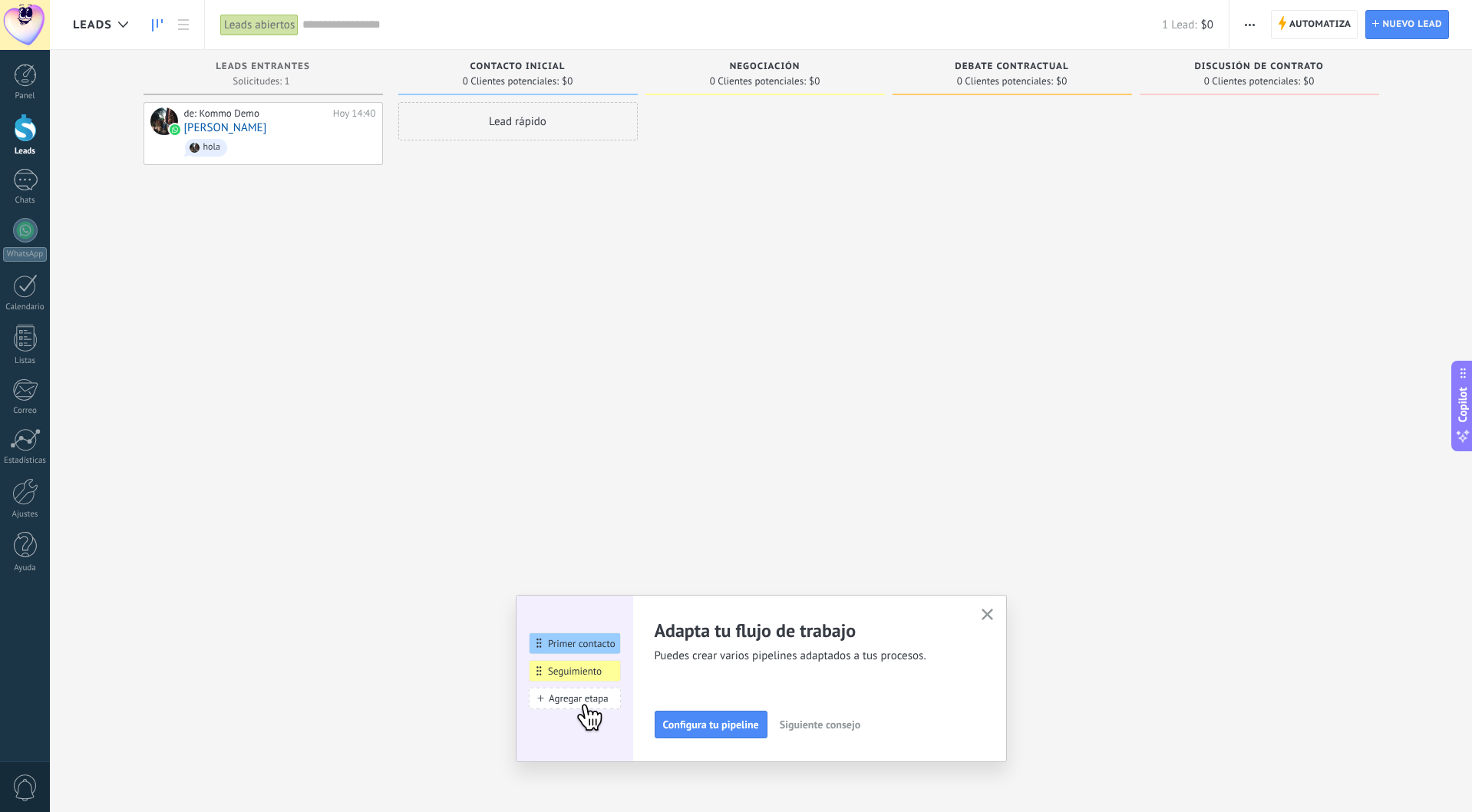
click at [1249, 24] on use "button" at bounding box center [1249, 24] width 10 height 2
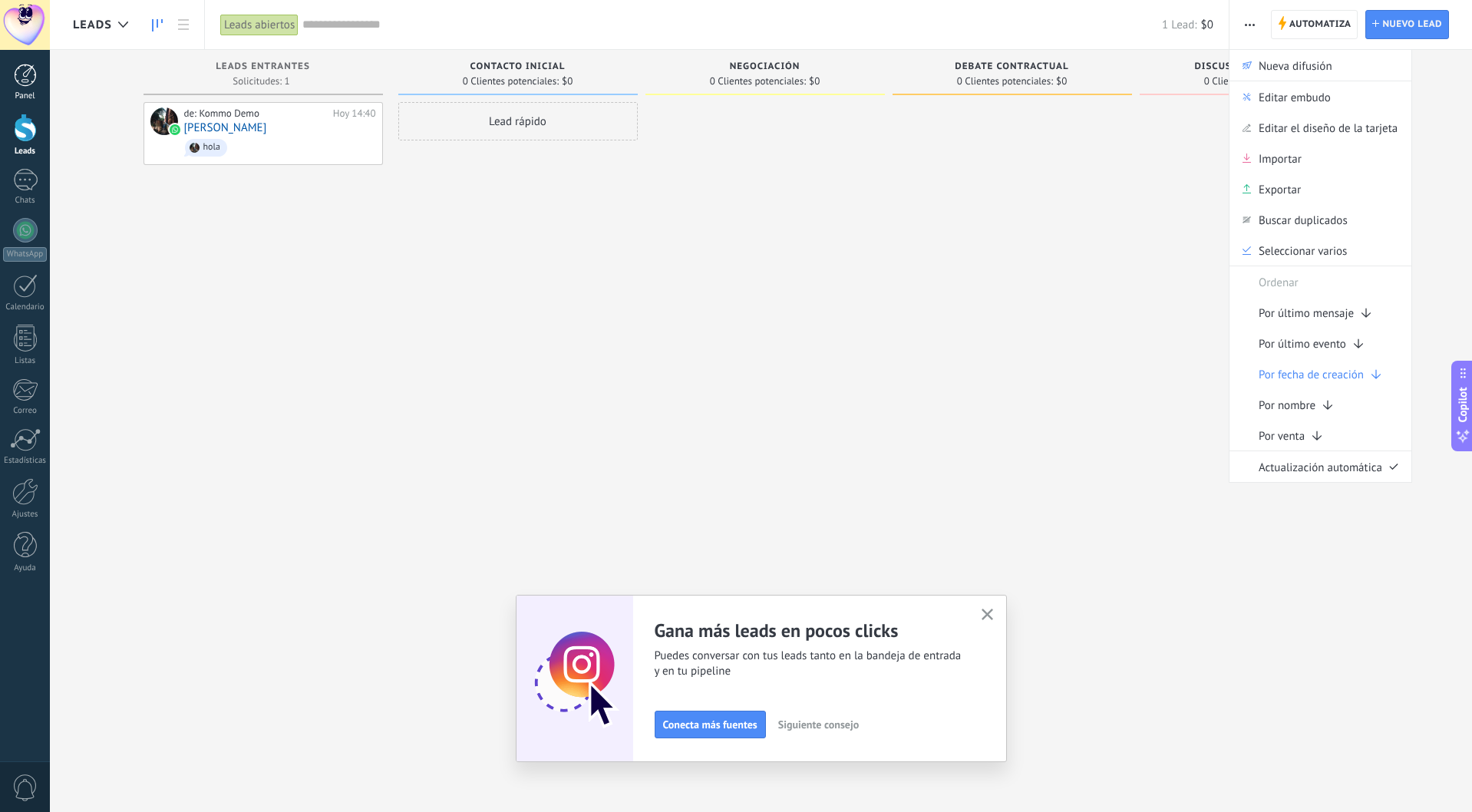
click at [24, 82] on div at bounding box center [25, 74] width 23 height 23
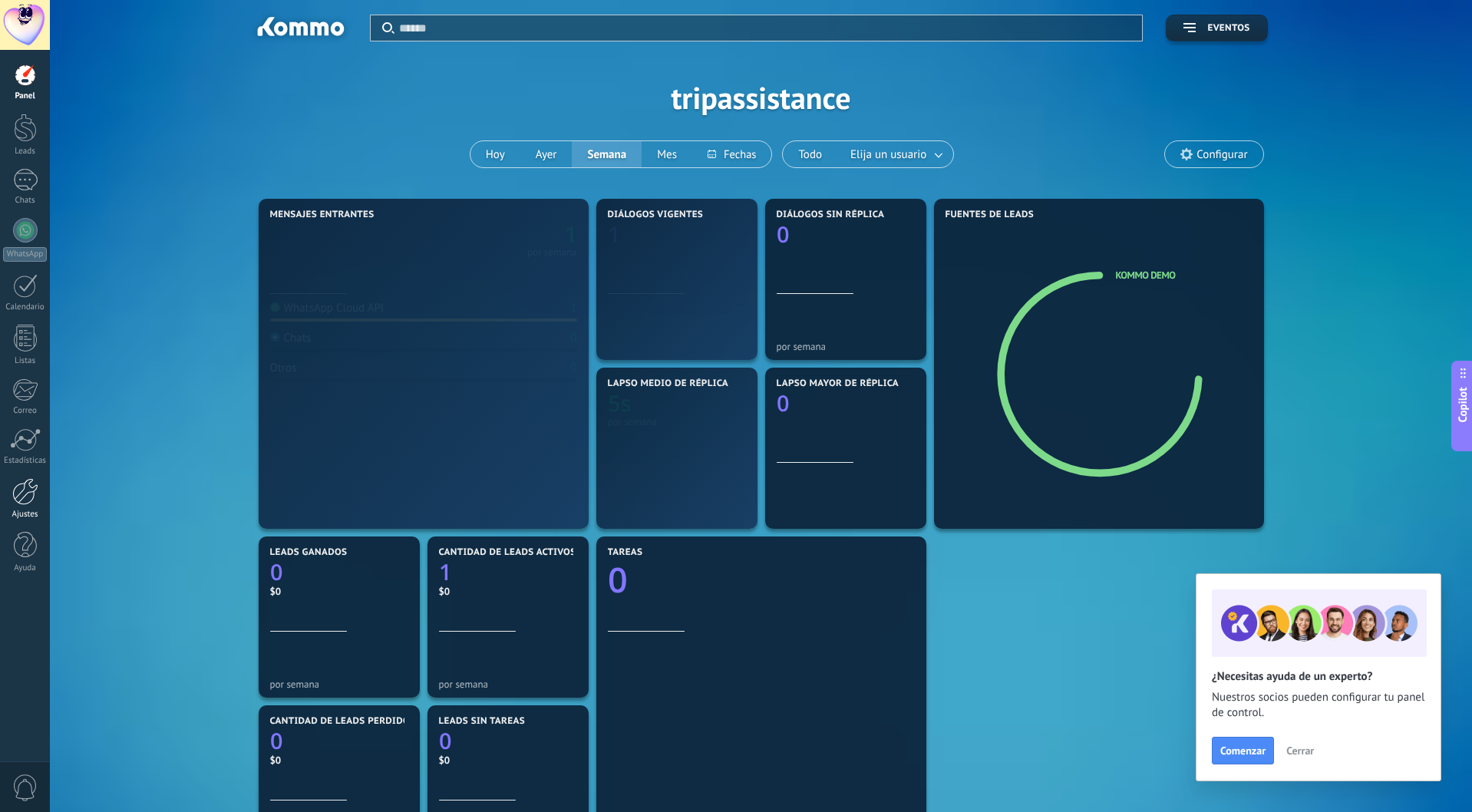
click at [22, 512] on div "Ajustes" at bounding box center [25, 514] width 45 height 10
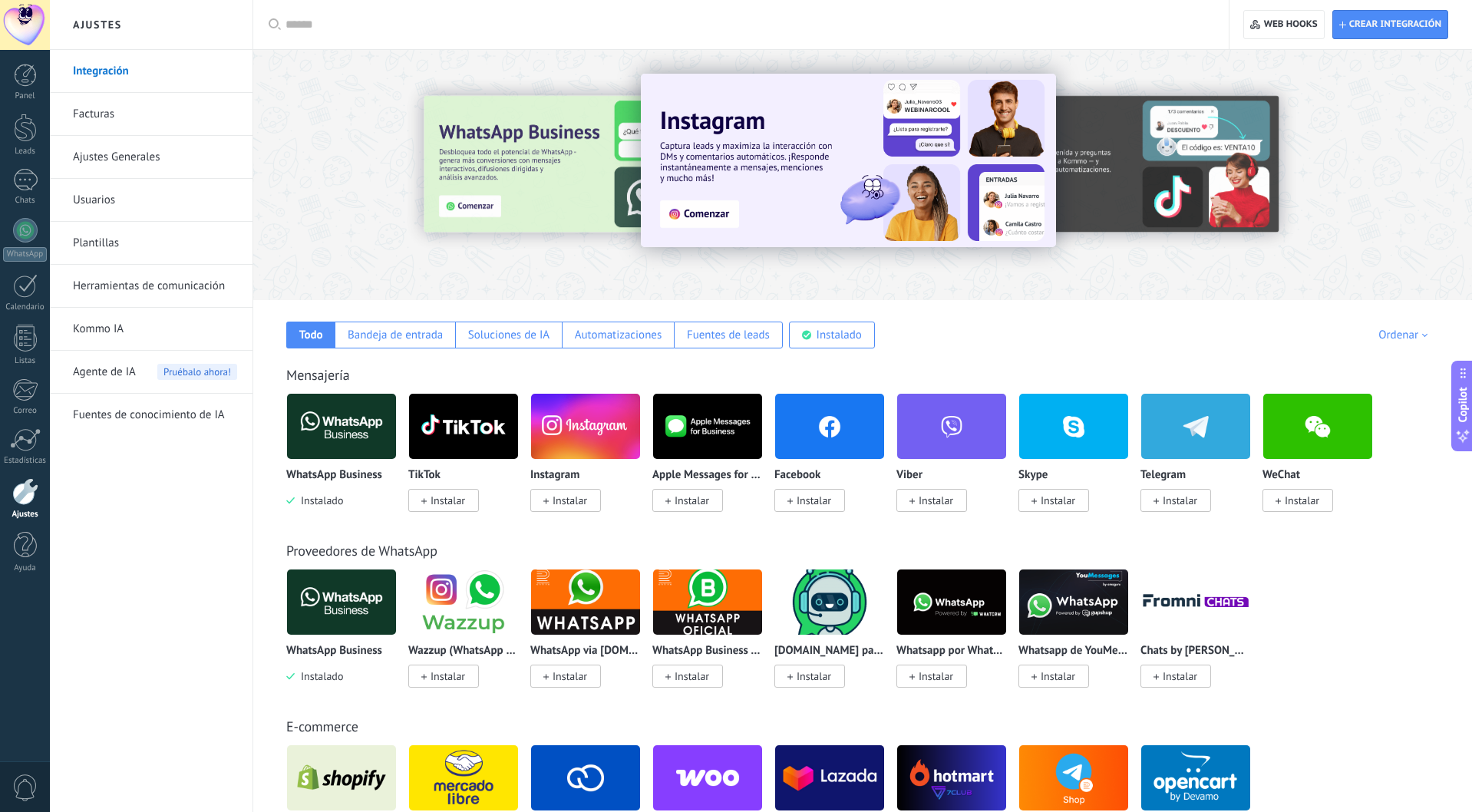
click at [110, 288] on link "Herramientas de comunicación" at bounding box center [154, 286] width 164 height 43
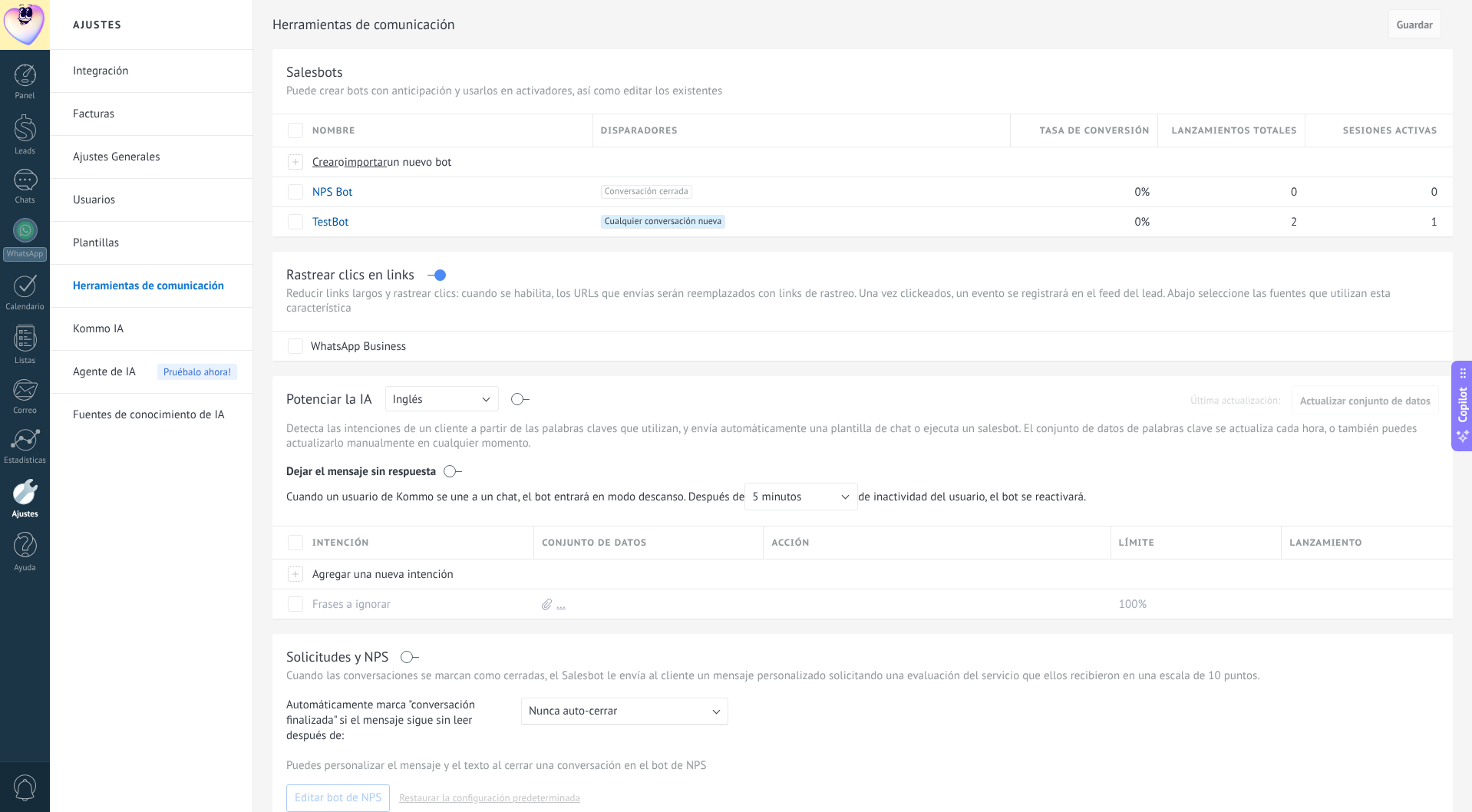
click at [114, 69] on link "Integración" at bounding box center [154, 71] width 164 height 43
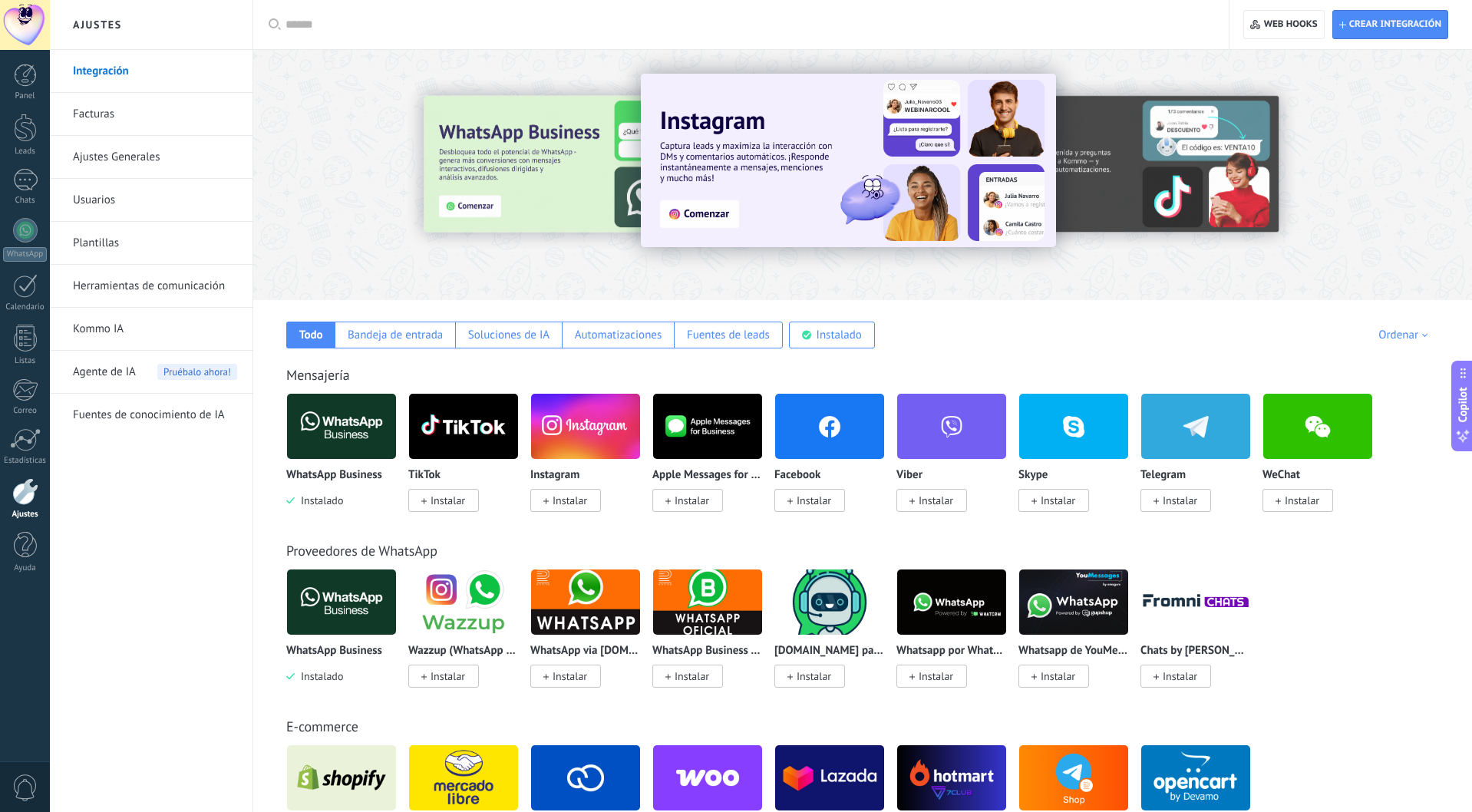
click at [335, 453] on img at bounding box center [341, 426] width 109 height 74
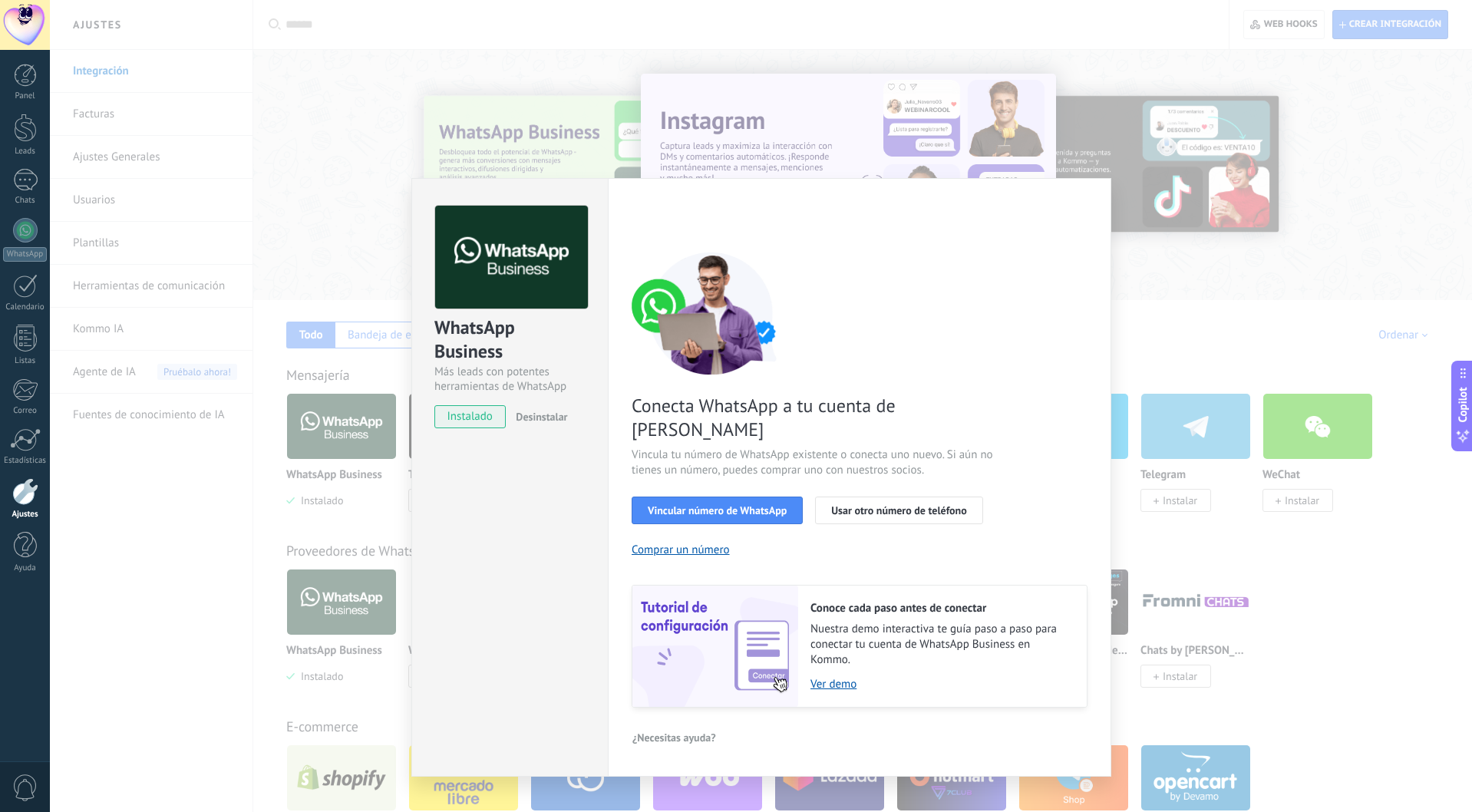
click at [531, 420] on span "Desinstalar" at bounding box center [542, 417] width 52 height 14
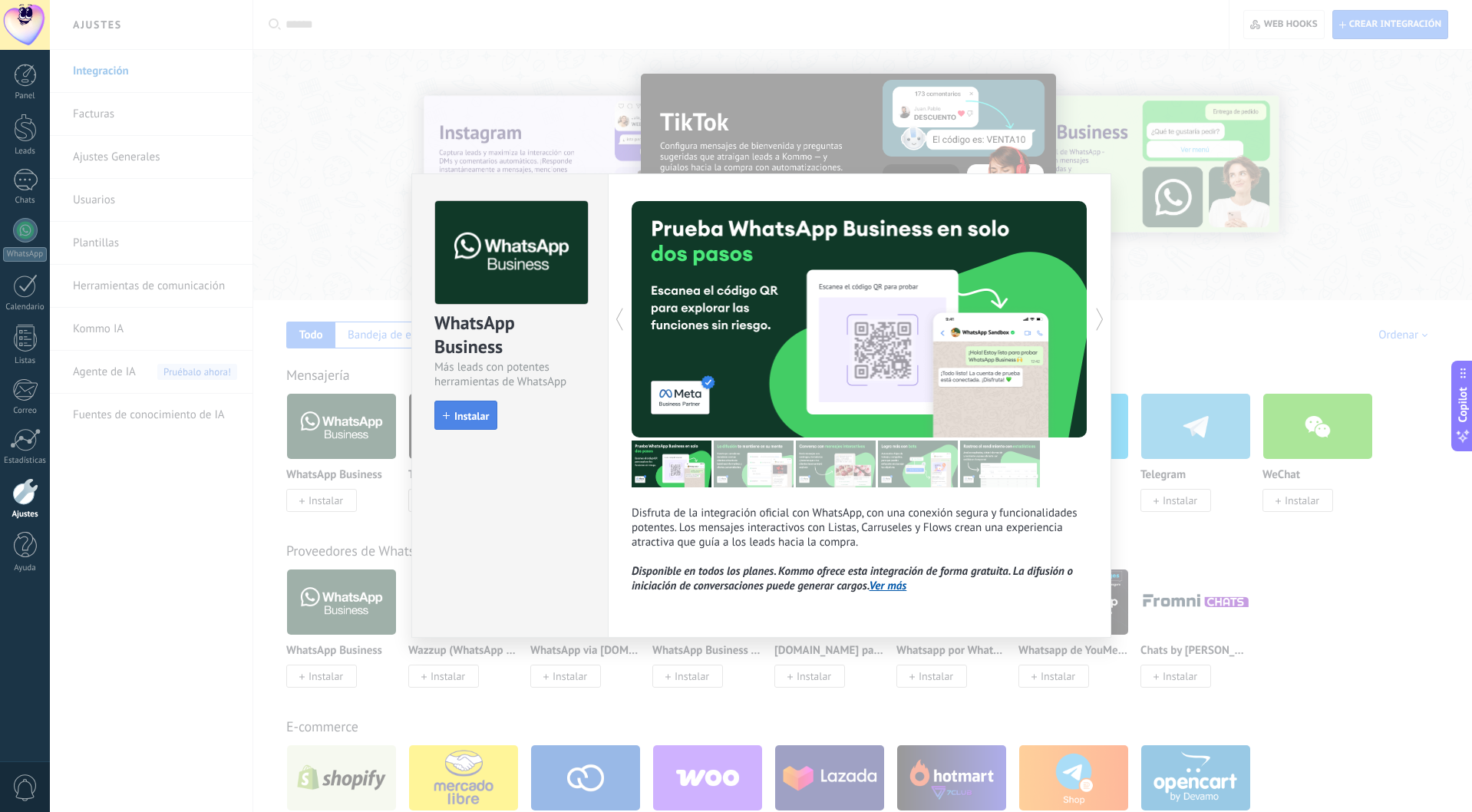
click at [485, 417] on span "Instalar" at bounding box center [472, 416] width 34 height 11
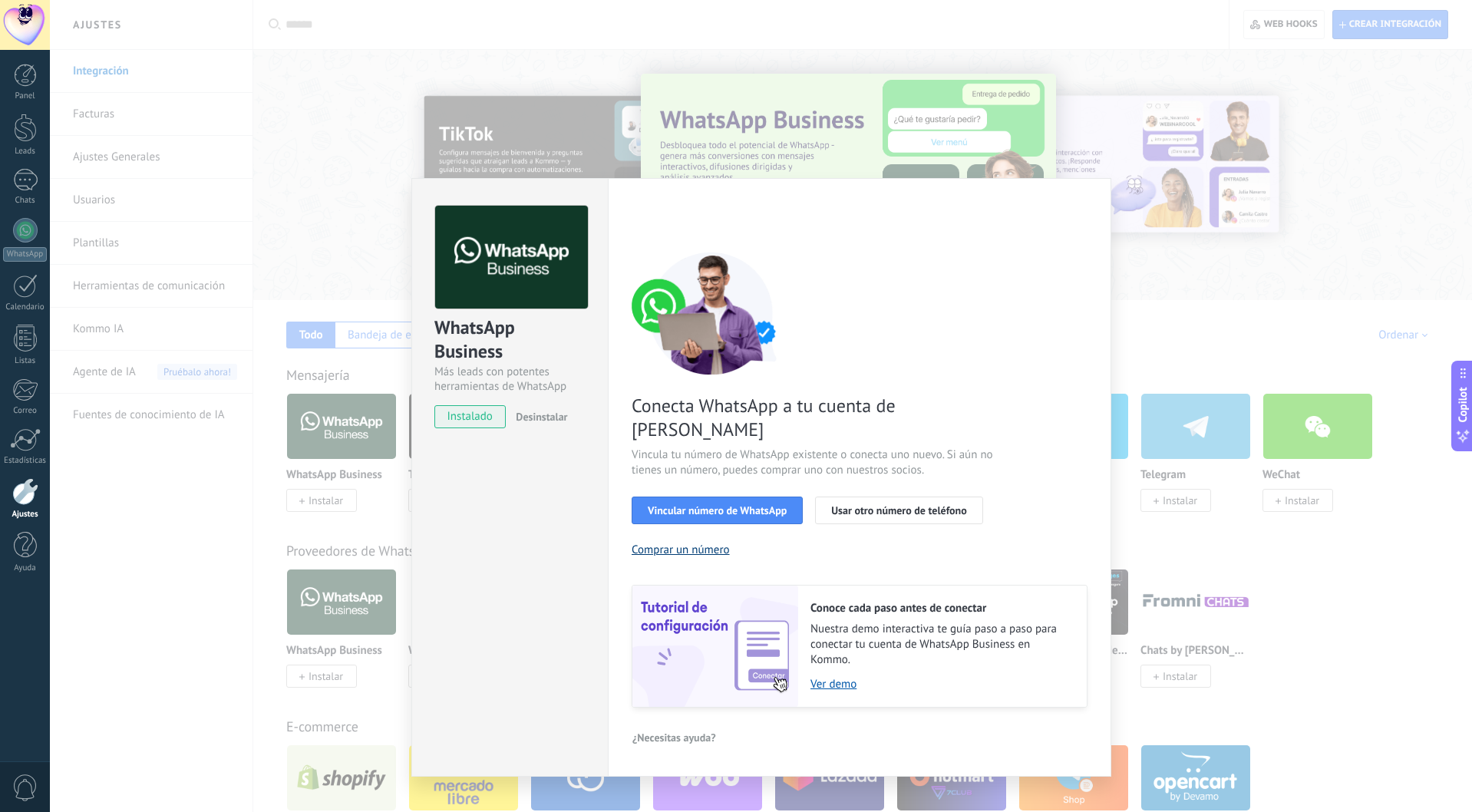
click at [677, 542] on button "Comprar un número" at bounding box center [680, 549] width 98 height 15
